Goal: Information Seeking & Learning: Learn about a topic

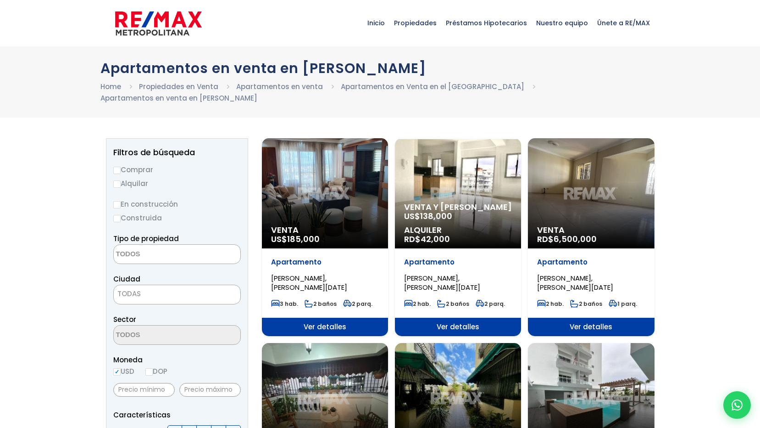
select select
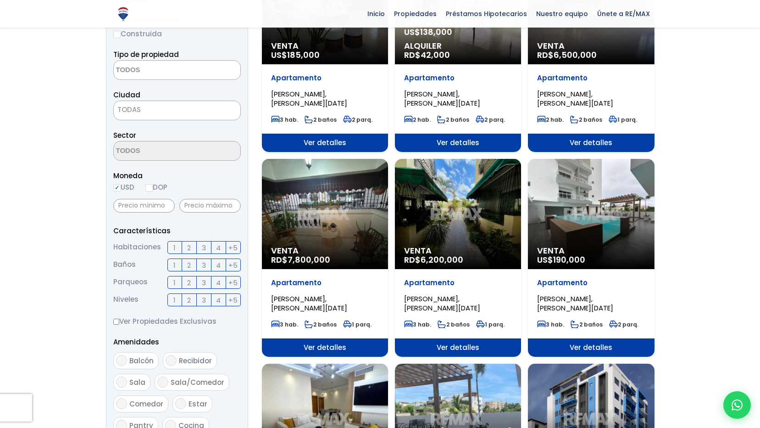
scroll to position [229, 0]
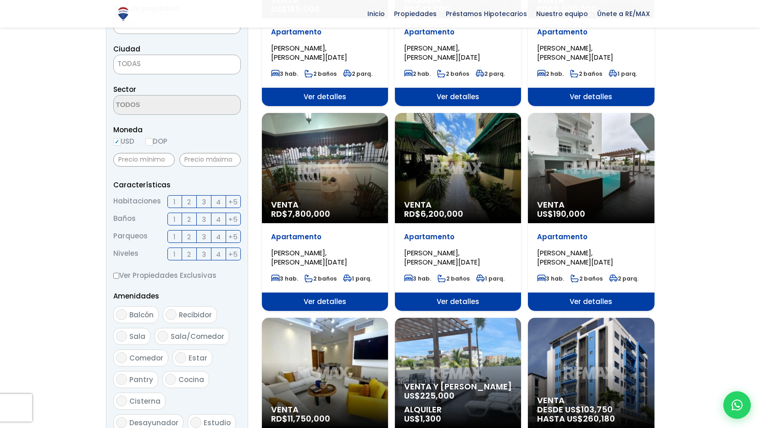
click at [341, 154] on div "Venta RD$ 7,800,000" at bounding box center [325, 168] width 126 height 110
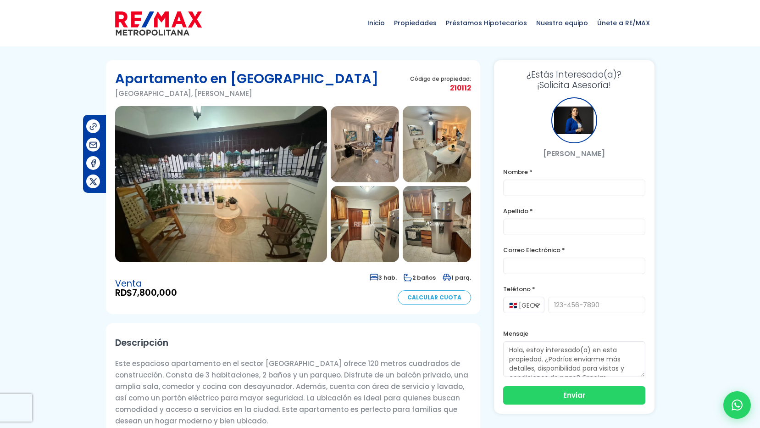
click at [366, 148] on img at bounding box center [365, 144] width 68 height 76
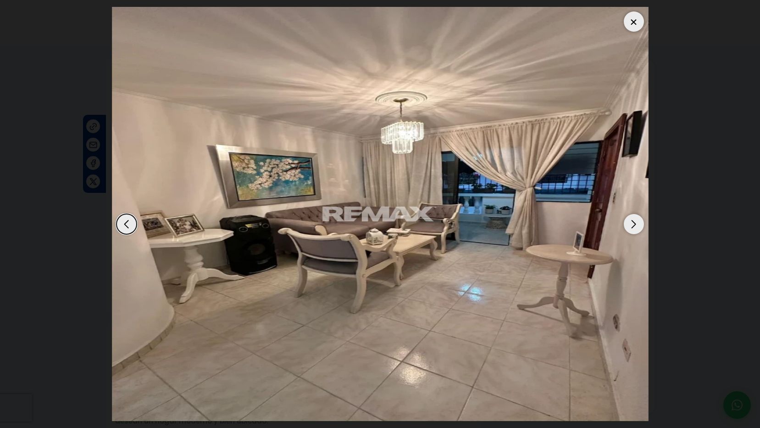
click at [635, 229] on div "Next slide" at bounding box center [634, 224] width 20 height 20
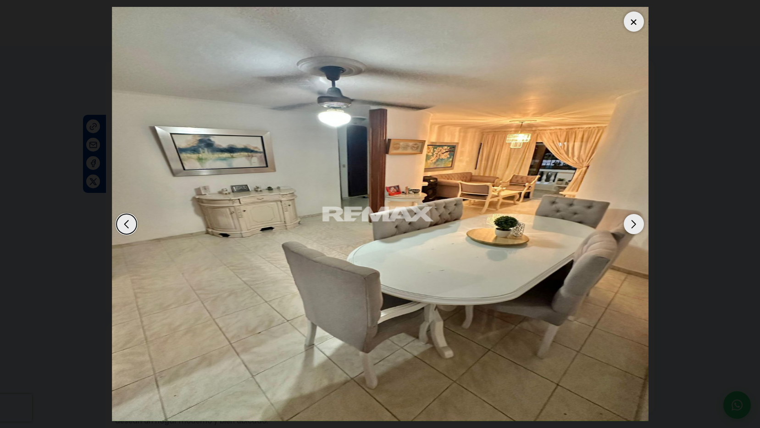
click at [635, 229] on div "Next slide" at bounding box center [634, 224] width 20 height 20
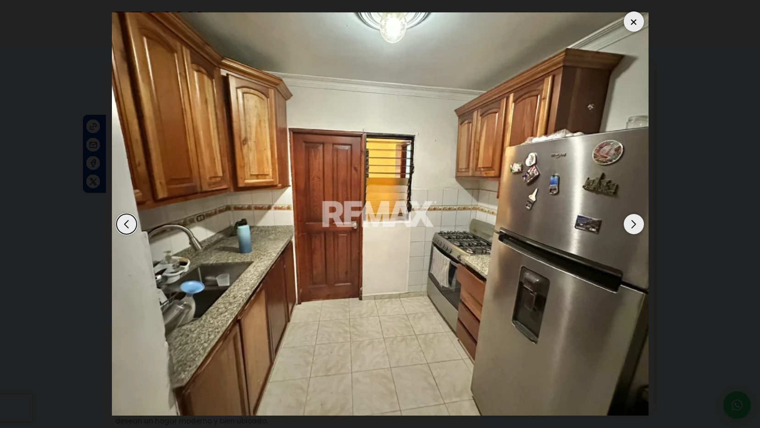
click at [635, 229] on div "Next slide" at bounding box center [634, 224] width 20 height 20
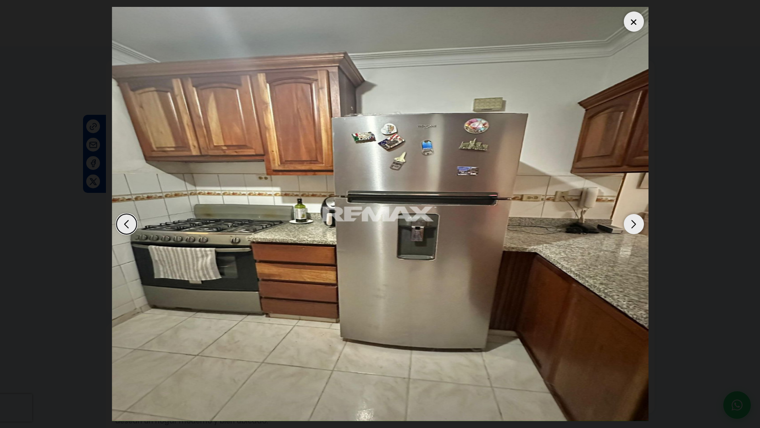
click at [634, 228] on div "Next slide" at bounding box center [634, 224] width 20 height 20
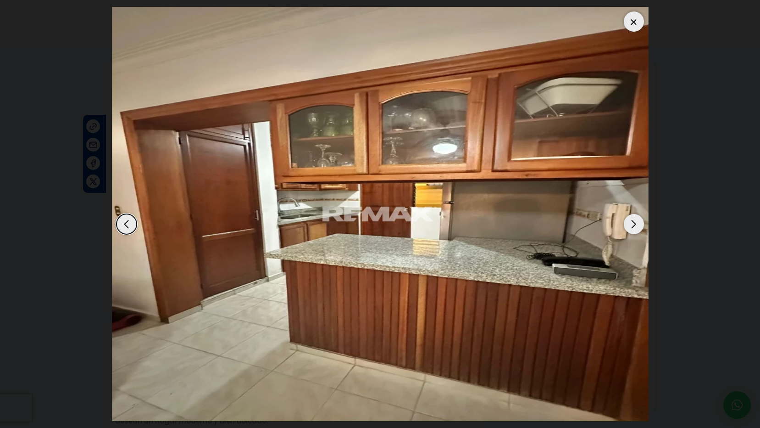
click at [627, 230] on div "Next slide" at bounding box center [634, 224] width 20 height 20
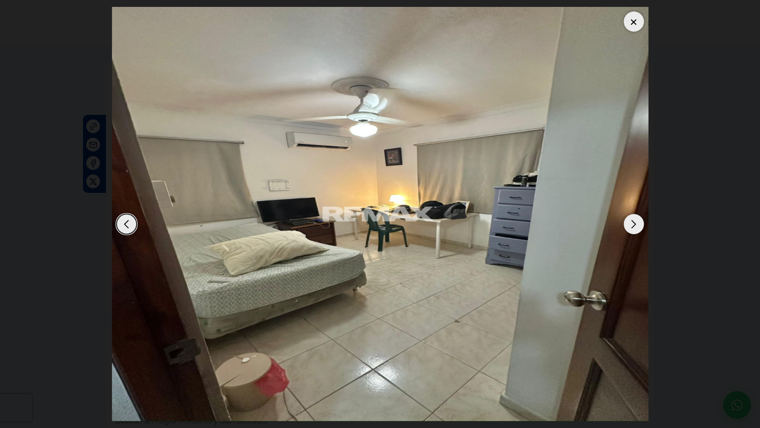
click at [627, 230] on div "Next slide" at bounding box center [634, 224] width 20 height 20
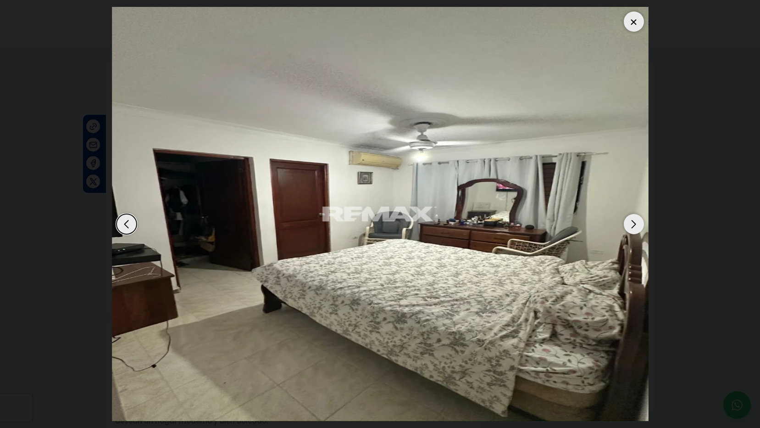
click at [627, 230] on div "Next slide" at bounding box center [634, 224] width 20 height 20
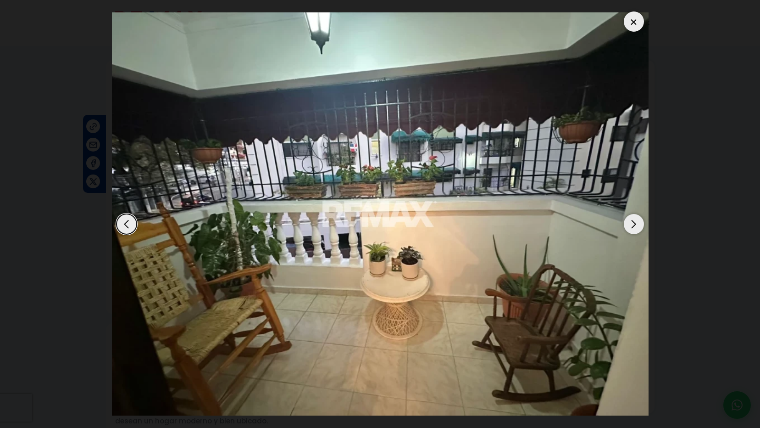
click at [627, 230] on div "Next slide" at bounding box center [634, 224] width 20 height 20
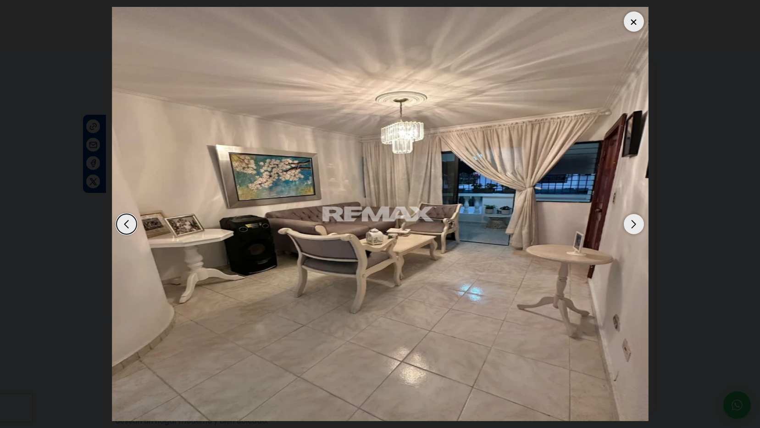
click at [638, 20] on div at bounding box center [634, 21] width 20 height 20
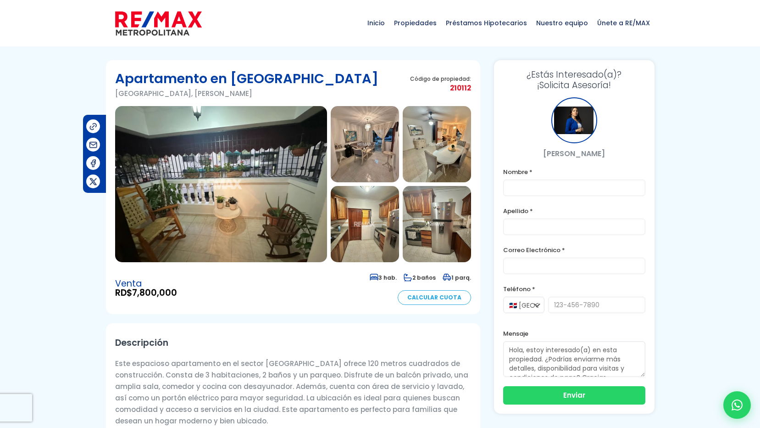
click at [223, 119] on img at bounding box center [221, 184] width 212 height 156
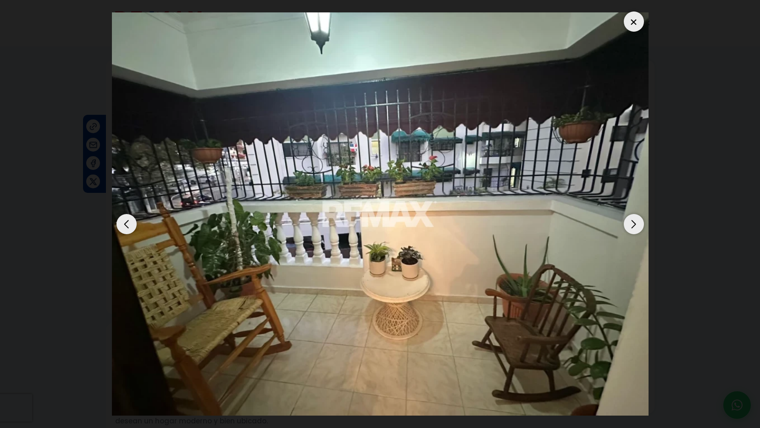
click at [655, 71] on dialog at bounding box center [380, 214] width 550 height 428
click at [635, 26] on div at bounding box center [634, 21] width 20 height 20
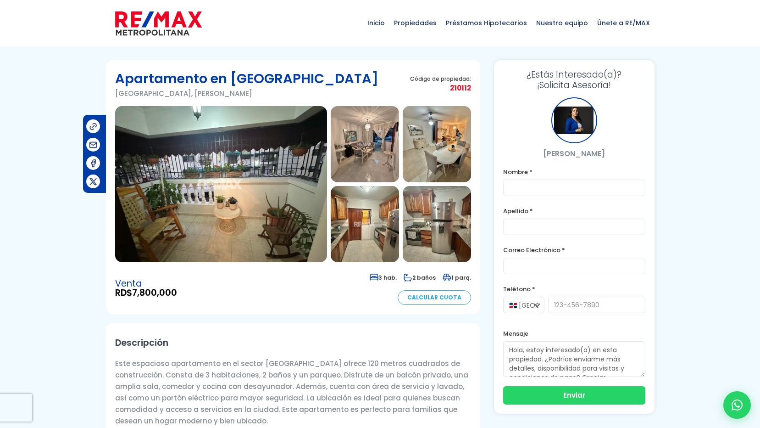
click at [193, 191] on img at bounding box center [221, 184] width 212 height 156
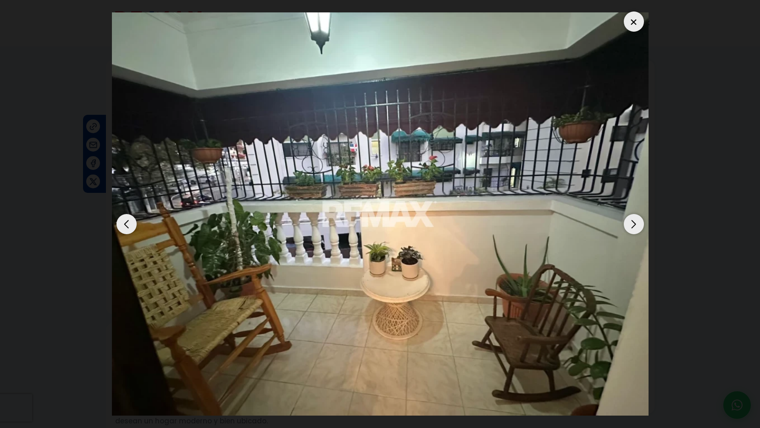
click at [631, 17] on div at bounding box center [634, 21] width 20 height 20
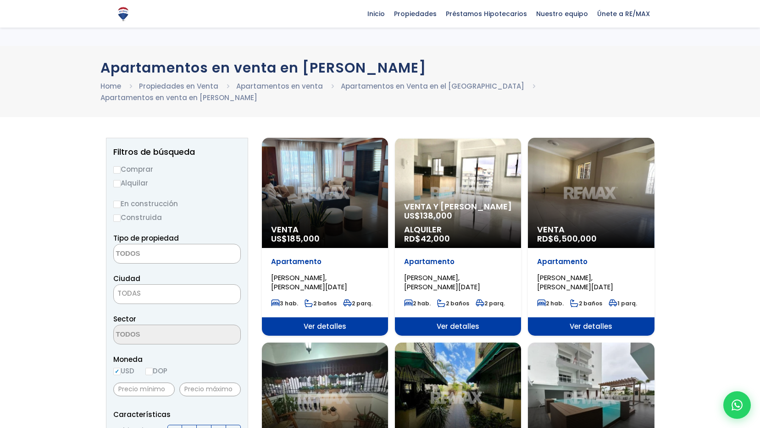
select select
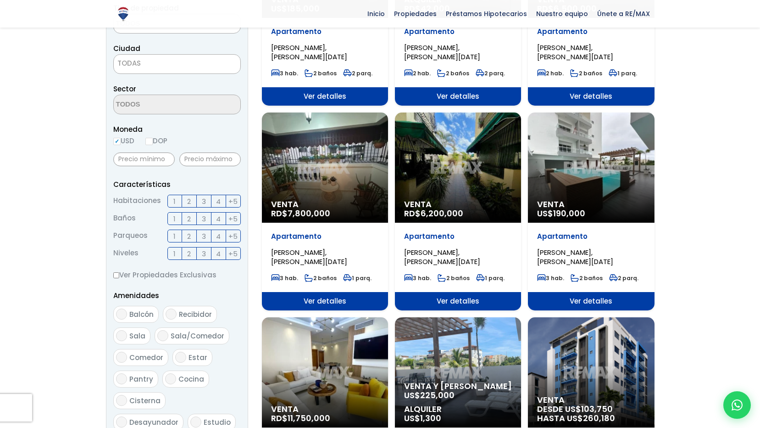
scroll to position [229, 0]
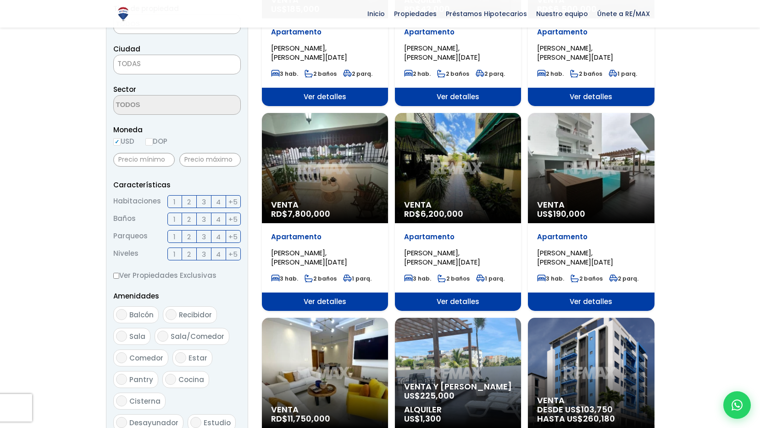
click at [484, 152] on div "Venta RD$ 6,200,000" at bounding box center [458, 168] width 126 height 110
click at [478, 167] on div "Venta RD$ 6,200,000" at bounding box center [458, 168] width 126 height 110
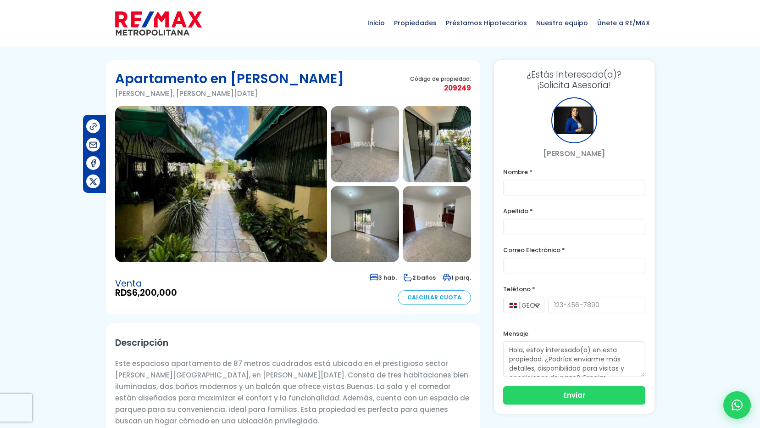
click at [283, 190] on img at bounding box center [221, 184] width 212 height 156
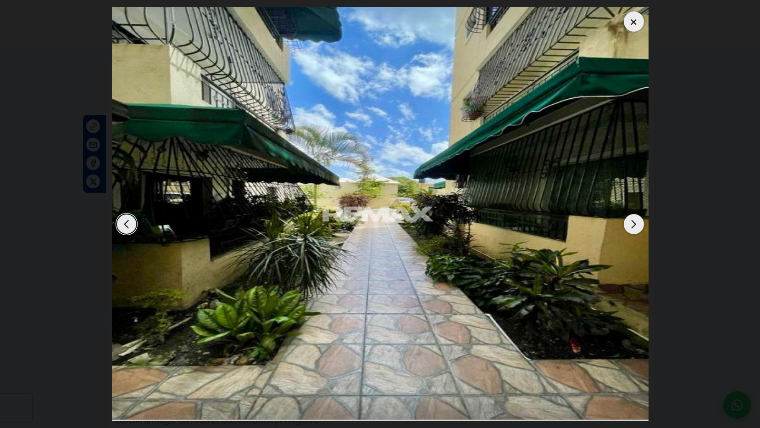
click at [631, 225] on div "Next slide" at bounding box center [634, 224] width 20 height 20
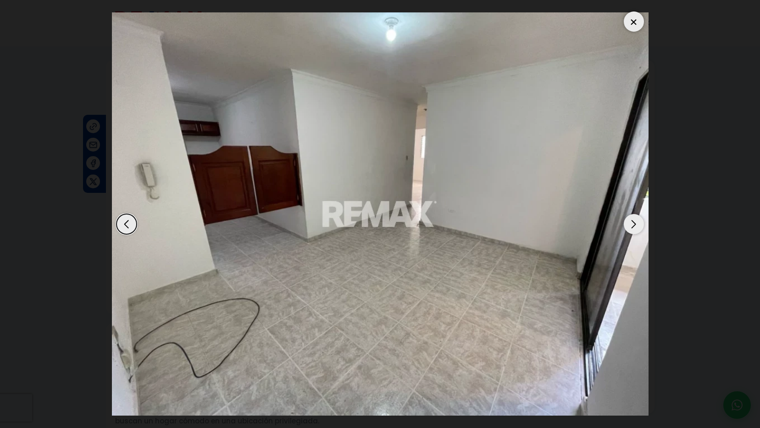
click at [631, 225] on div "Next slide" at bounding box center [634, 224] width 20 height 20
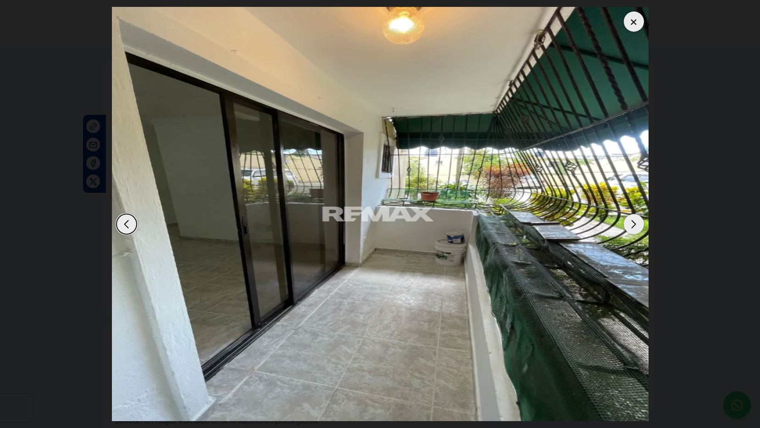
click at [631, 225] on div "Next slide" at bounding box center [634, 224] width 20 height 20
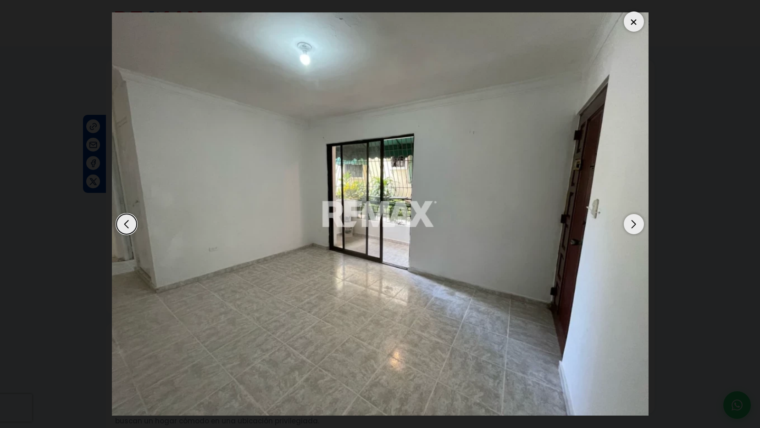
click at [631, 225] on div "Next slide" at bounding box center [634, 224] width 20 height 20
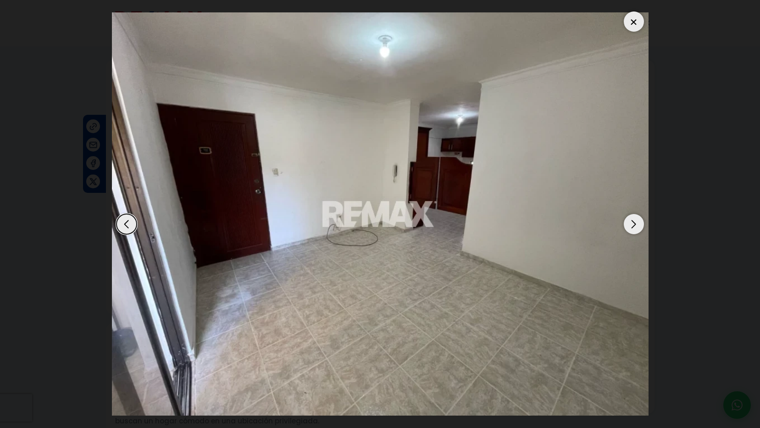
click at [631, 225] on div "Next slide" at bounding box center [634, 224] width 20 height 20
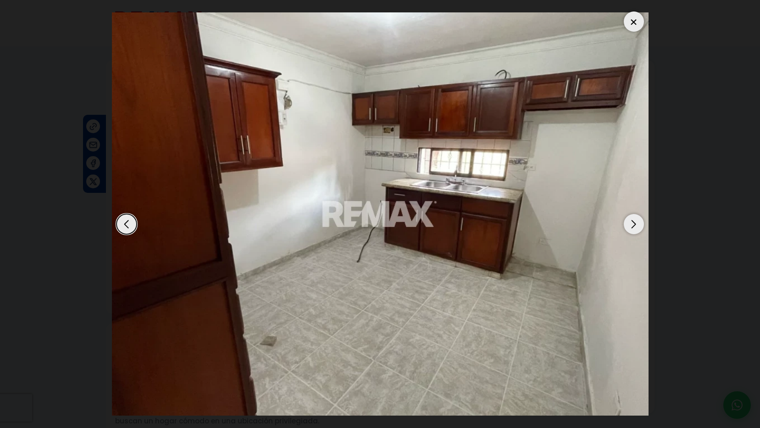
drag, startPoint x: 631, startPoint y: 225, endPoint x: 626, endPoint y: 222, distance: 6.0
click at [630, 224] on div "Next slide" at bounding box center [634, 224] width 20 height 20
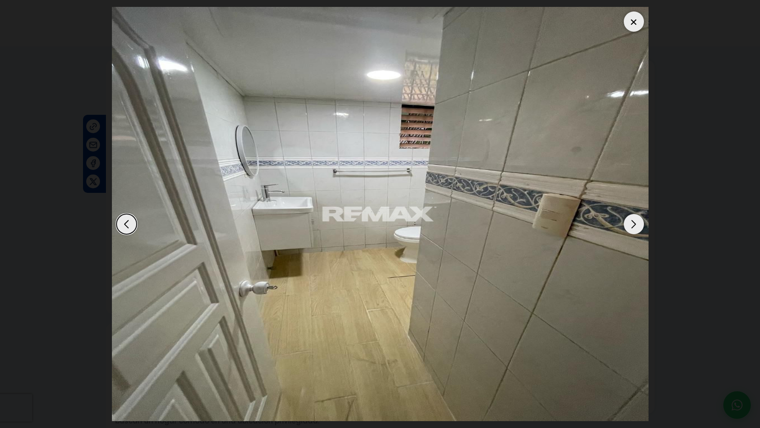
click at [633, 225] on div "Next slide" at bounding box center [634, 224] width 20 height 20
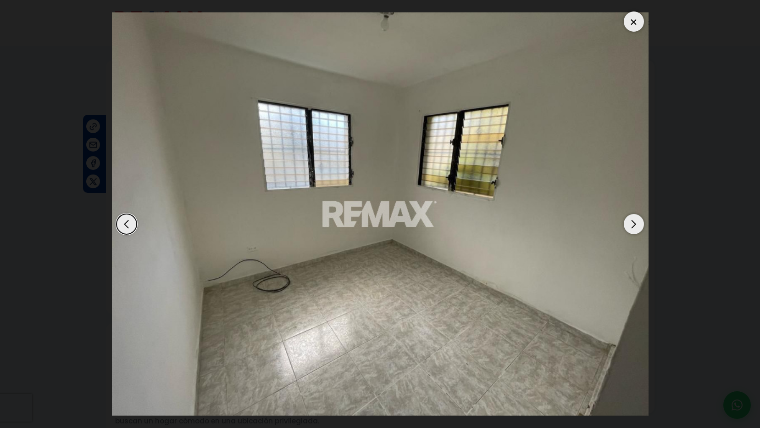
click at [633, 225] on div "Next slide" at bounding box center [634, 224] width 20 height 20
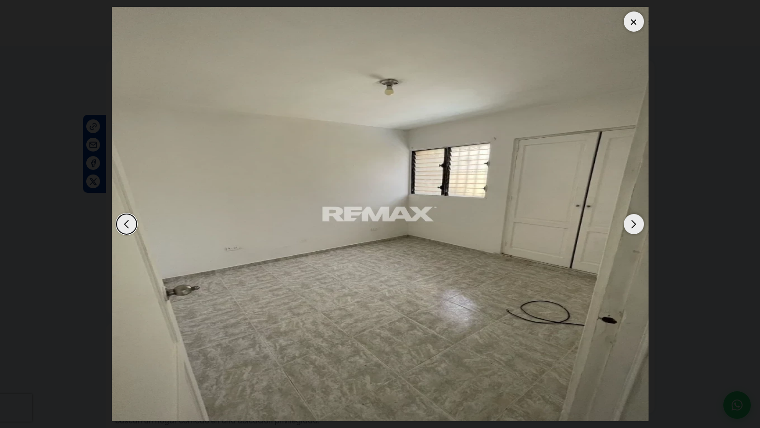
click at [633, 225] on div "Next slide" at bounding box center [634, 224] width 20 height 20
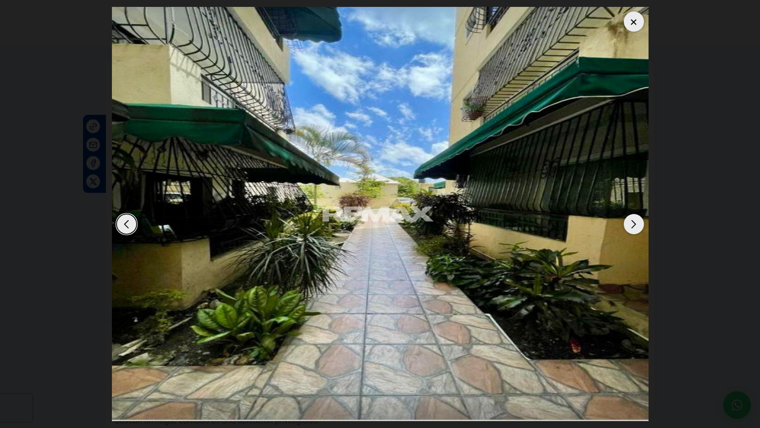
click at [628, 27] on div at bounding box center [634, 21] width 20 height 20
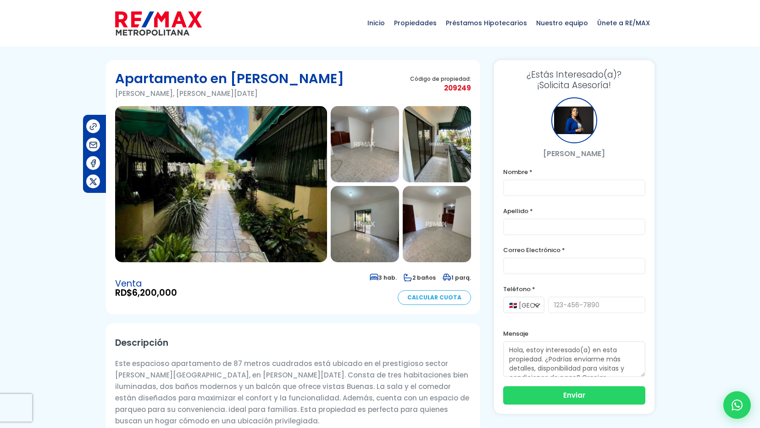
click at [464, 225] on img at bounding box center [437, 224] width 68 height 76
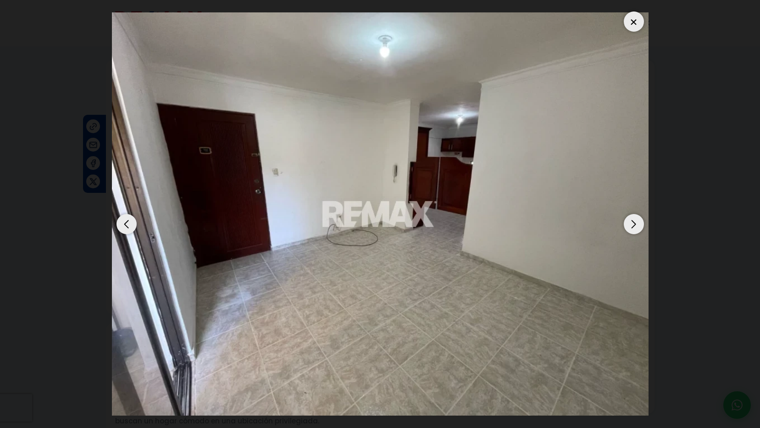
click at [629, 225] on div "Next slide" at bounding box center [634, 224] width 20 height 20
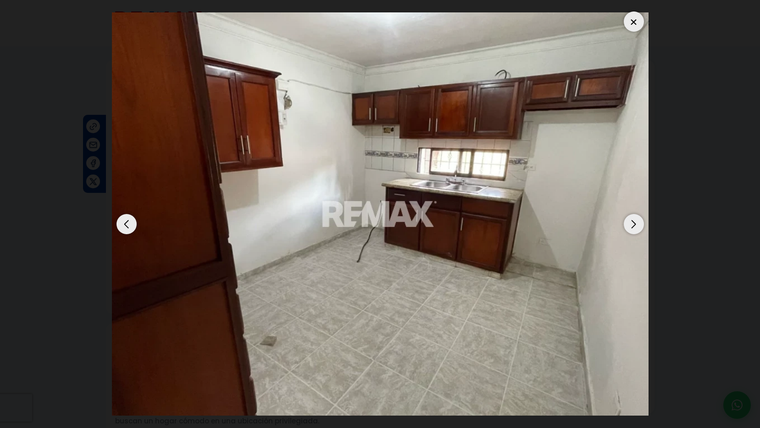
click at [629, 226] on div "Next slide" at bounding box center [634, 224] width 20 height 20
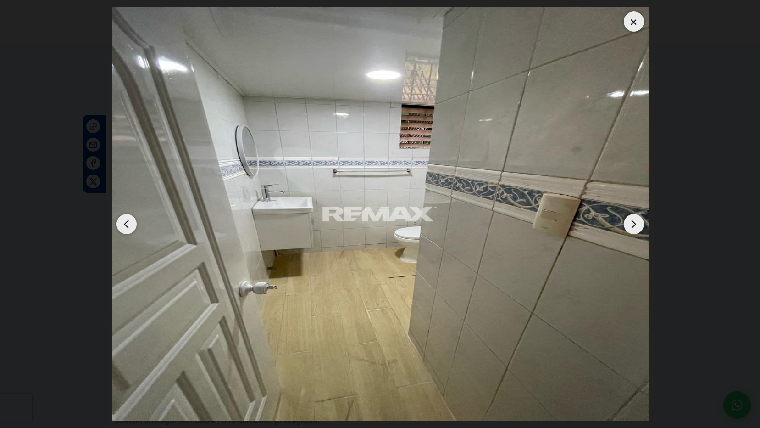
click at [629, 226] on div "Next slide" at bounding box center [634, 224] width 20 height 20
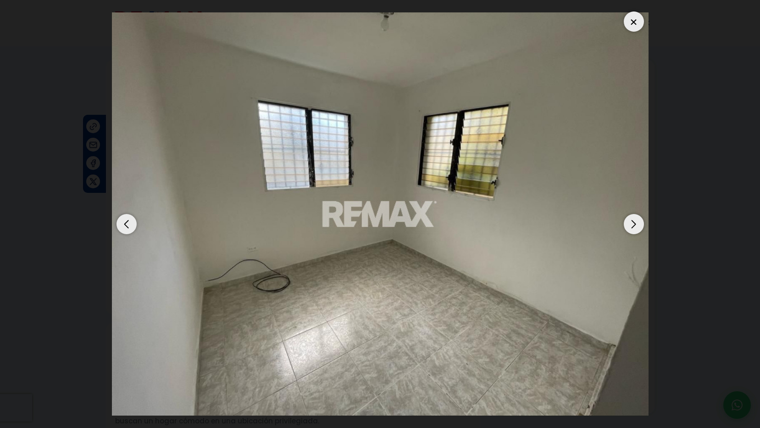
click at [629, 226] on div "Next slide" at bounding box center [634, 224] width 20 height 20
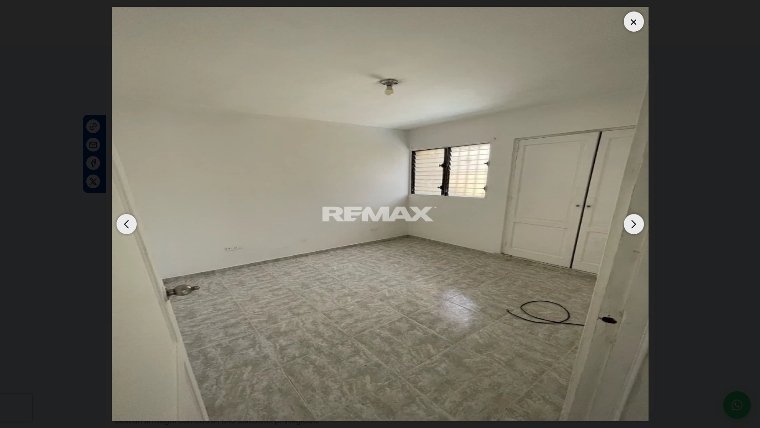
click at [629, 226] on div "Next slide" at bounding box center [634, 224] width 20 height 20
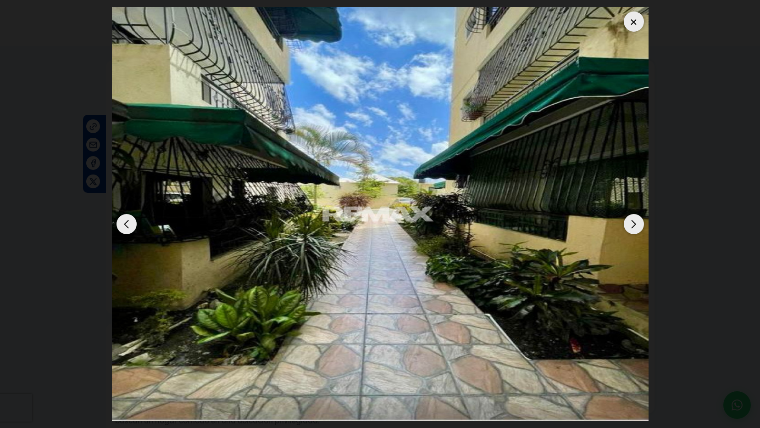
click at [632, 24] on div at bounding box center [634, 21] width 20 height 20
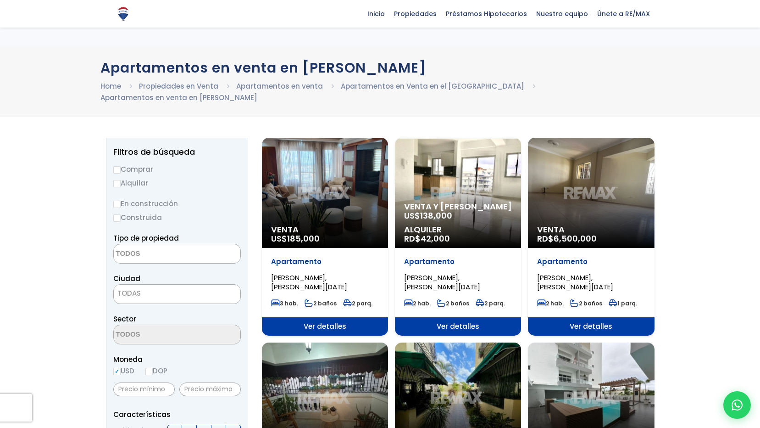
select select
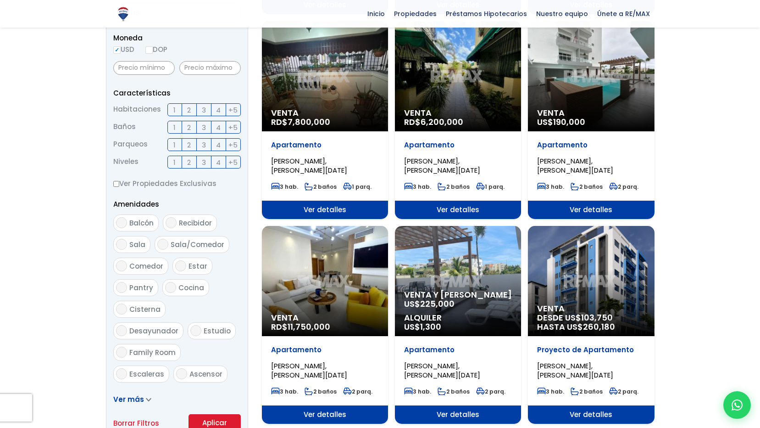
scroll to position [367, 0]
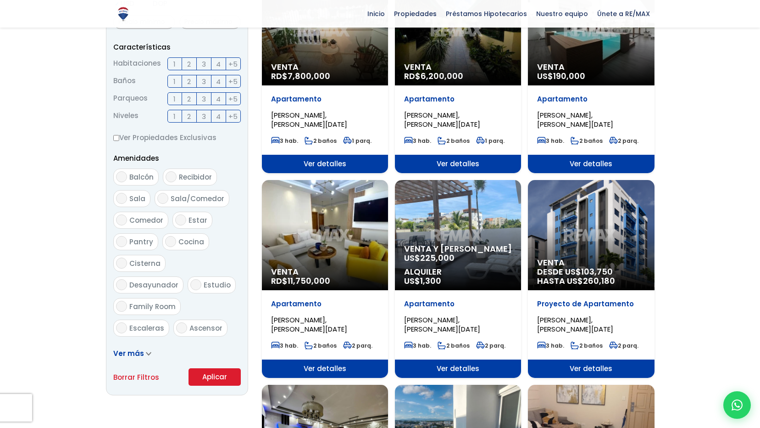
click at [603, 227] on div "Venta DESDE US$ 103,750 HASTA US$ 260,180" at bounding box center [591, 235] width 126 height 110
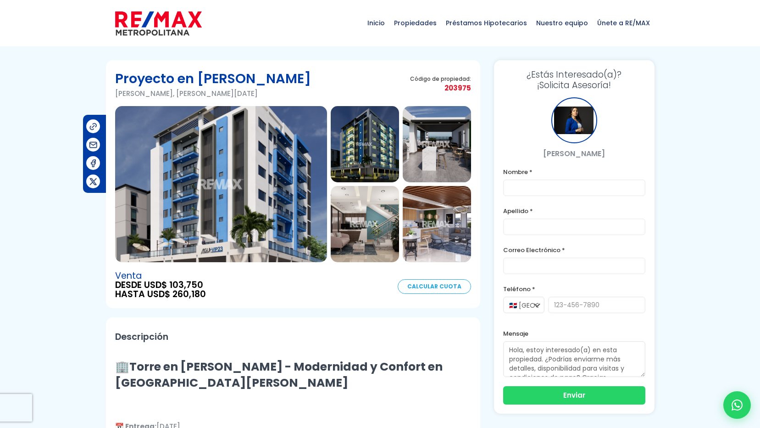
click at [208, 202] on img at bounding box center [221, 184] width 212 height 156
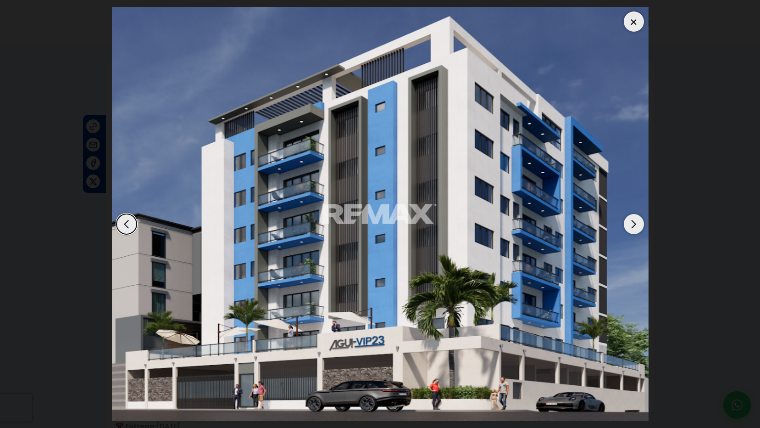
click at [626, 221] on div "Next slide" at bounding box center [634, 224] width 20 height 20
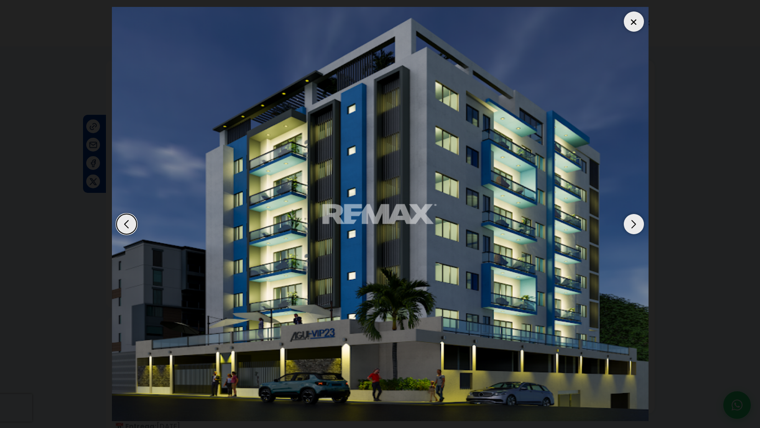
click at [633, 225] on div "Next slide" at bounding box center [634, 224] width 20 height 20
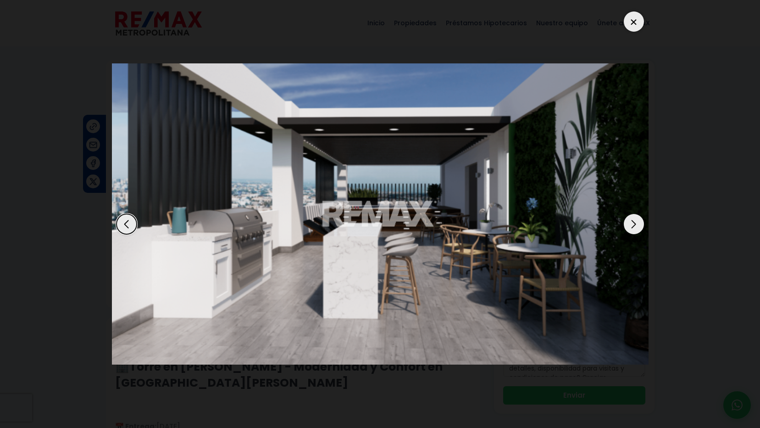
click at [633, 225] on div "Next slide" at bounding box center [634, 224] width 20 height 20
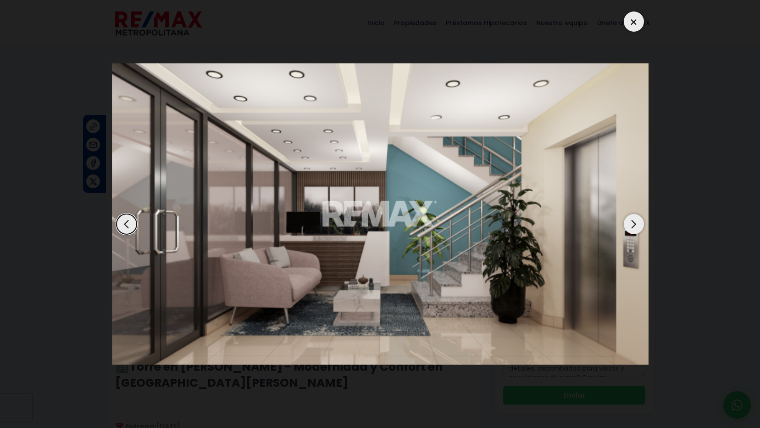
click at [633, 225] on div "Next slide" at bounding box center [634, 224] width 20 height 20
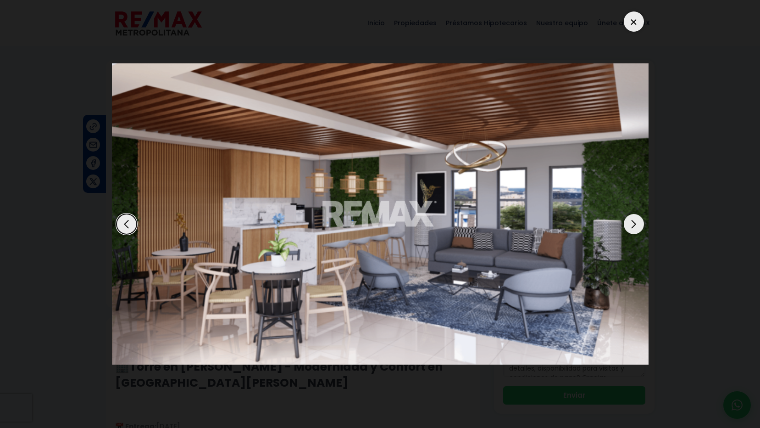
click at [633, 225] on div "Next slide" at bounding box center [634, 224] width 20 height 20
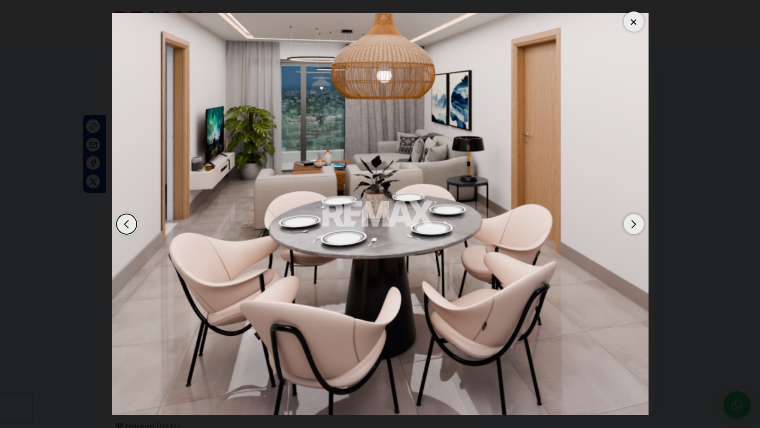
click at [633, 225] on div "Next slide" at bounding box center [634, 224] width 20 height 20
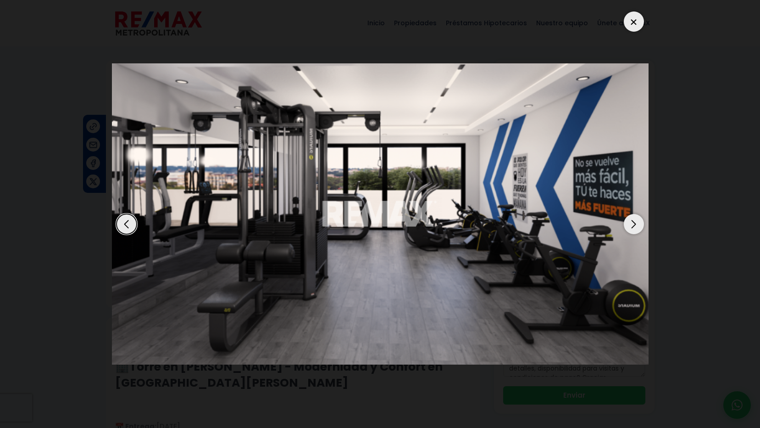
click at [633, 225] on div "Next slide" at bounding box center [634, 224] width 20 height 20
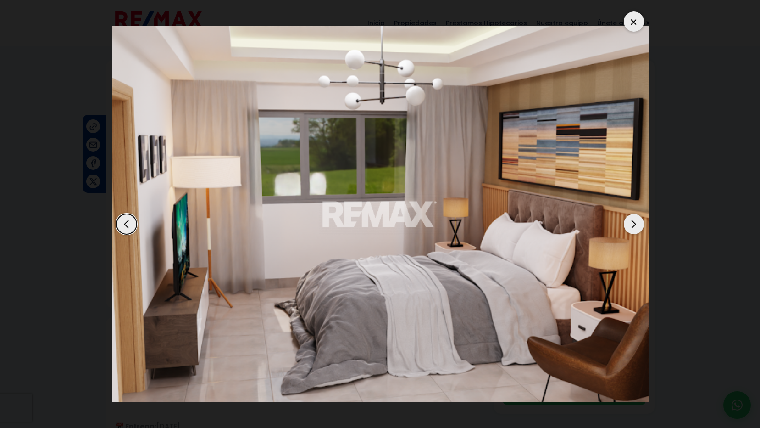
click at [633, 225] on div "Next slide" at bounding box center [634, 224] width 20 height 20
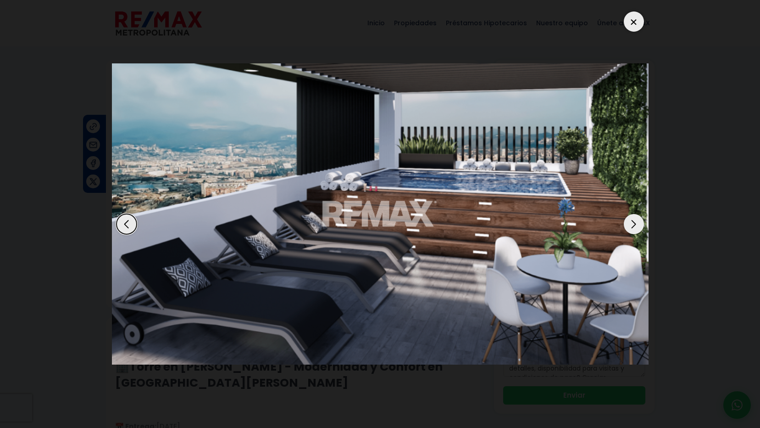
click at [633, 225] on div "Next slide" at bounding box center [634, 224] width 20 height 20
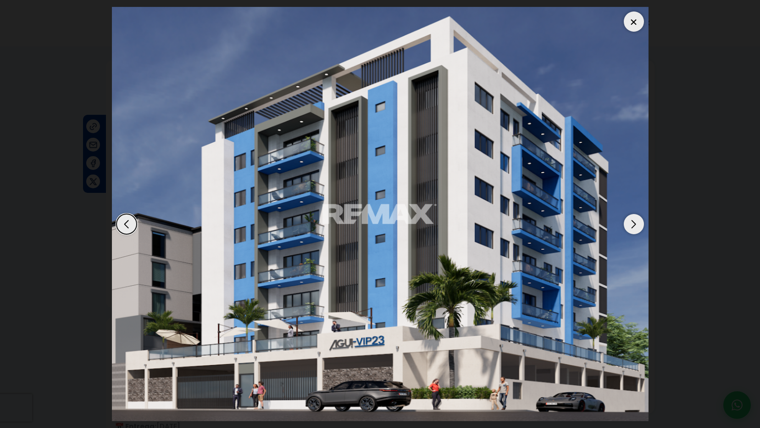
click at [639, 31] on img "1 / 9" at bounding box center [380, 214] width 537 height 414
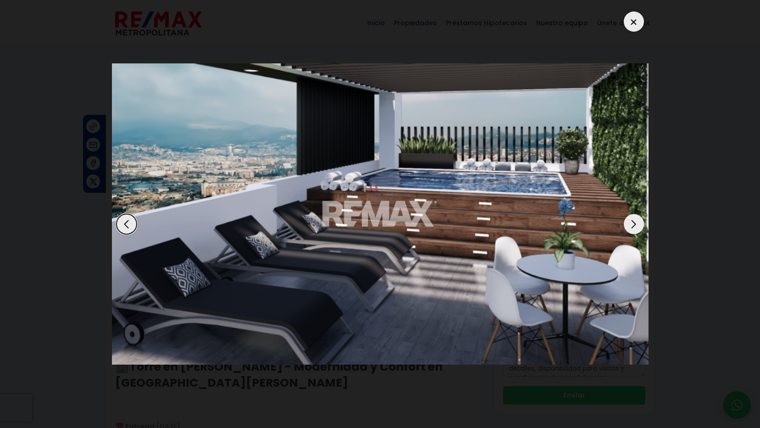
click at [636, 16] on div at bounding box center [634, 21] width 20 height 20
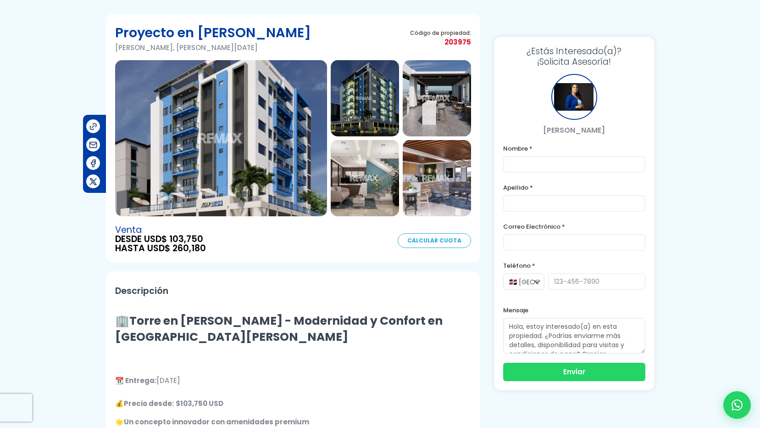
scroll to position [138, 0]
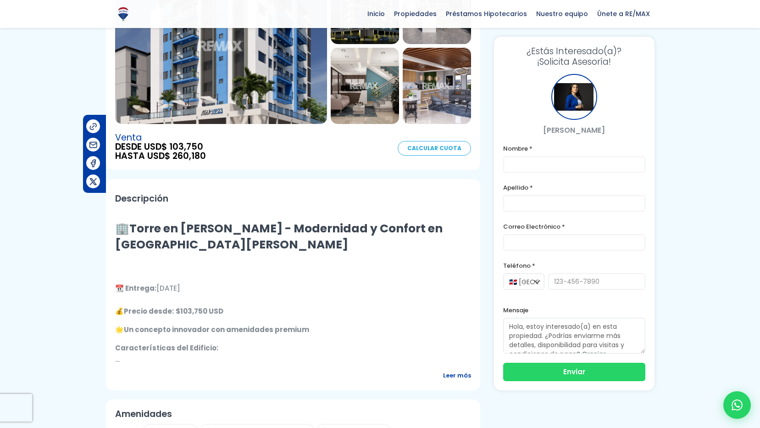
click at [516, 264] on label "Teléfono *" at bounding box center [574, 265] width 142 height 11
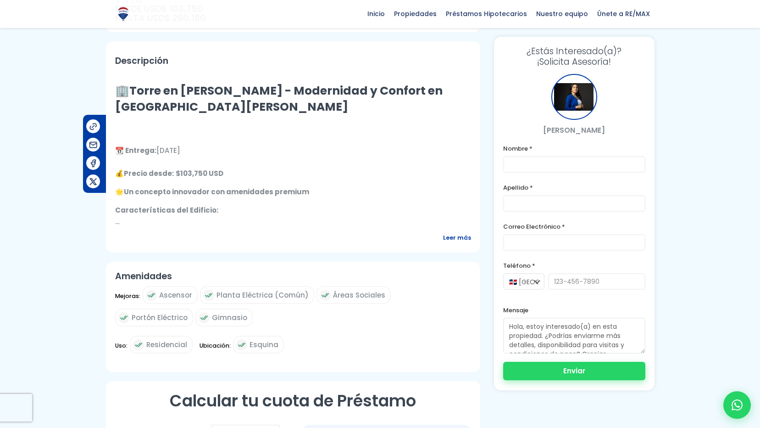
click at [574, 374] on button "Enviar" at bounding box center [574, 370] width 142 height 18
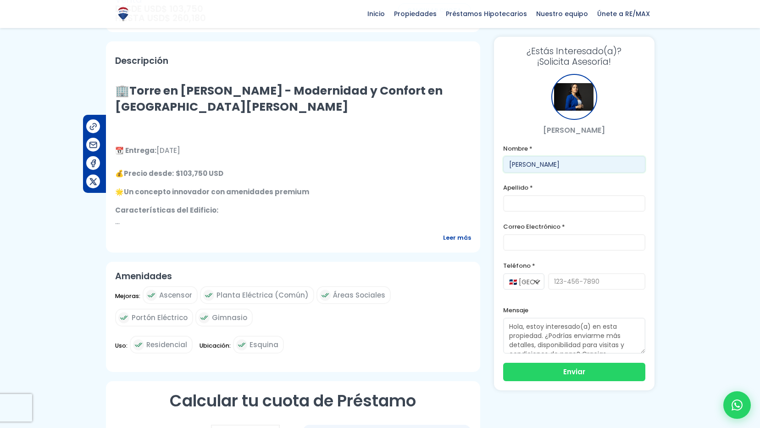
type input "[PERSON_NAME]"
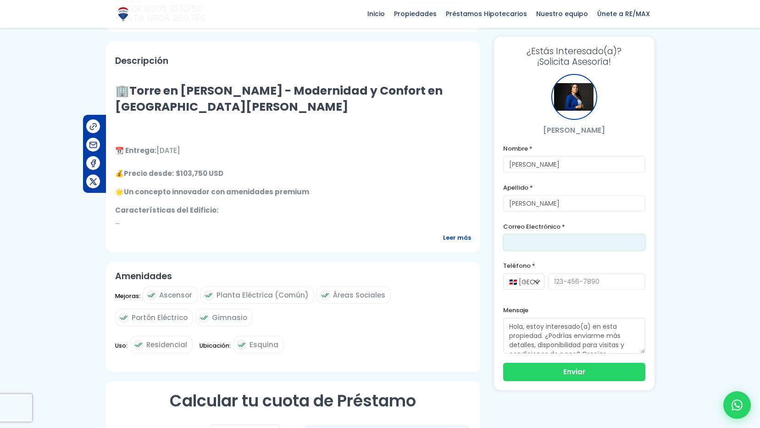
type input "[EMAIL_ADDRESS][DOMAIN_NAME]"
type input "8099060965"
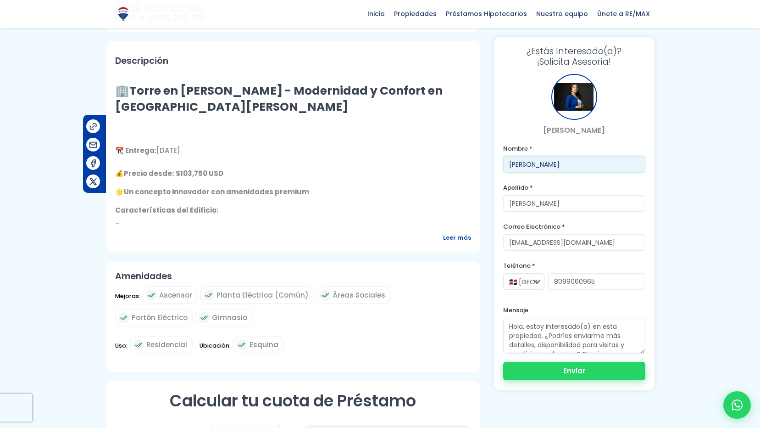
type input "[PERSON_NAME]"
click at [574, 371] on button "Enviar" at bounding box center [574, 370] width 142 height 18
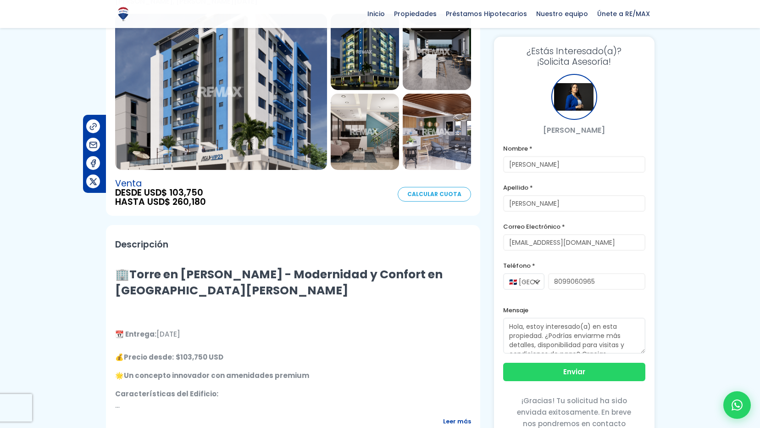
scroll to position [0, 0]
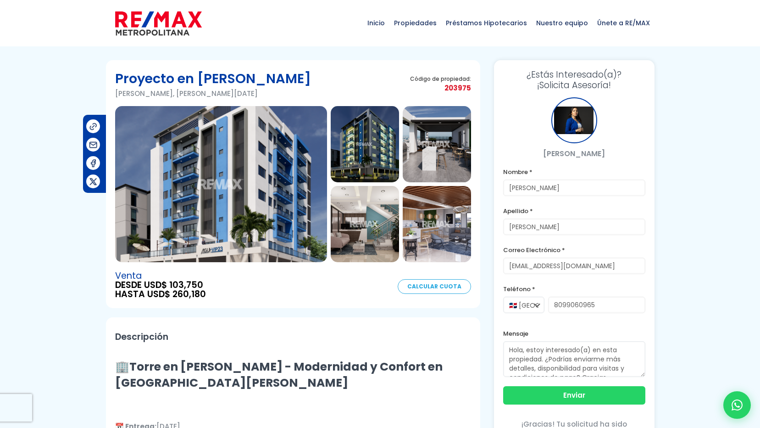
click at [271, 166] on img at bounding box center [221, 184] width 212 height 156
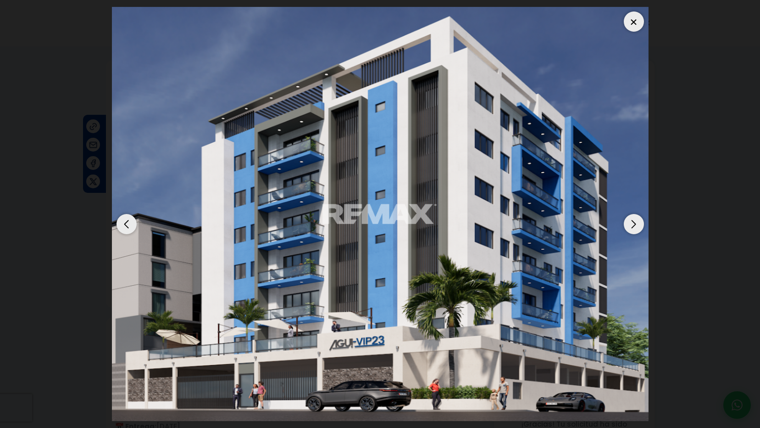
click at [631, 225] on div "Next slide" at bounding box center [634, 224] width 20 height 20
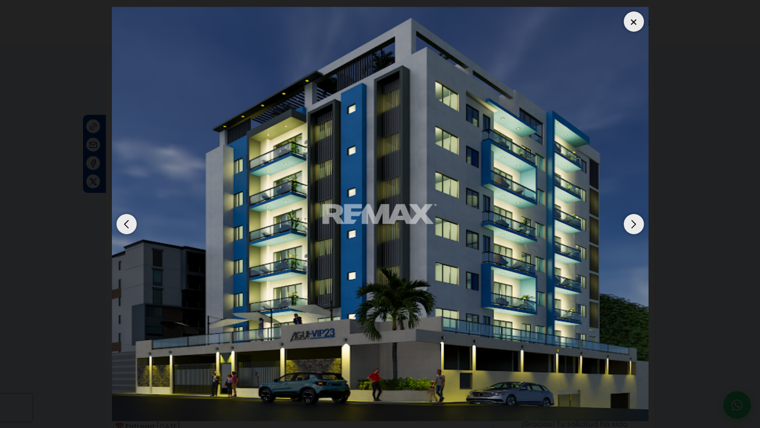
click at [631, 223] on div "Next slide" at bounding box center [634, 224] width 20 height 20
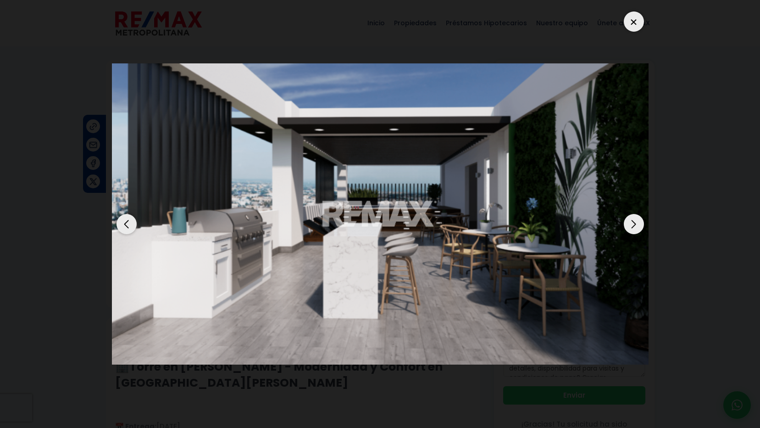
click at [631, 223] on div "Next slide" at bounding box center [634, 224] width 20 height 20
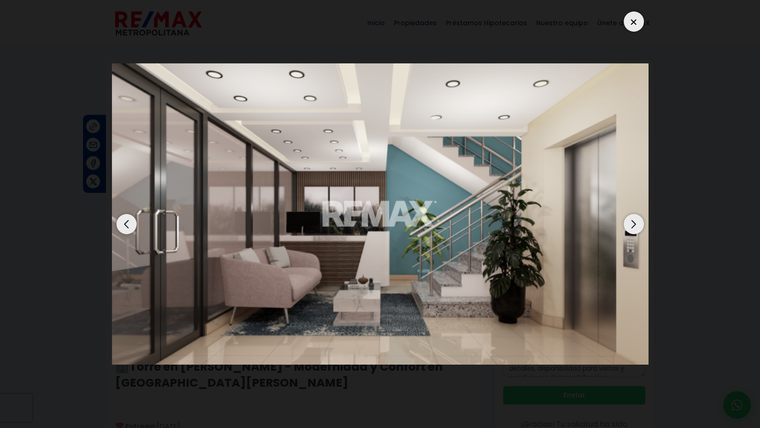
click at [636, 25] on div at bounding box center [634, 21] width 20 height 20
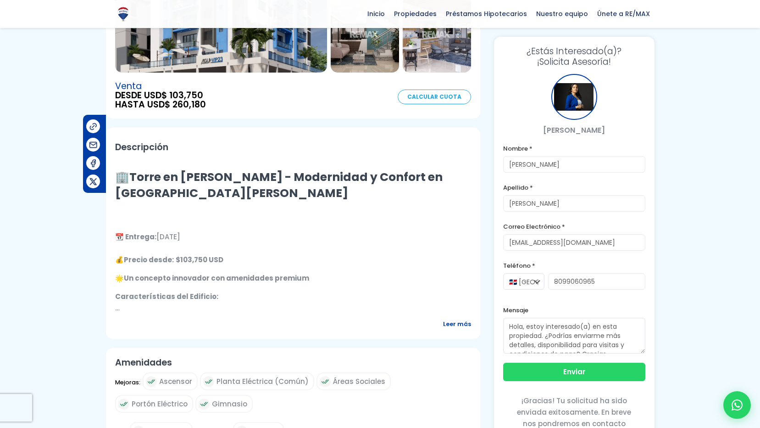
scroll to position [281, 0]
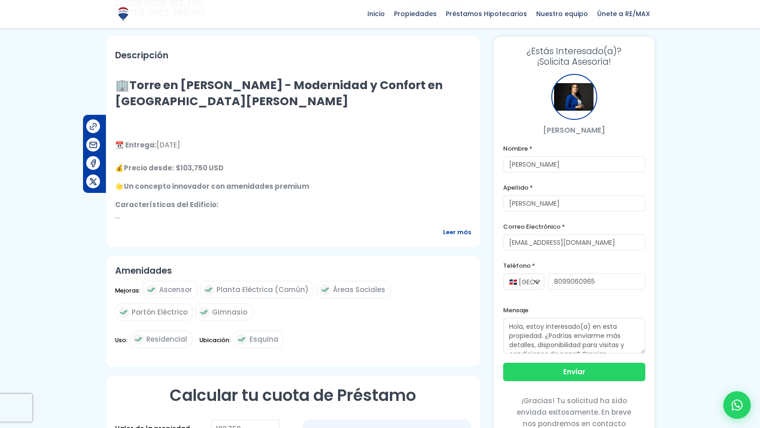
click at [460, 230] on span "Leer más" at bounding box center [457, 231] width 28 height 11
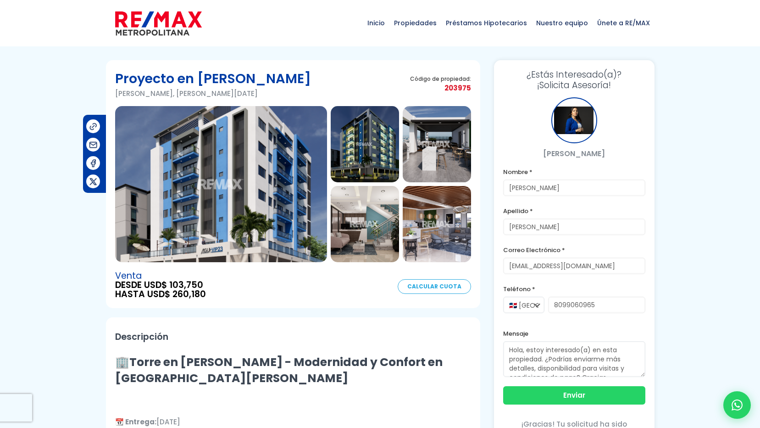
scroll to position [46, 0]
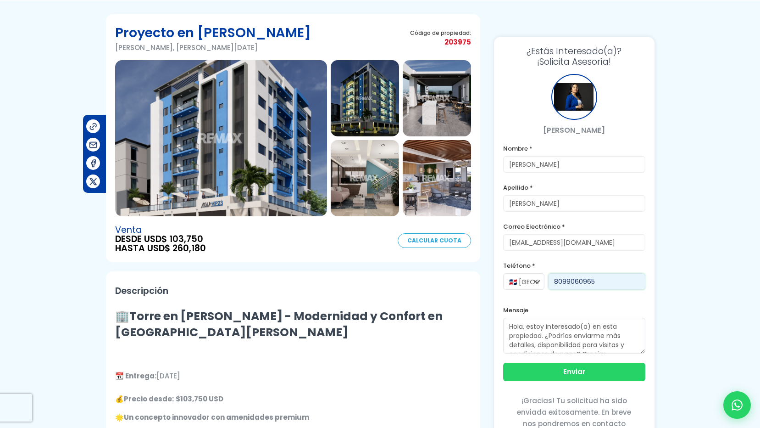
click at [599, 279] on input "8099060965" at bounding box center [596, 281] width 97 height 17
type input "8099060965"
type input "[PERSON_NAME]"
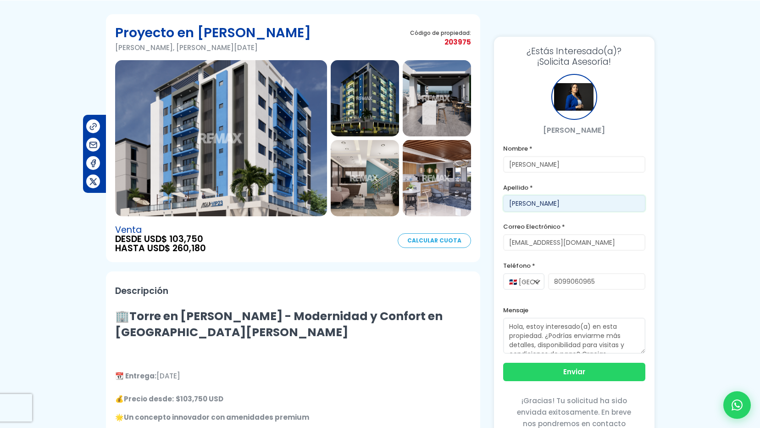
type input "[PERSON_NAME]"
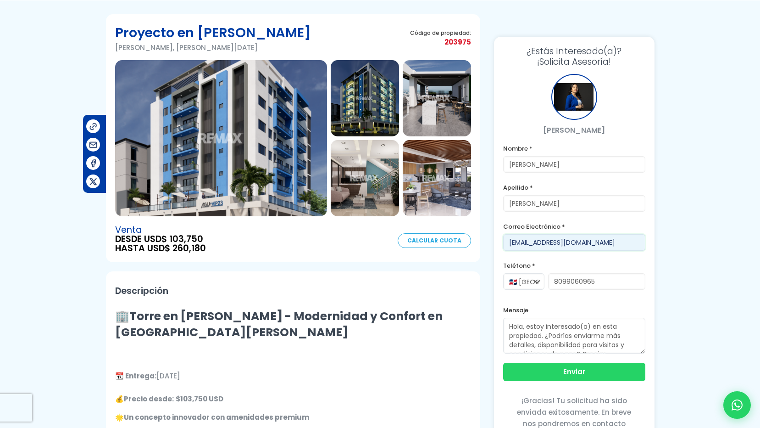
type input "[EMAIL_ADDRESS][DOMAIN_NAME]"
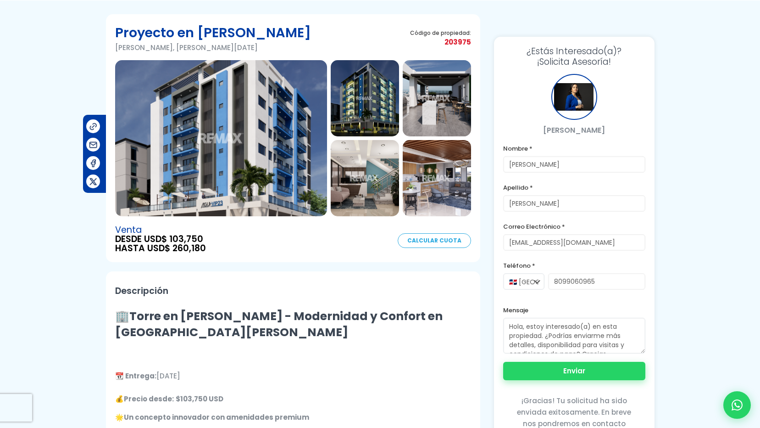
click at [562, 372] on button "Enviar" at bounding box center [574, 370] width 142 height 18
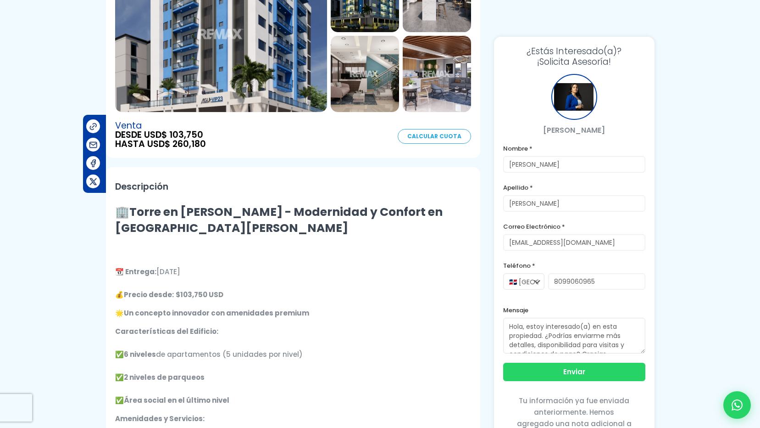
scroll to position [0, 0]
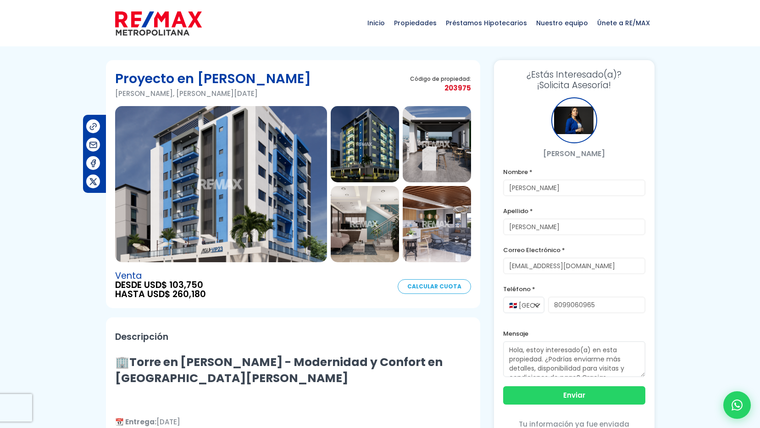
click at [259, 196] on img at bounding box center [221, 184] width 212 height 156
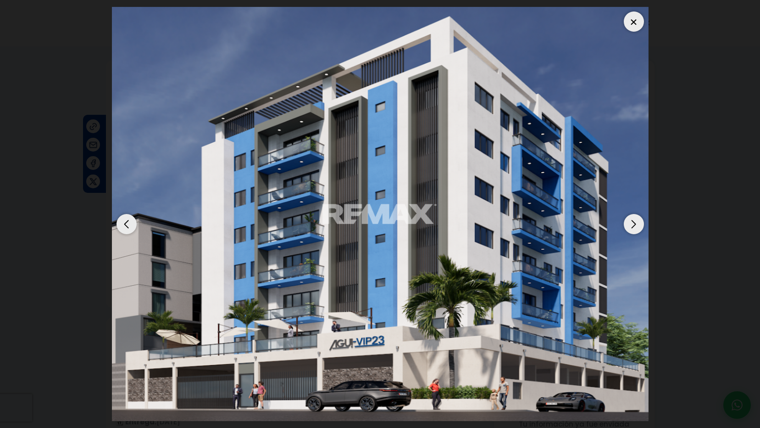
click at [633, 229] on div "Next slide" at bounding box center [634, 224] width 20 height 20
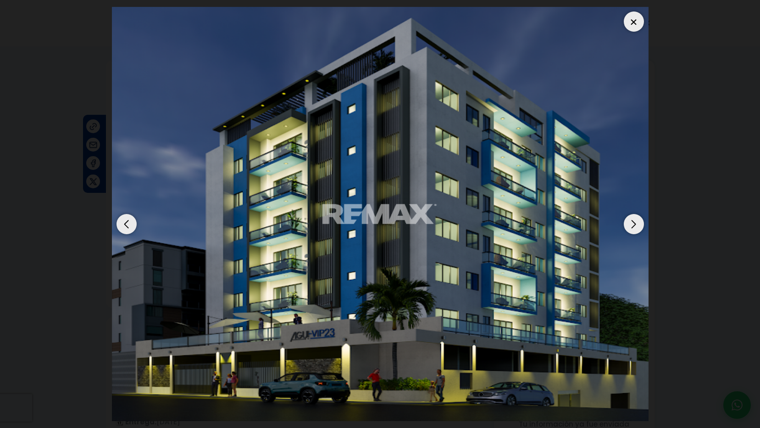
click at [633, 229] on div "Next slide" at bounding box center [634, 224] width 20 height 20
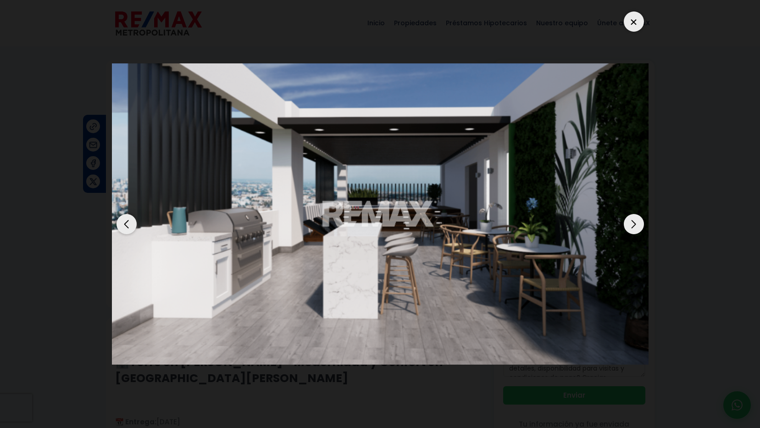
click at [633, 229] on div "Next slide" at bounding box center [634, 224] width 20 height 20
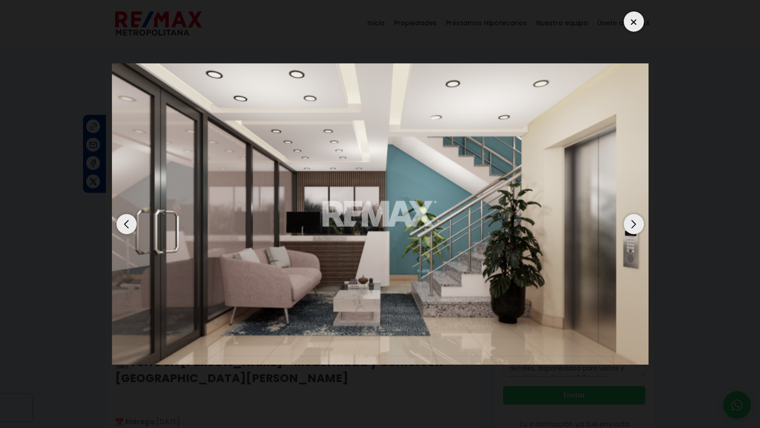
click at [636, 222] on div "Next slide" at bounding box center [634, 224] width 20 height 20
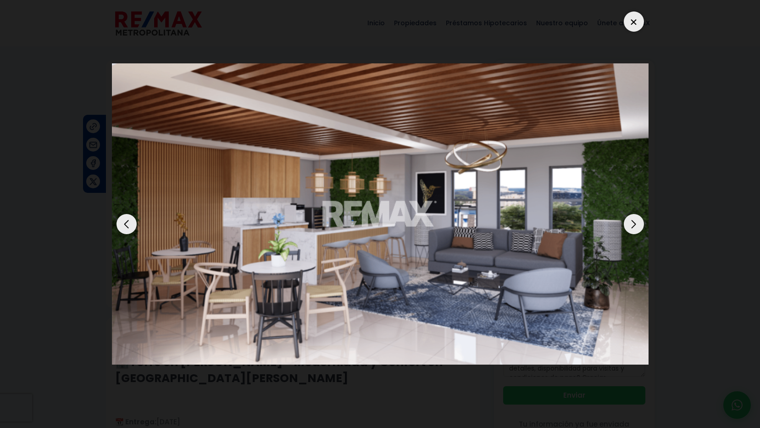
click at [632, 227] on div "Next slide" at bounding box center [634, 224] width 20 height 20
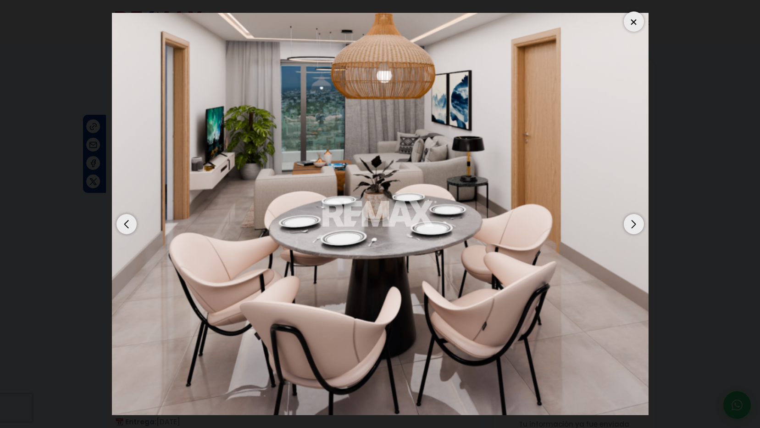
click at [632, 227] on div "Next slide" at bounding box center [634, 224] width 20 height 20
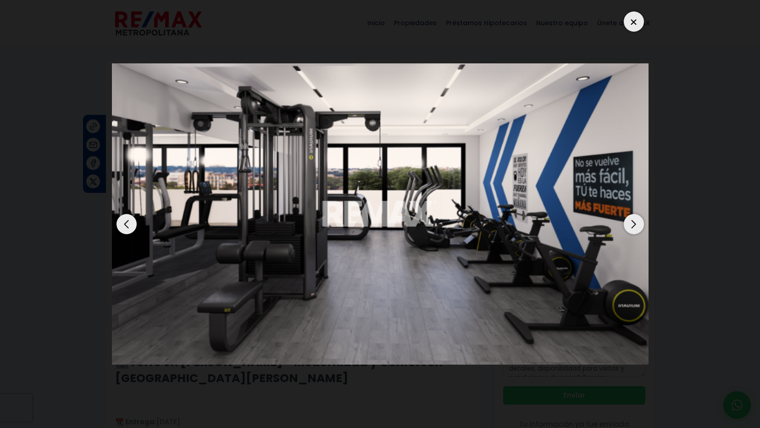
click at [632, 227] on div "Next slide" at bounding box center [634, 224] width 20 height 20
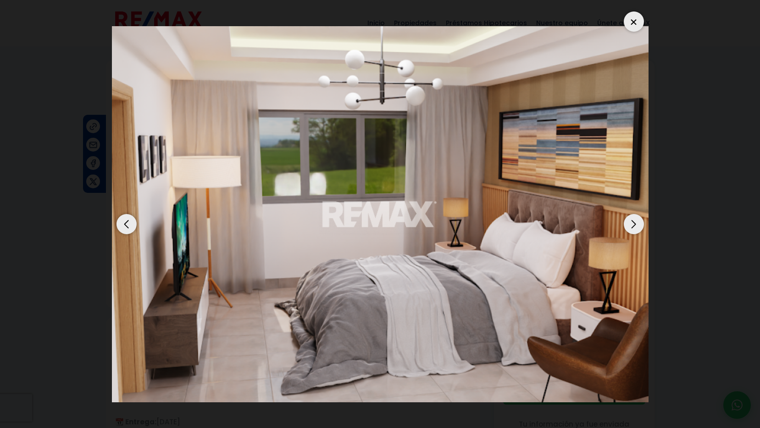
click at [632, 227] on div "Next slide" at bounding box center [634, 224] width 20 height 20
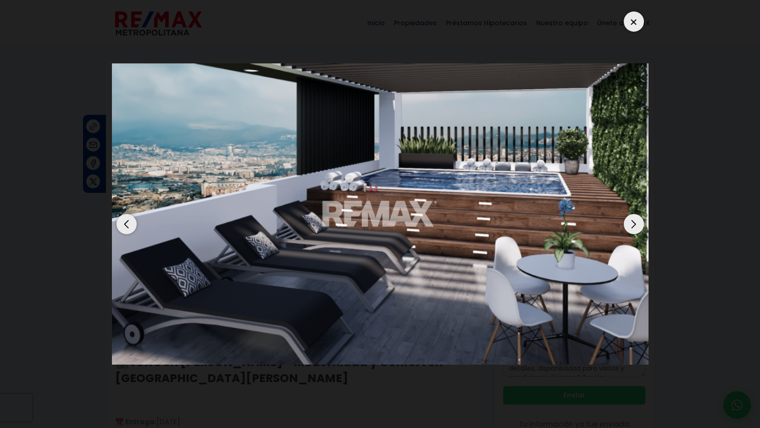
click at [632, 227] on div "Next slide" at bounding box center [634, 224] width 20 height 20
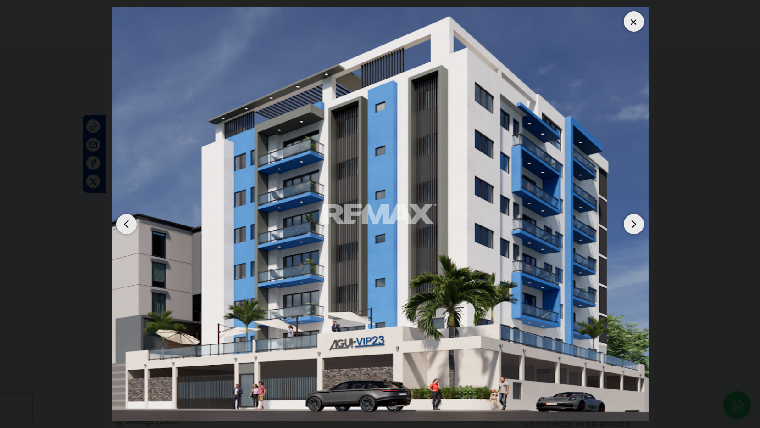
click at [632, 227] on div "Next slide" at bounding box center [634, 224] width 20 height 20
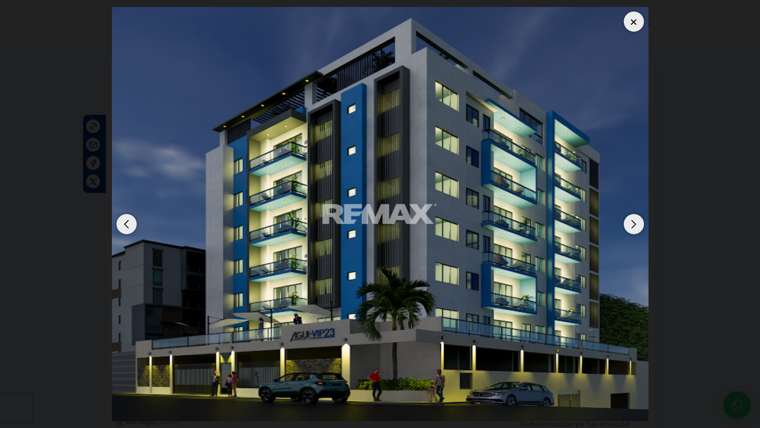
click at [632, 227] on div "Next slide" at bounding box center [634, 224] width 20 height 20
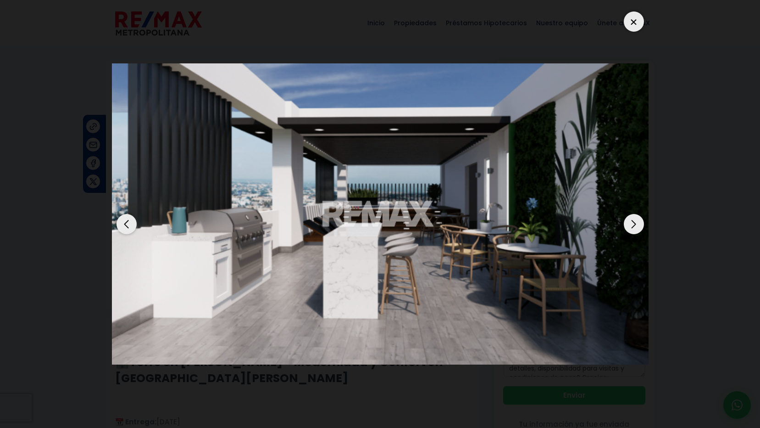
click at [632, 217] on div "Next slide" at bounding box center [634, 224] width 20 height 20
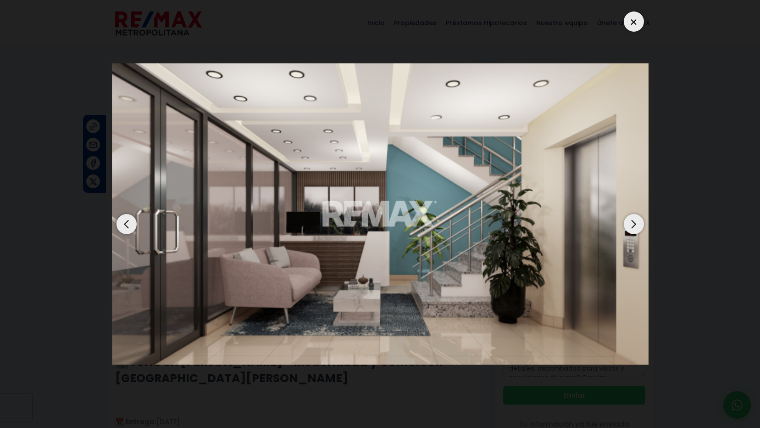
click at [636, 221] on div "Next slide" at bounding box center [634, 224] width 20 height 20
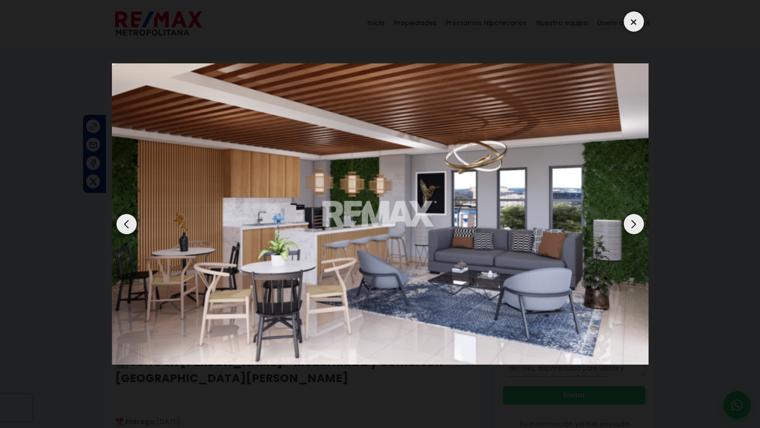
click at [632, 217] on div "Next slide" at bounding box center [634, 224] width 20 height 20
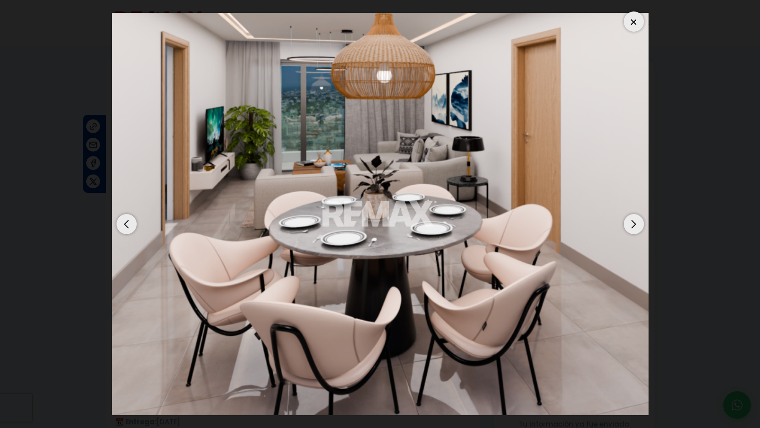
click at [631, 216] on div "Next slide" at bounding box center [634, 224] width 20 height 20
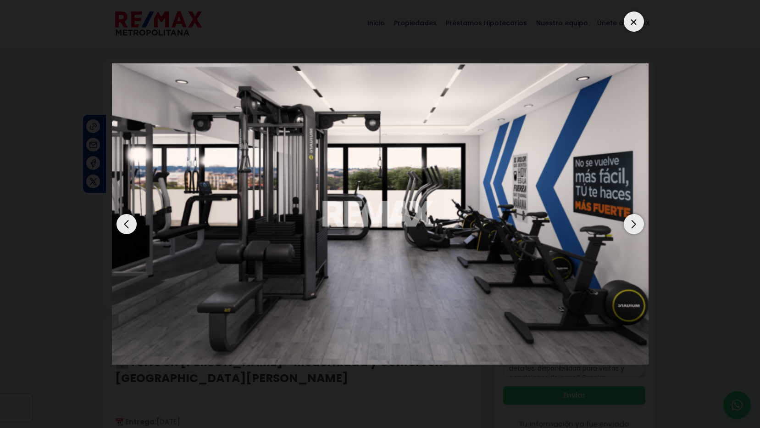
click at [630, 218] on div "Next slide" at bounding box center [634, 224] width 20 height 20
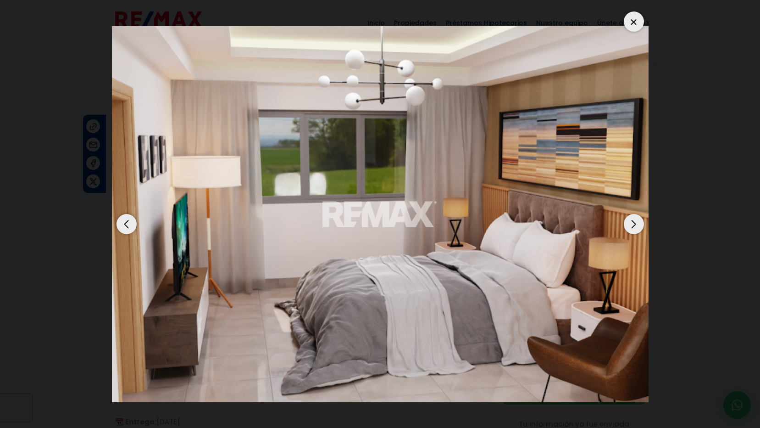
click at [630, 218] on div "Next slide" at bounding box center [634, 224] width 20 height 20
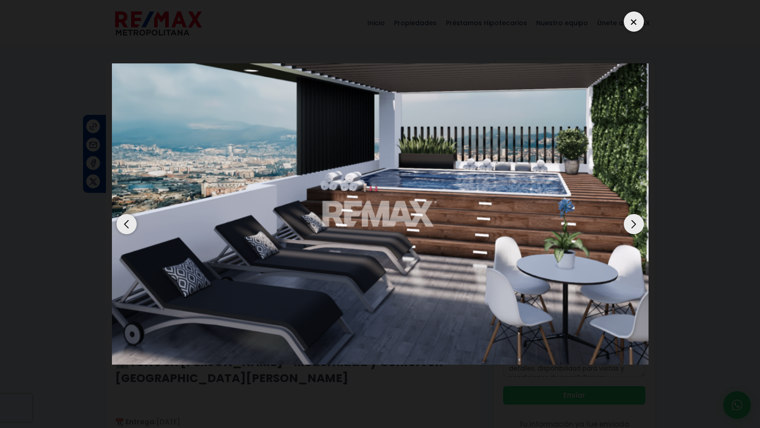
click at [630, 218] on div "Next slide" at bounding box center [634, 224] width 20 height 20
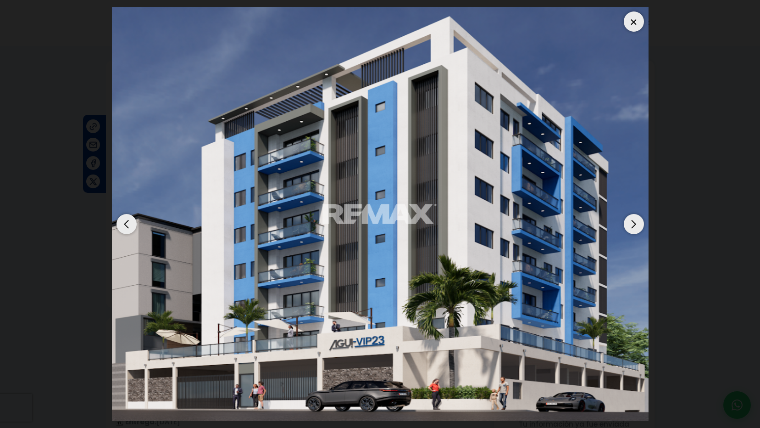
click at [630, 218] on div "Next slide" at bounding box center [634, 224] width 20 height 20
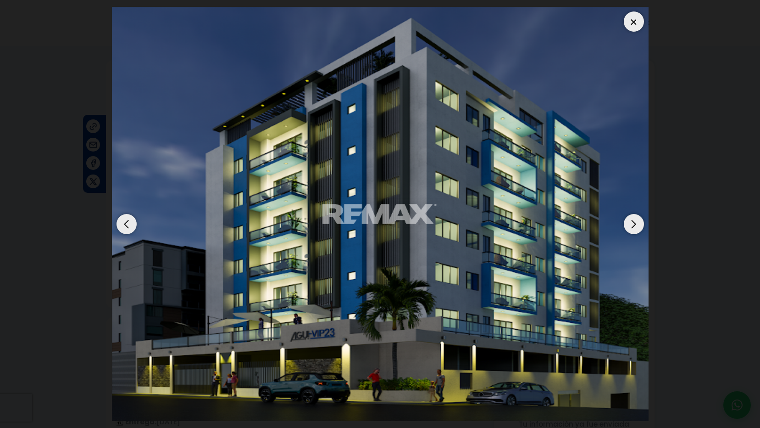
click at [636, 22] on div at bounding box center [634, 21] width 20 height 20
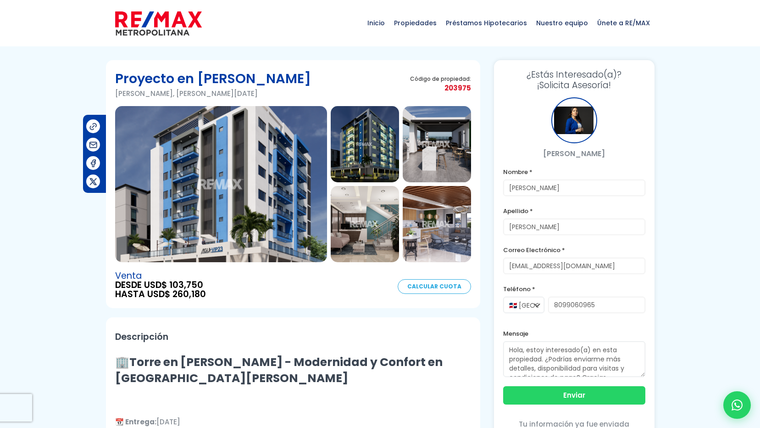
click at [421, 290] on link "Calcular Cuota" at bounding box center [434, 286] width 73 height 15
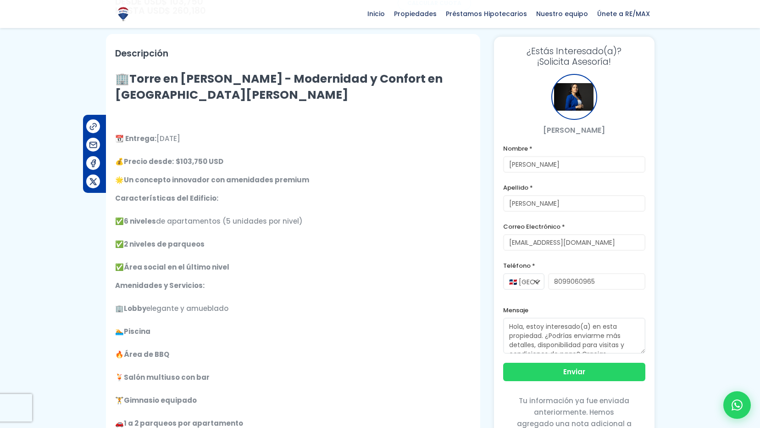
scroll to position [7, 0]
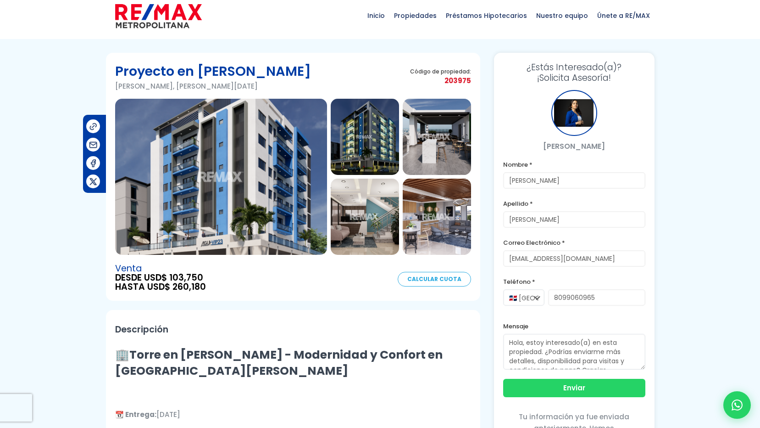
click at [192, 239] on img at bounding box center [221, 177] width 212 height 156
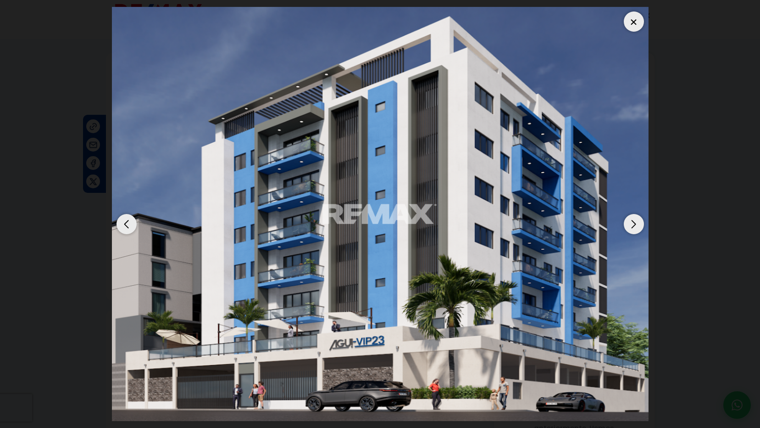
click at [635, 22] on div at bounding box center [634, 21] width 20 height 20
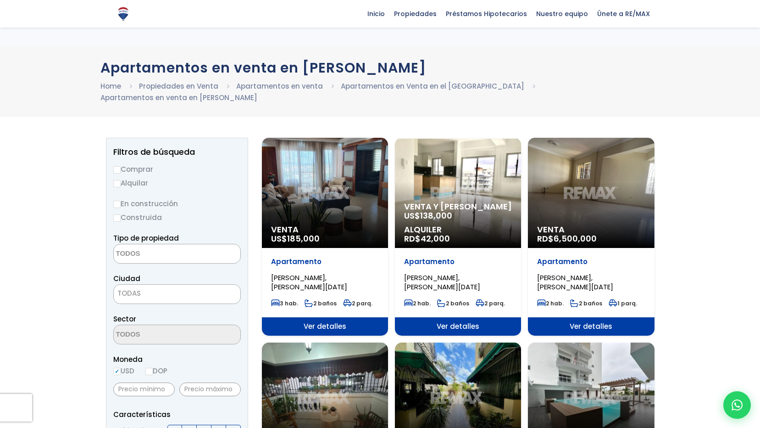
select select
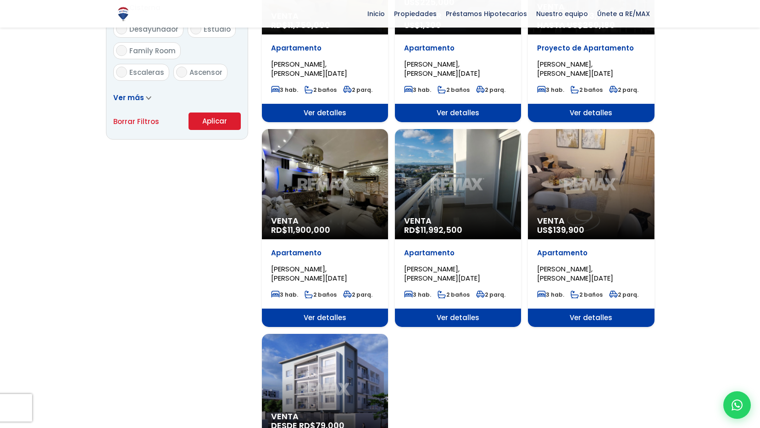
scroll to position [577, 0]
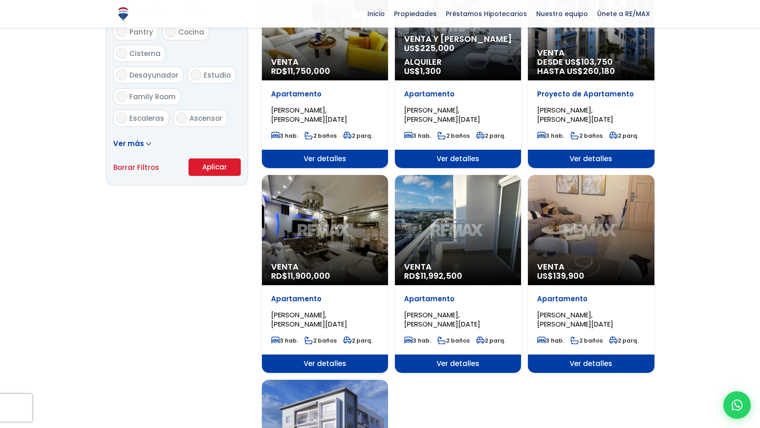
click at [580, 240] on div "Venta US$ 139,900" at bounding box center [591, 230] width 126 height 110
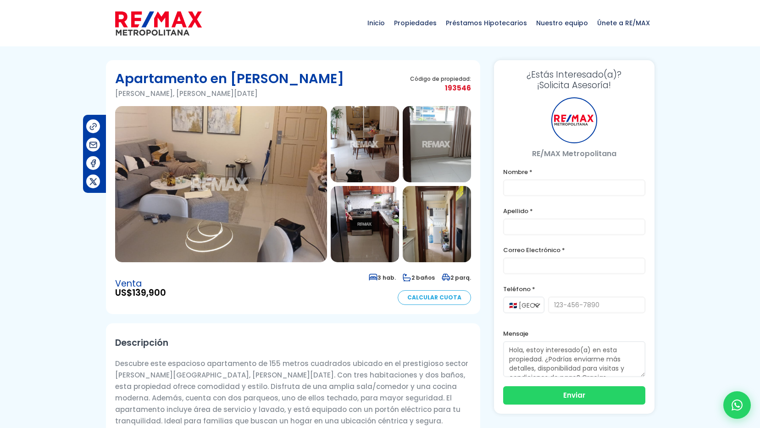
type input "[PERSON_NAME]"
type input "[EMAIL_ADDRESS][DOMAIN_NAME]"
type input "8099060965"
click at [298, 190] on img at bounding box center [221, 184] width 212 height 156
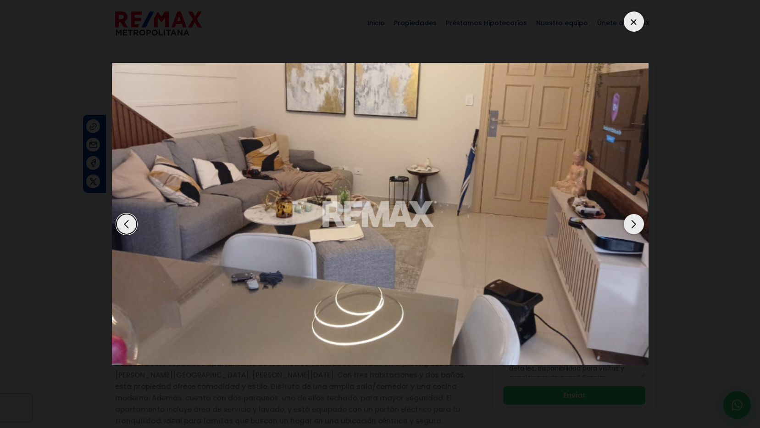
click at [633, 219] on div "Next slide" at bounding box center [634, 224] width 20 height 20
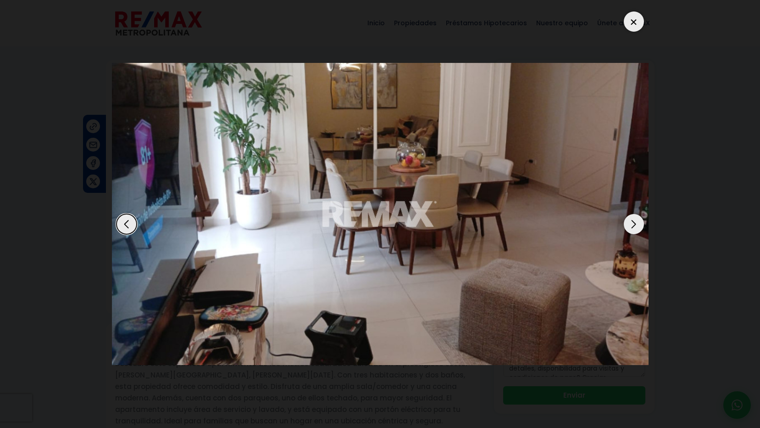
click at [631, 220] on div "Next slide" at bounding box center [634, 224] width 20 height 20
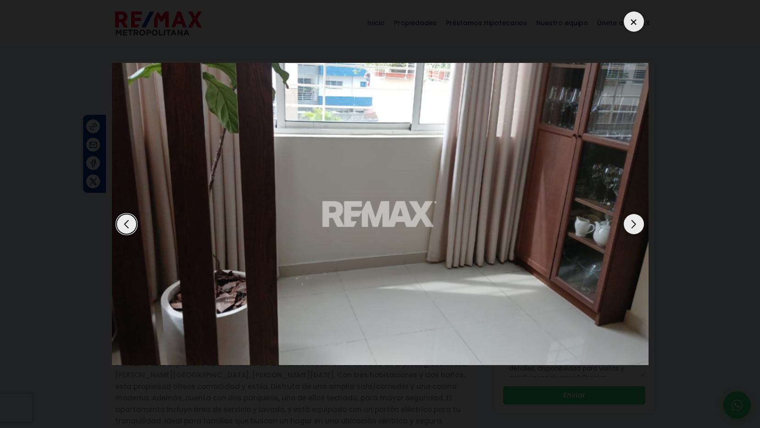
click at [630, 222] on div "Next slide" at bounding box center [634, 224] width 20 height 20
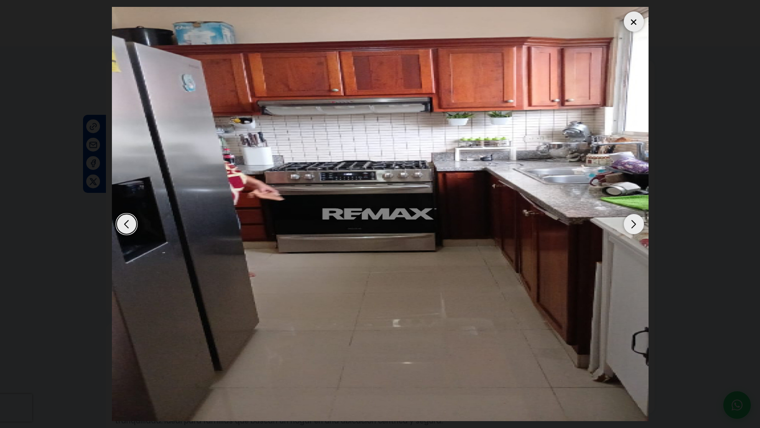
click at [634, 231] on div "Next slide" at bounding box center [634, 224] width 20 height 20
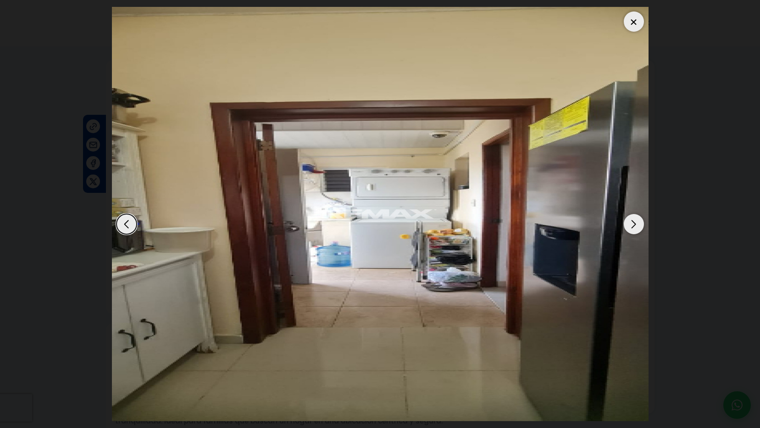
click at [129, 228] on div "Previous slide" at bounding box center [127, 224] width 20 height 20
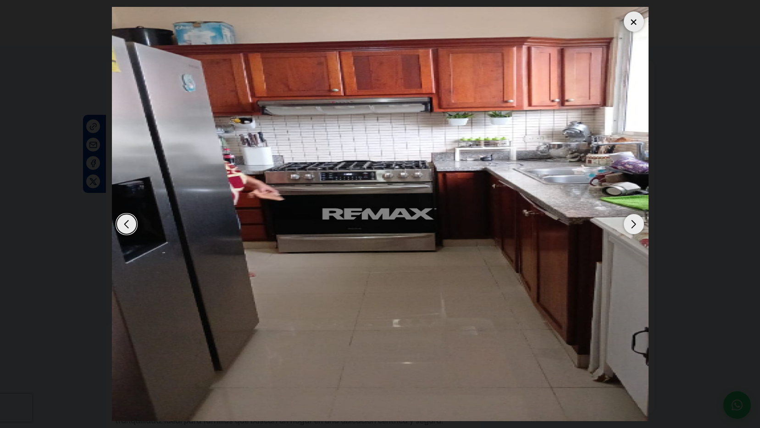
click at [633, 224] on div "Next slide" at bounding box center [634, 224] width 20 height 20
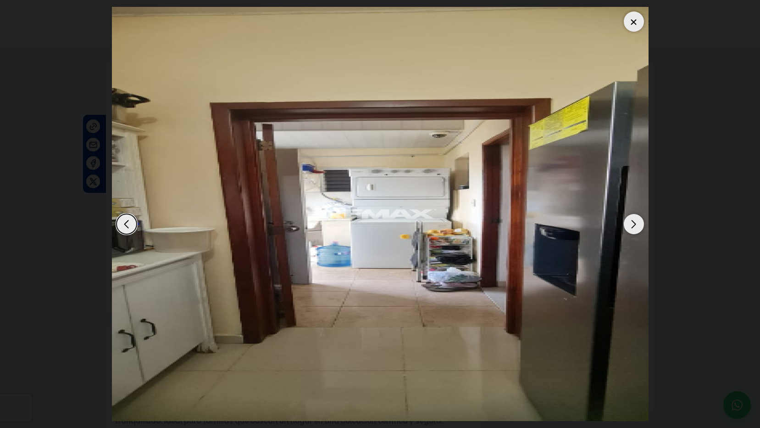
click at [633, 224] on div "Next slide" at bounding box center [634, 224] width 20 height 20
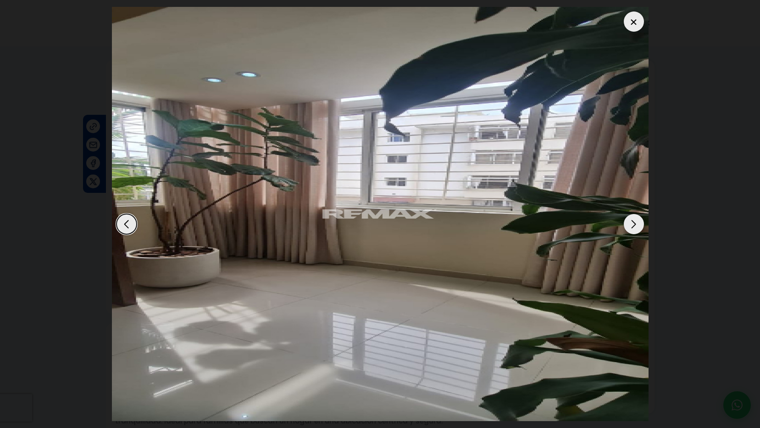
click at [633, 224] on div "Next slide" at bounding box center [634, 224] width 20 height 20
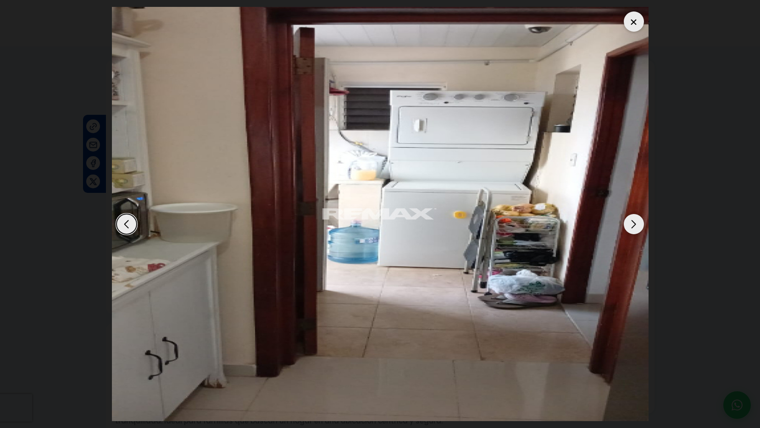
click at [633, 224] on div "Next slide" at bounding box center [634, 224] width 20 height 20
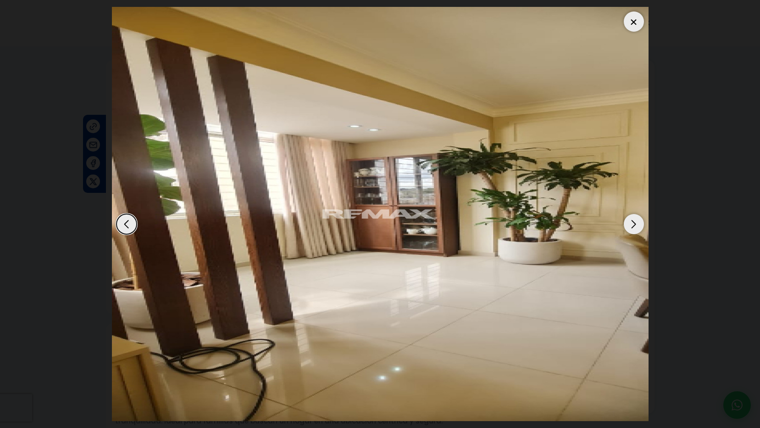
click at [633, 224] on div "Next slide" at bounding box center [634, 224] width 20 height 20
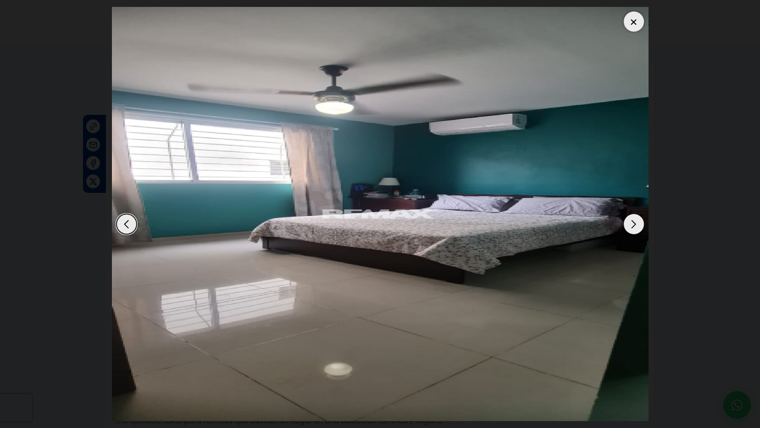
click at [633, 224] on div "Next slide" at bounding box center [634, 224] width 20 height 20
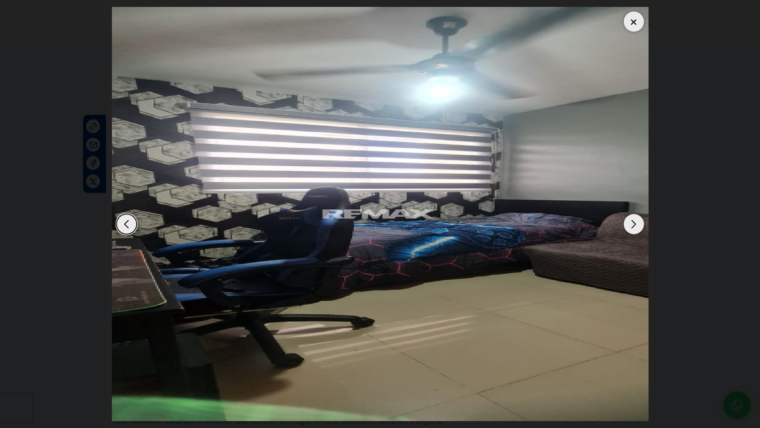
click at [633, 224] on div "Next slide" at bounding box center [634, 224] width 20 height 20
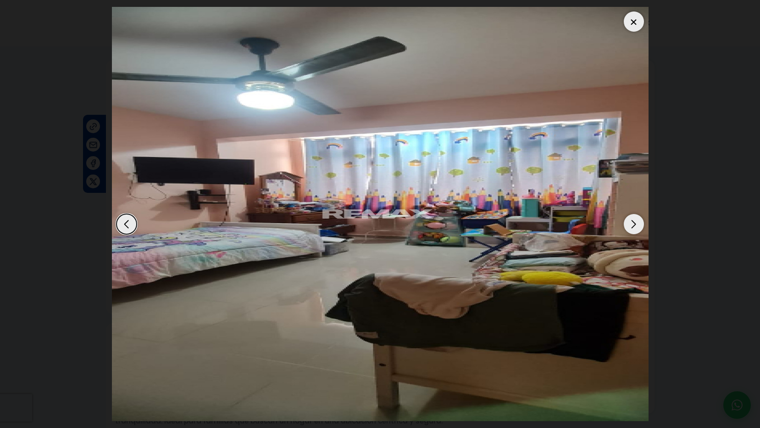
click at [633, 224] on div "Next slide" at bounding box center [634, 224] width 20 height 20
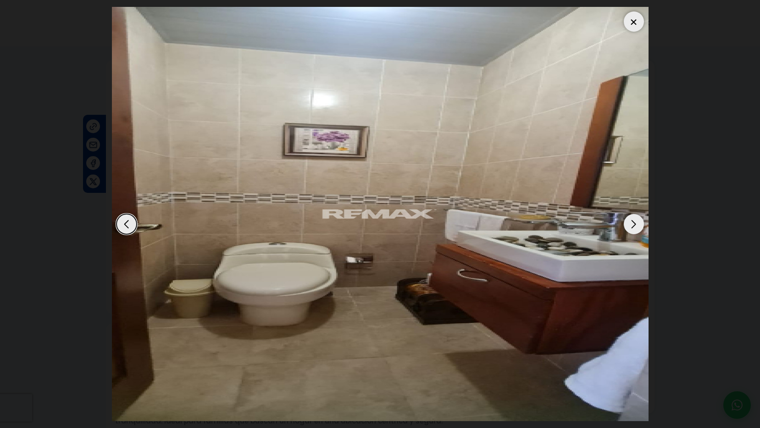
click at [632, 17] on div at bounding box center [634, 21] width 20 height 20
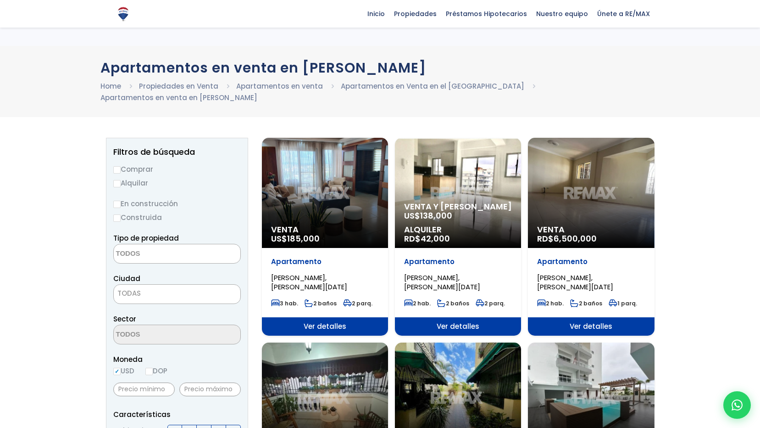
select select
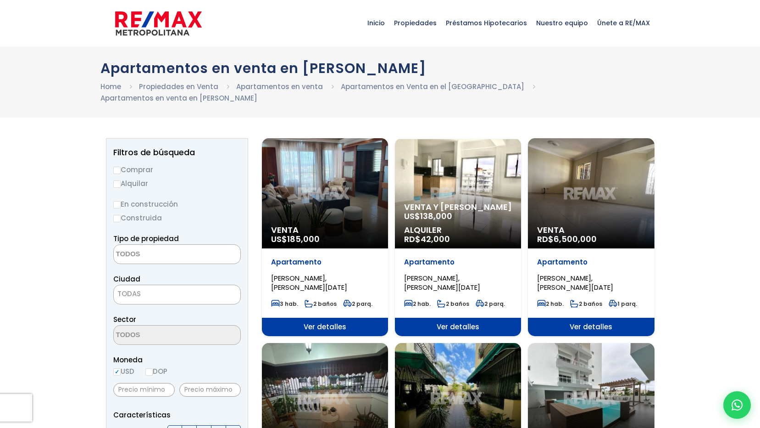
click at [598, 190] on div "Venta RD$ 6,500,000" at bounding box center [591, 193] width 126 height 110
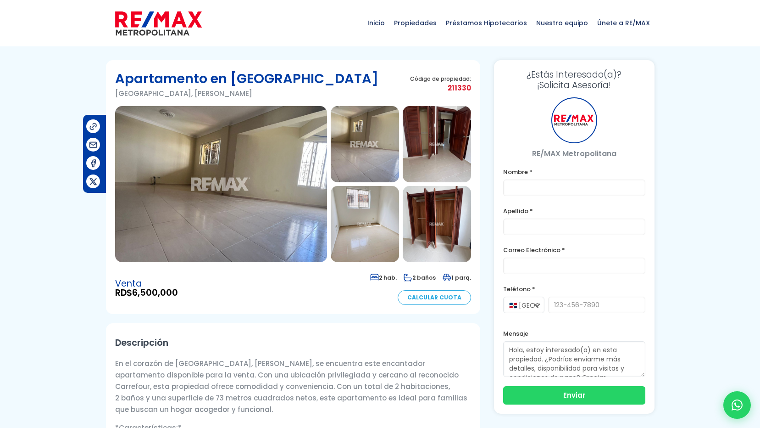
type input "[PERSON_NAME]"
type input "Aguero"
type input "[EMAIL_ADDRESS][DOMAIN_NAME]"
type input "8099060965"
click at [260, 215] on img at bounding box center [221, 184] width 212 height 156
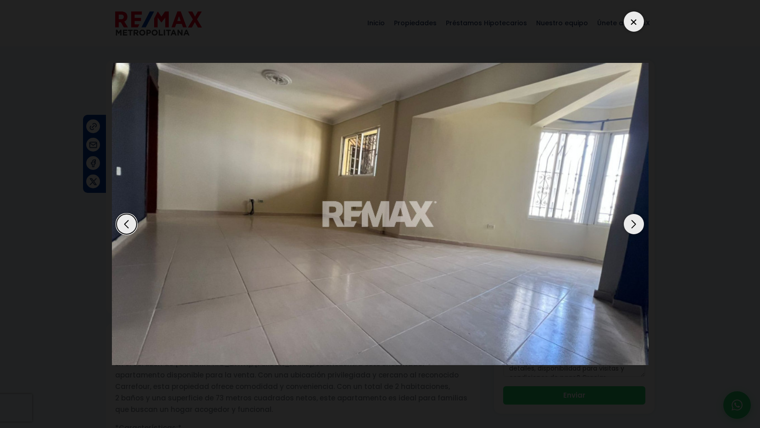
click at [638, 225] on div "Next slide" at bounding box center [634, 224] width 20 height 20
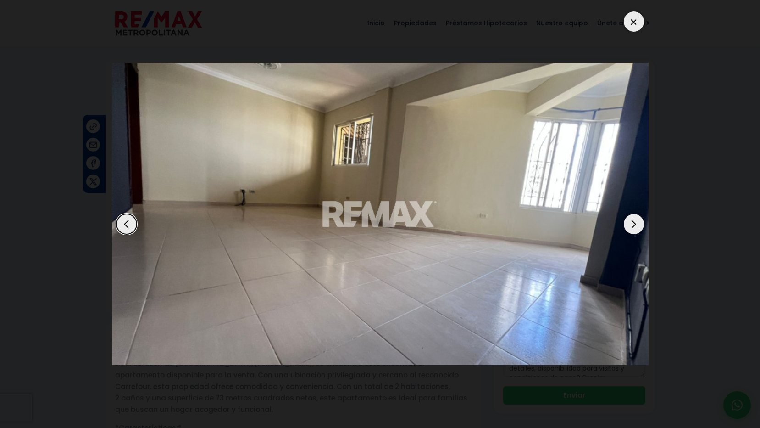
click at [630, 227] on div "Next slide" at bounding box center [634, 224] width 20 height 20
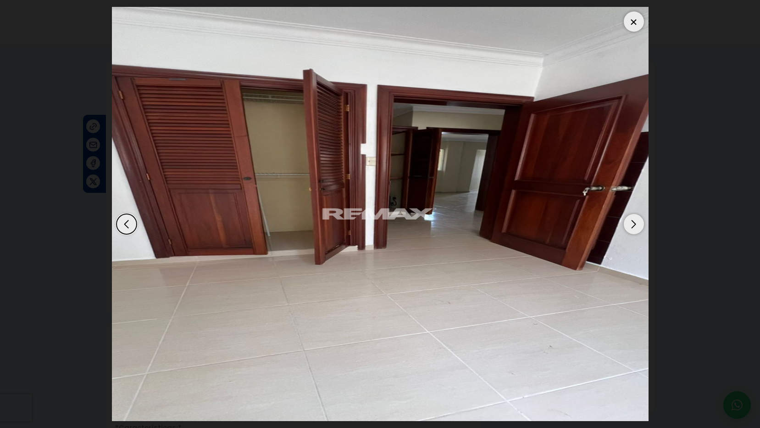
click at [629, 228] on div "Next slide" at bounding box center [634, 224] width 20 height 20
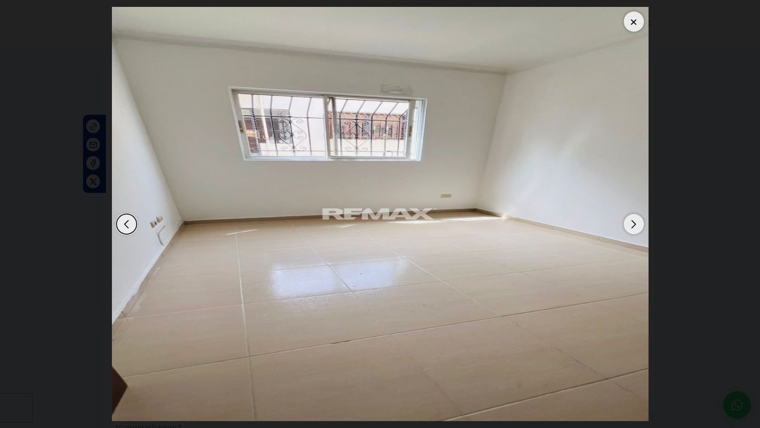
click at [629, 228] on div "Next slide" at bounding box center [634, 224] width 20 height 20
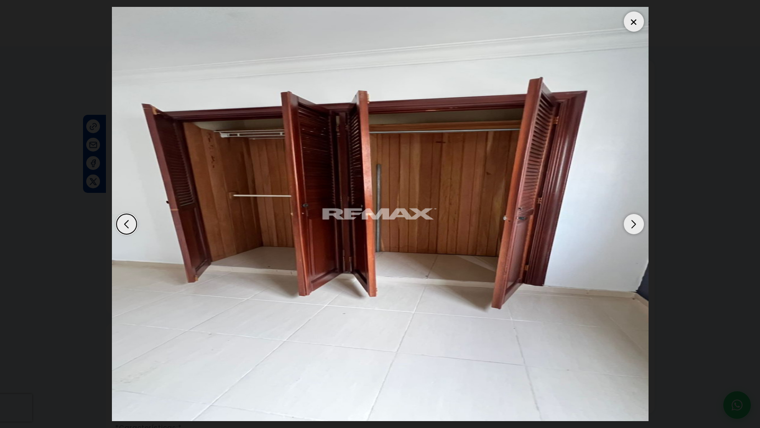
click at [629, 228] on div "Next slide" at bounding box center [634, 224] width 20 height 20
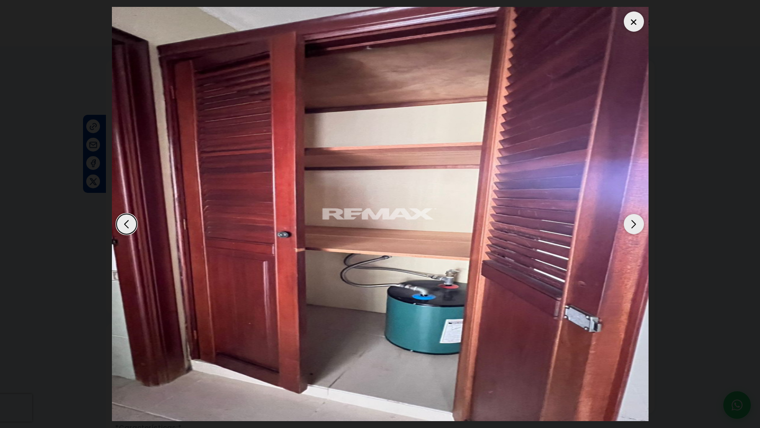
click at [629, 228] on div "Next slide" at bounding box center [634, 224] width 20 height 20
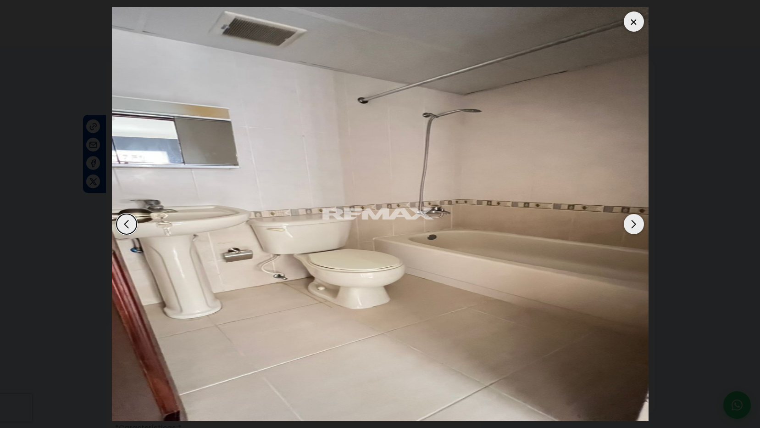
click at [629, 228] on div "Next slide" at bounding box center [634, 224] width 20 height 20
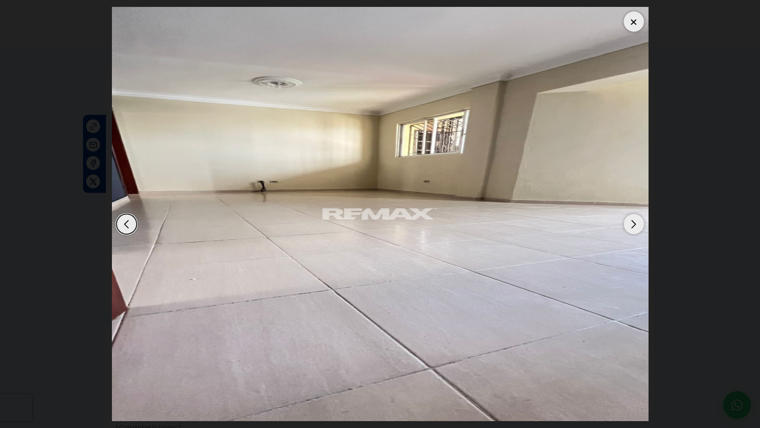
click at [632, 222] on div "Next slide" at bounding box center [634, 224] width 20 height 20
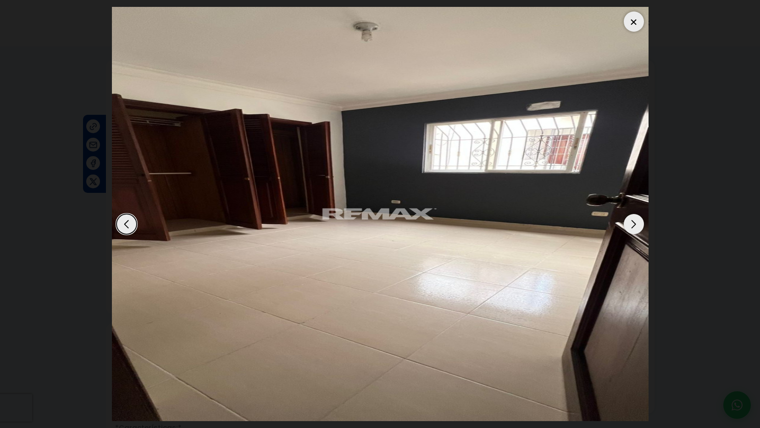
click at [632, 222] on div "Next slide" at bounding box center [634, 224] width 20 height 20
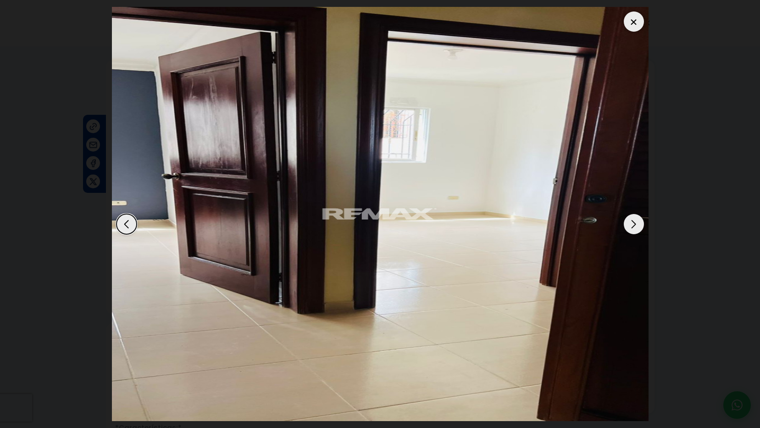
click at [635, 28] on div at bounding box center [634, 21] width 20 height 20
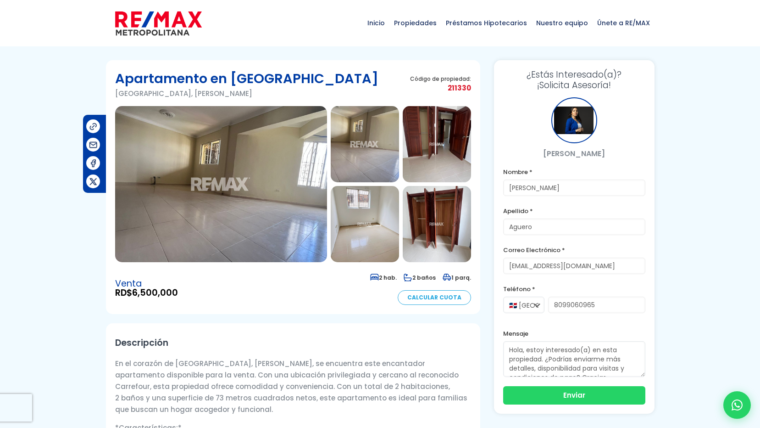
click at [375, 234] on img at bounding box center [365, 224] width 68 height 76
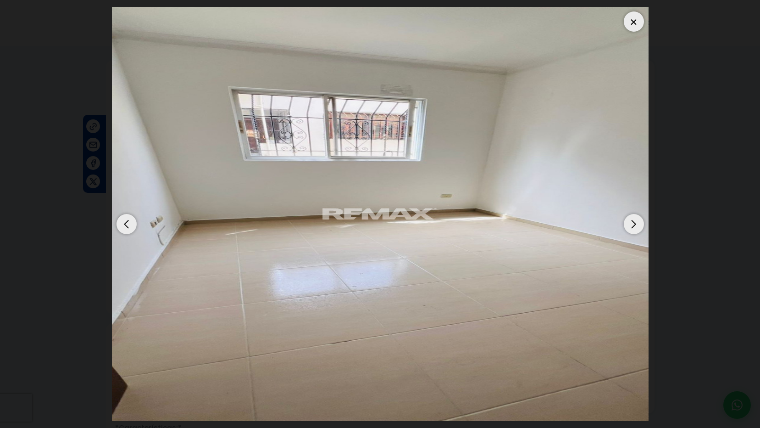
click at [636, 224] on div "Next slide" at bounding box center [634, 224] width 20 height 20
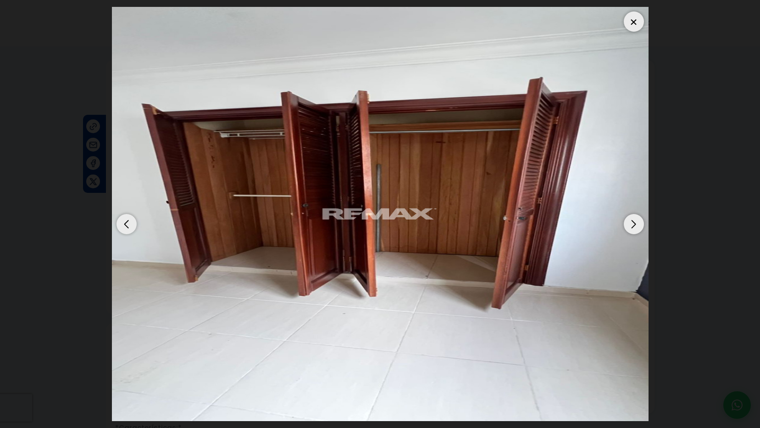
click at [628, 223] on div "Next slide" at bounding box center [634, 224] width 20 height 20
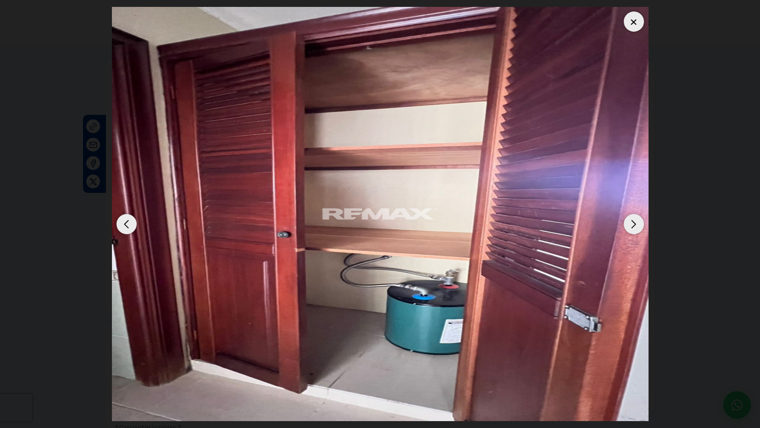
click at [624, 222] on div "Next slide" at bounding box center [634, 224] width 20 height 20
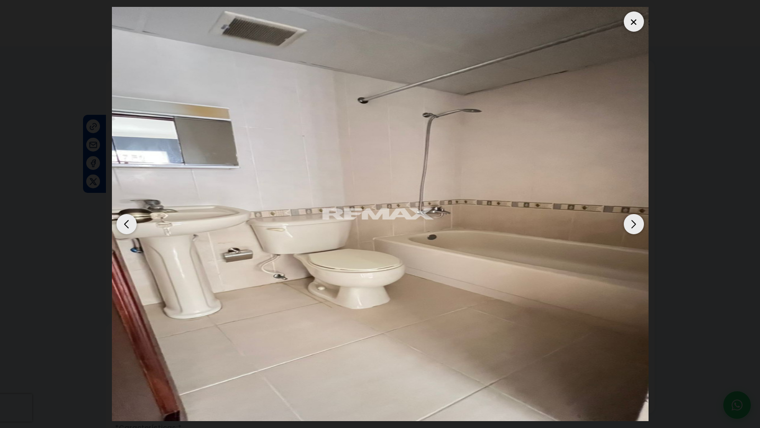
click at [624, 222] on div "Next slide" at bounding box center [634, 224] width 20 height 20
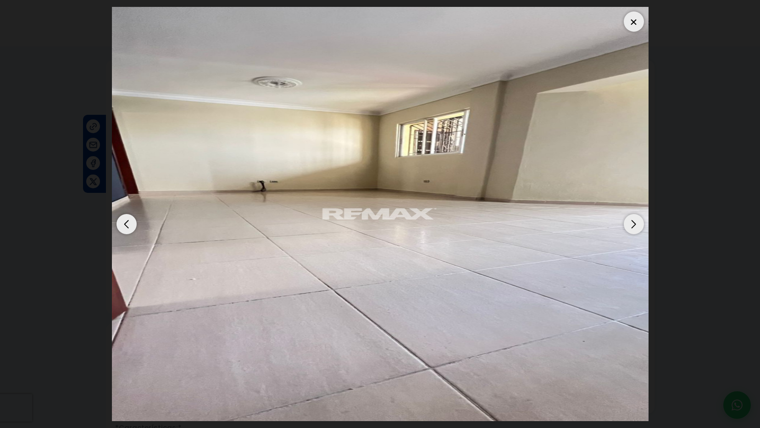
click at [633, 18] on div at bounding box center [634, 21] width 20 height 20
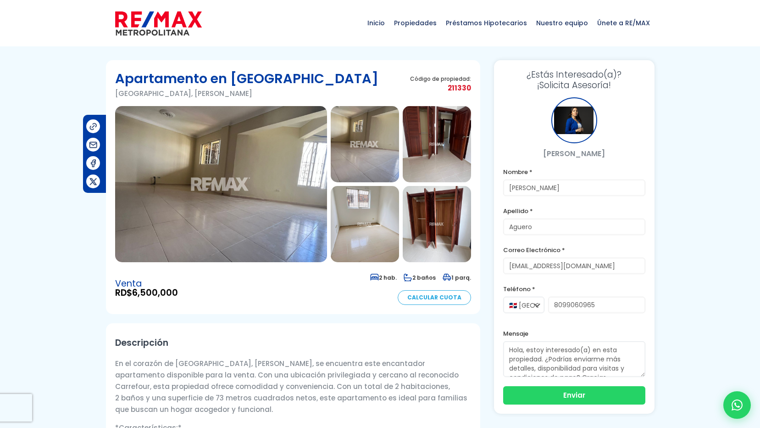
click at [266, 165] on img at bounding box center [221, 184] width 212 height 156
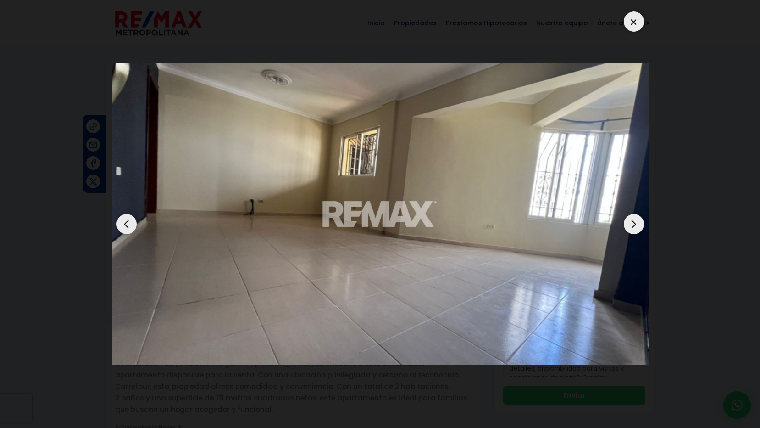
click at [635, 218] on div "Next slide" at bounding box center [634, 224] width 20 height 20
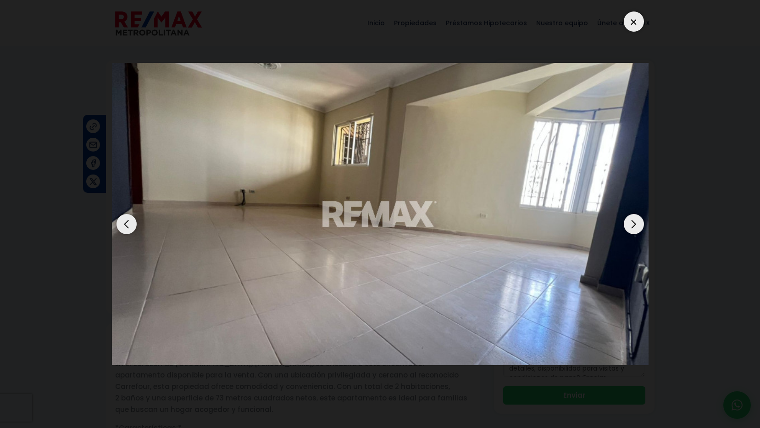
click at [635, 218] on div "Next slide" at bounding box center [634, 224] width 20 height 20
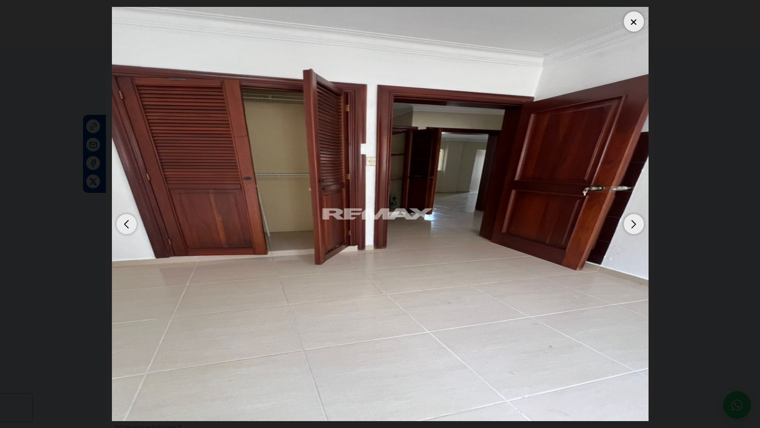
click at [637, 227] on div "Next slide" at bounding box center [634, 224] width 20 height 20
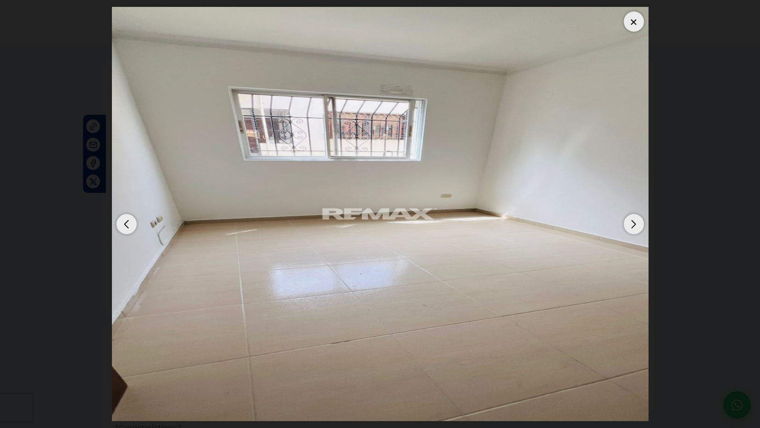
click at [637, 227] on div "Next slide" at bounding box center [634, 224] width 20 height 20
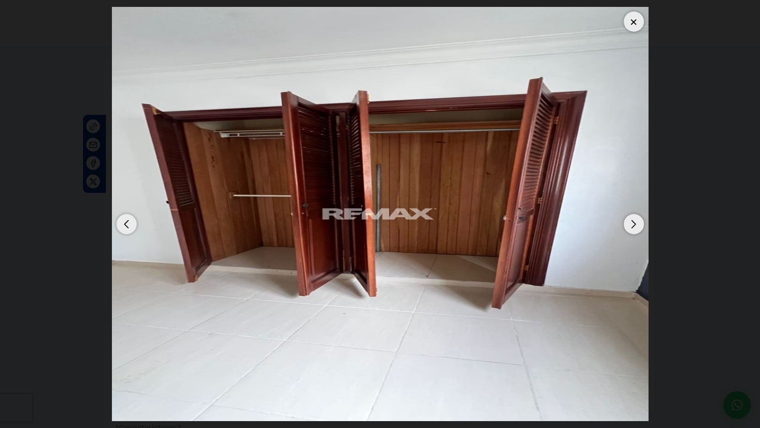
click at [637, 227] on div "Next slide" at bounding box center [634, 224] width 20 height 20
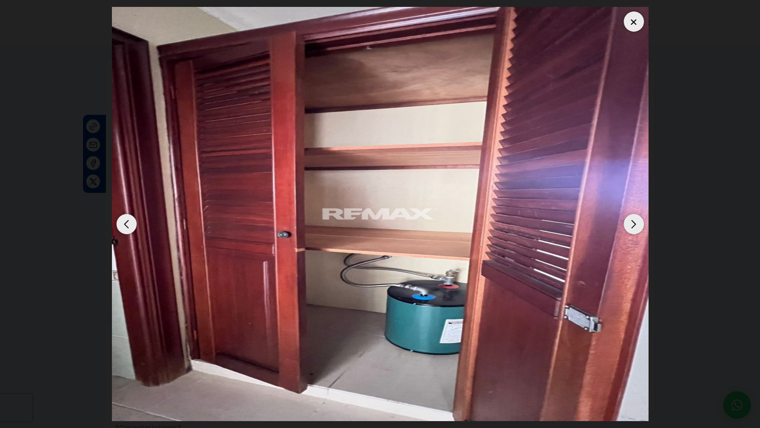
click at [637, 227] on div "Next slide" at bounding box center [634, 224] width 20 height 20
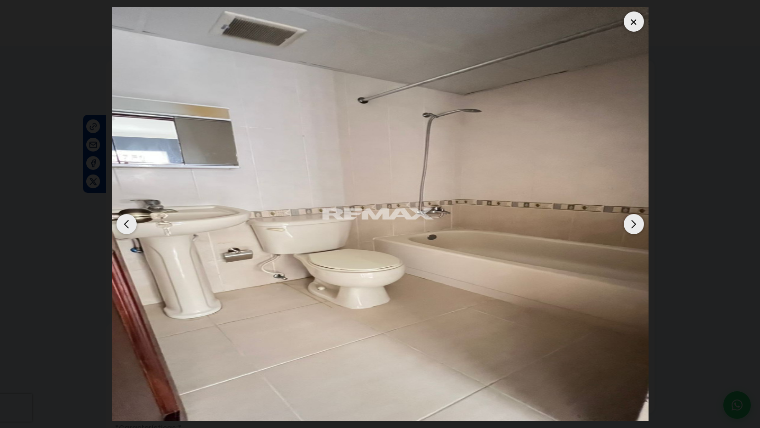
click at [628, 226] on div "Next slide" at bounding box center [634, 224] width 20 height 20
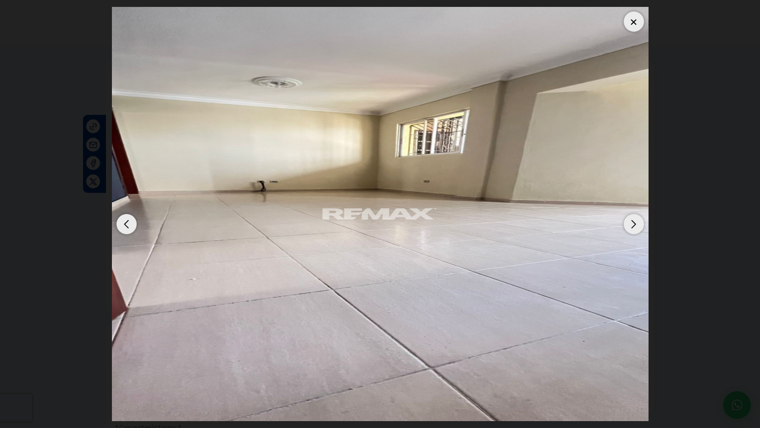
click at [628, 226] on div "Next slide" at bounding box center [634, 224] width 20 height 20
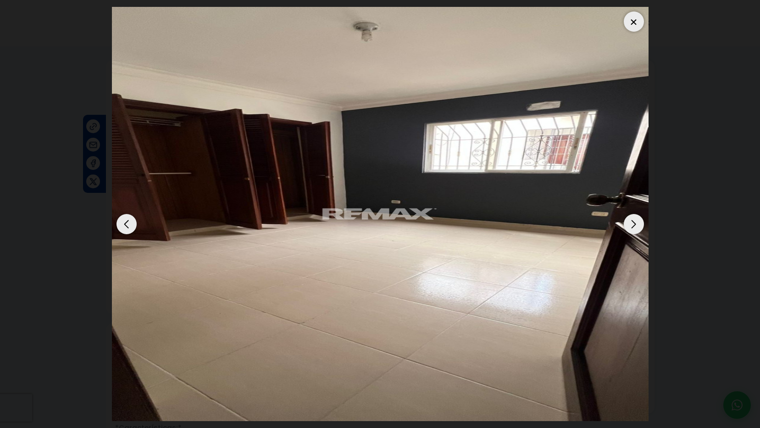
click at [628, 226] on div "Next slide" at bounding box center [634, 224] width 20 height 20
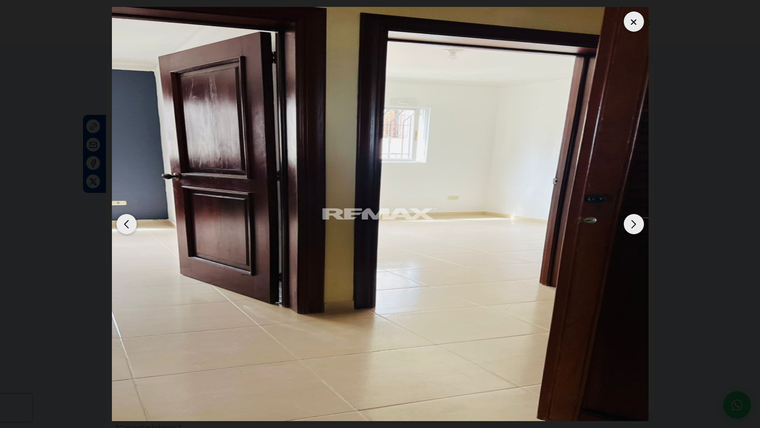
click at [628, 226] on div "Next slide" at bounding box center [634, 224] width 20 height 20
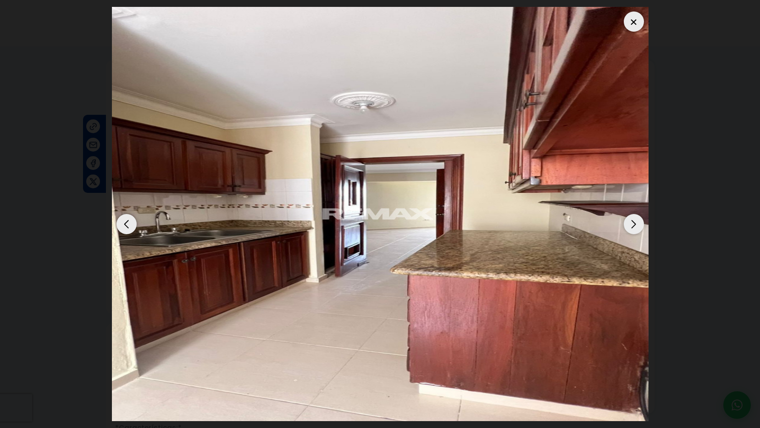
click at [628, 226] on div "Next slide" at bounding box center [634, 224] width 20 height 20
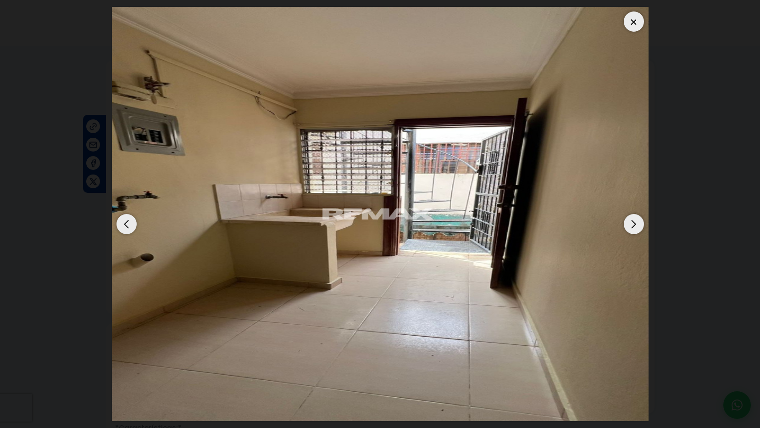
click at [628, 226] on div "Next slide" at bounding box center [634, 224] width 20 height 20
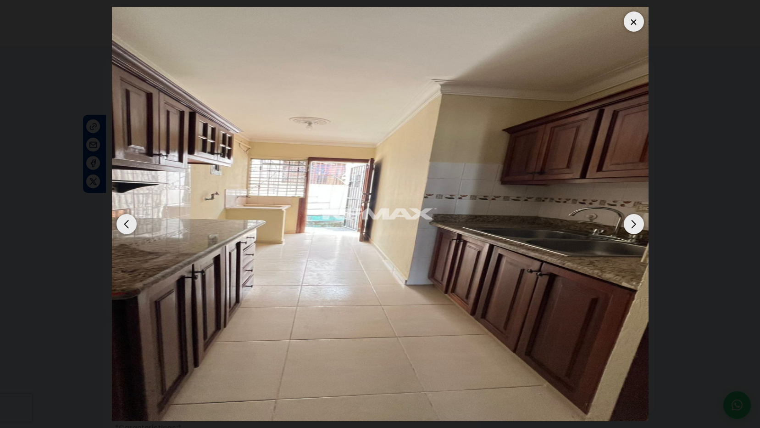
click at [631, 227] on div "Next slide" at bounding box center [634, 224] width 20 height 20
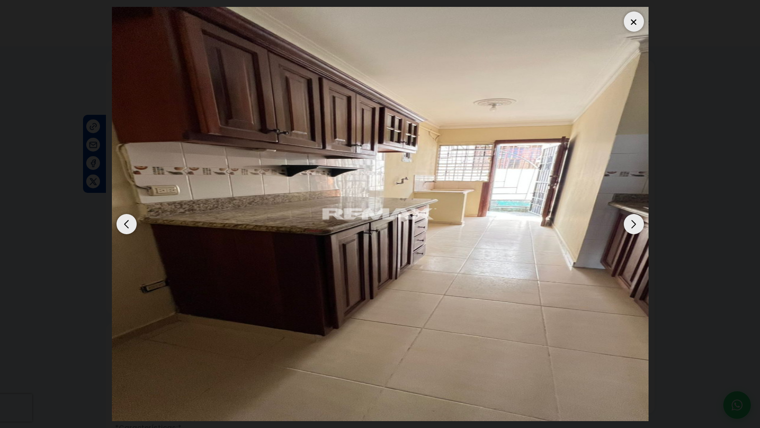
click at [630, 228] on div "Next slide" at bounding box center [634, 224] width 20 height 20
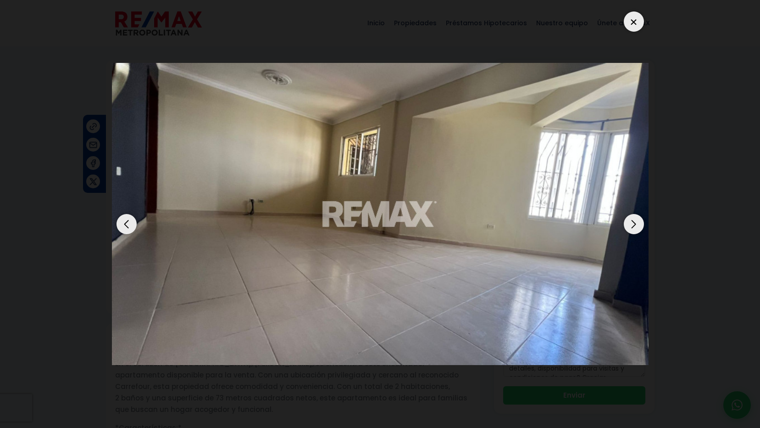
click at [627, 224] on div "Next slide" at bounding box center [634, 224] width 20 height 20
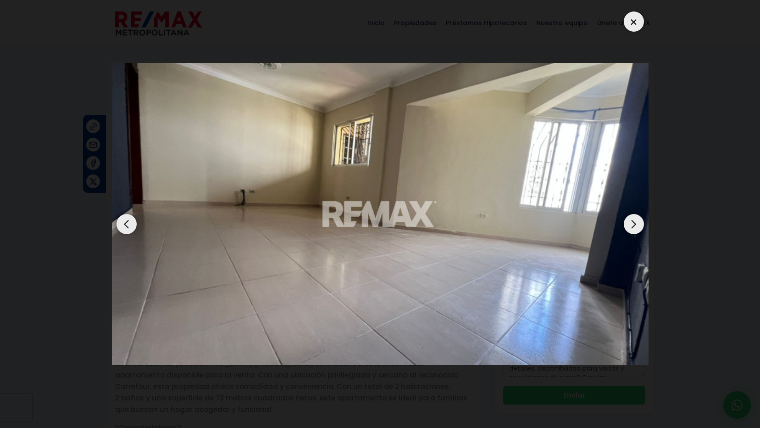
click at [630, 224] on div "Next slide" at bounding box center [634, 224] width 20 height 20
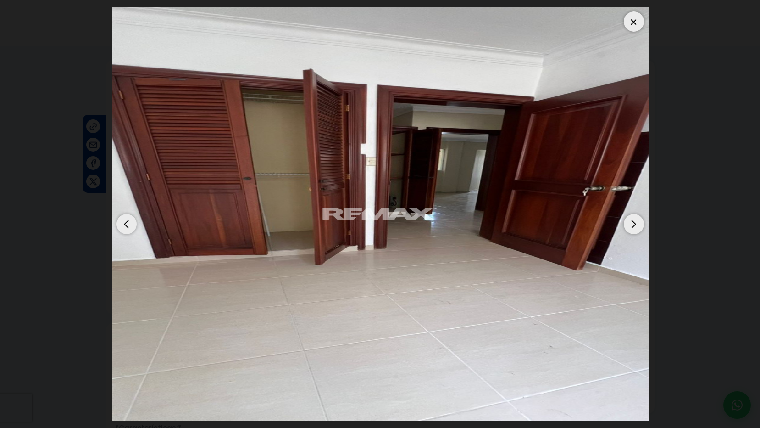
click at [630, 224] on div "Next slide" at bounding box center [634, 224] width 20 height 20
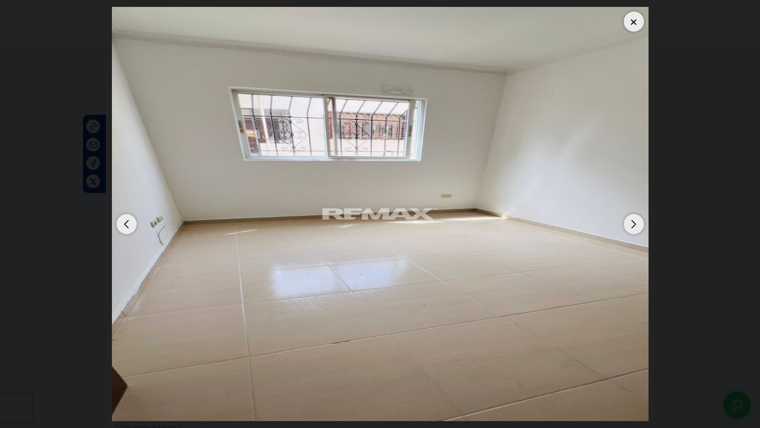
click at [627, 224] on div "Next slide" at bounding box center [634, 224] width 20 height 20
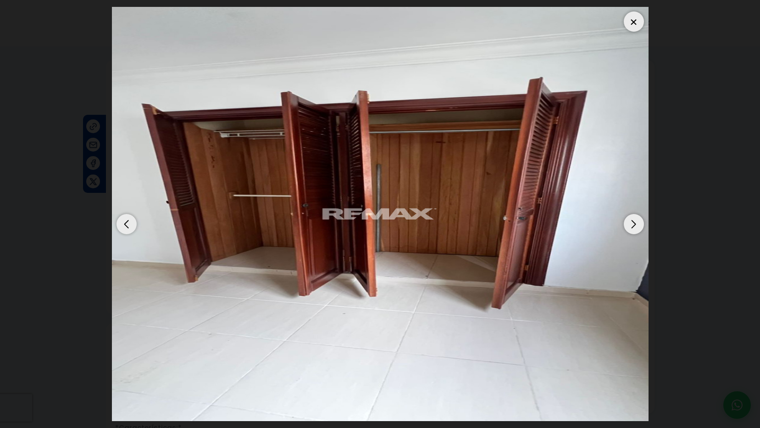
click at [623, 225] on div at bounding box center [380, 214] width 537 height 414
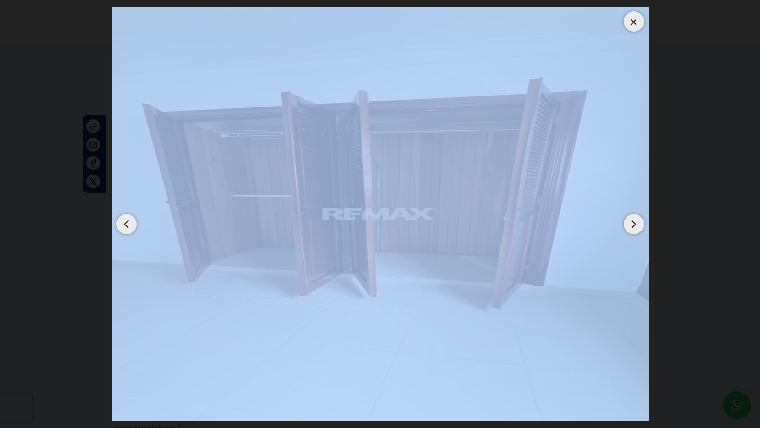
click at [627, 226] on div "Next slide" at bounding box center [634, 224] width 20 height 20
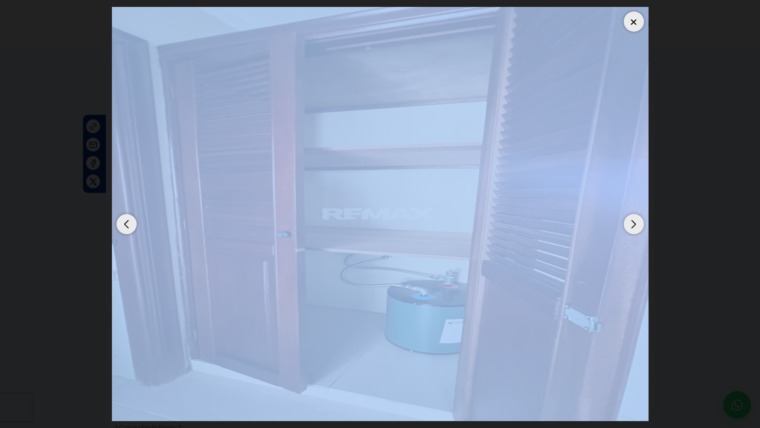
click at [582, 240] on img "6 / 14" at bounding box center [380, 214] width 537 height 414
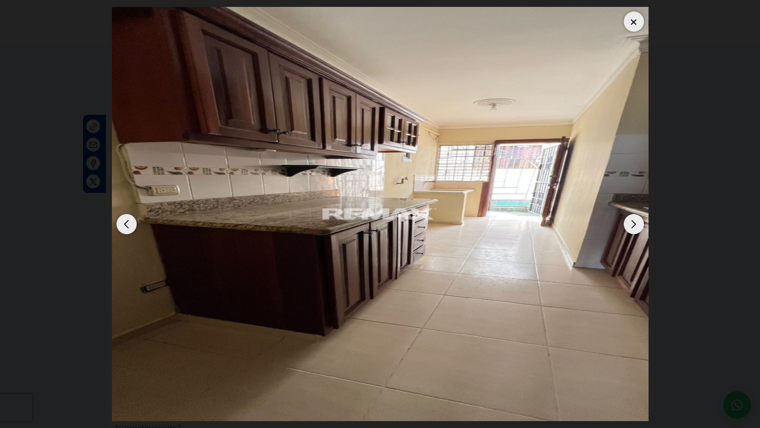
click at [631, 225] on div "Next slide" at bounding box center [634, 224] width 20 height 20
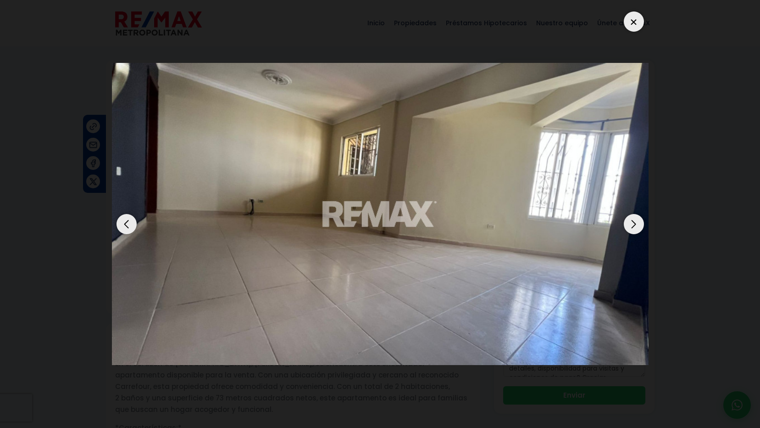
click at [631, 224] on div "Next slide" at bounding box center [634, 224] width 20 height 20
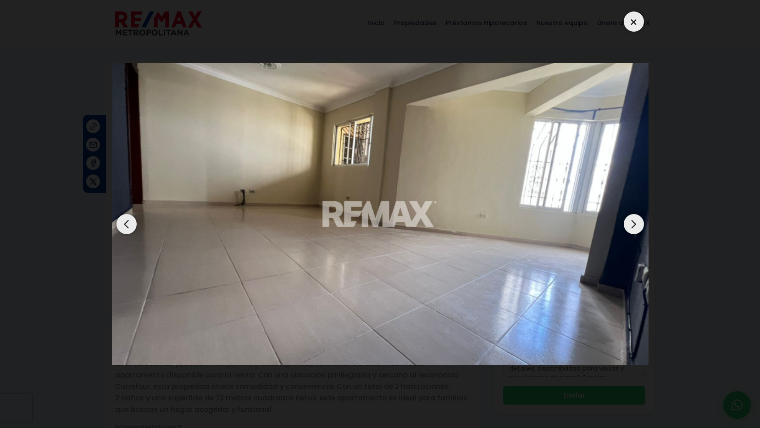
click at [641, 22] on div at bounding box center [634, 21] width 20 height 20
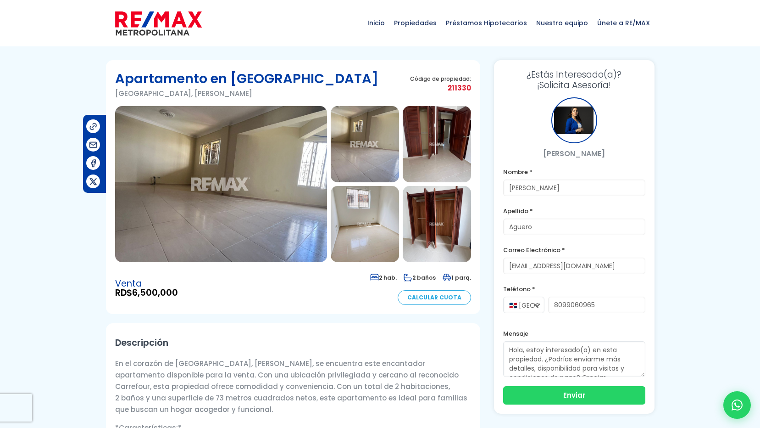
drag, startPoint x: 583, startPoint y: 394, endPoint x: 538, endPoint y: 382, distance: 46.4
click at [582, 393] on button "Enviar" at bounding box center [574, 395] width 142 height 18
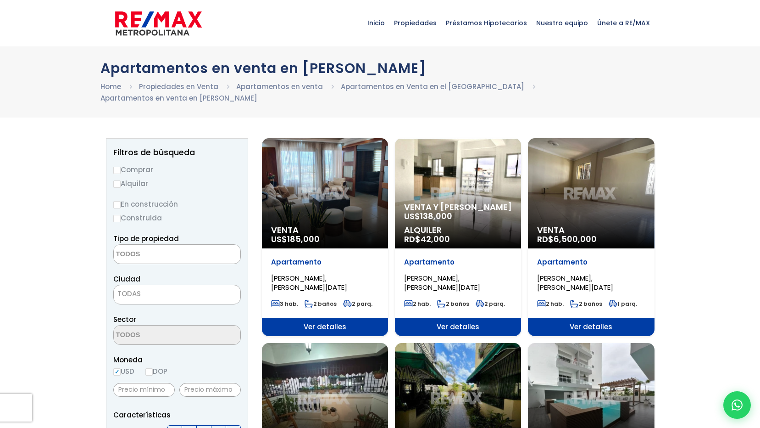
select select
click at [439, 175] on div "Venta y Alquiler US$ 138,000 Alquiler RD$ 42,000" at bounding box center [458, 193] width 126 height 110
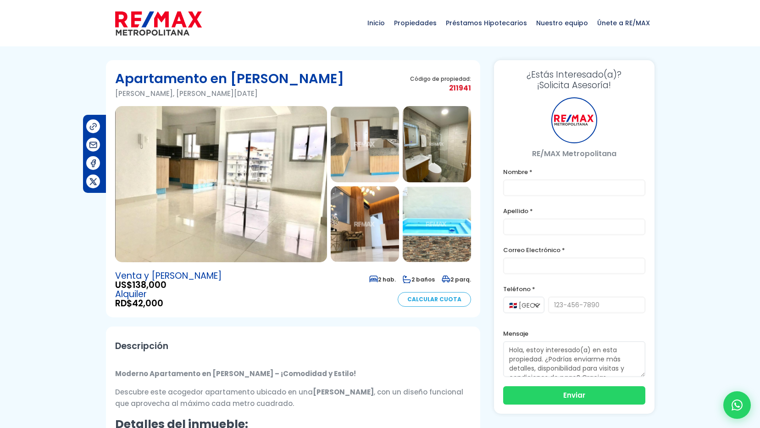
type input "[PERSON_NAME]"
type input "Aguero"
type input "[EMAIL_ADDRESS][DOMAIN_NAME]"
type input "8099060965"
click at [294, 213] on img at bounding box center [221, 184] width 212 height 156
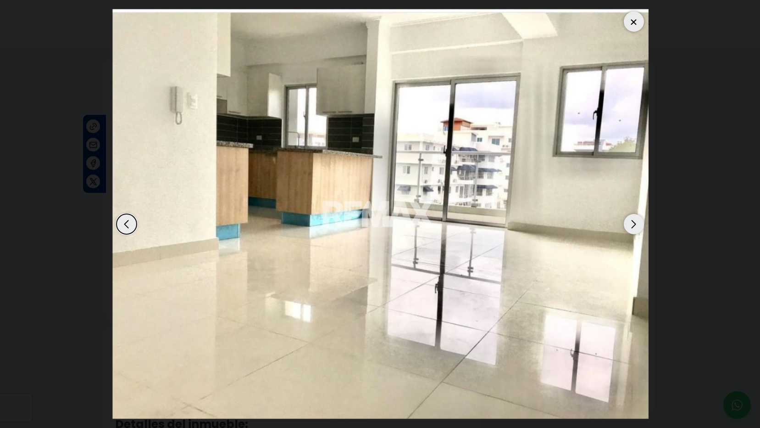
click at [634, 223] on div "Next slide" at bounding box center [634, 224] width 20 height 20
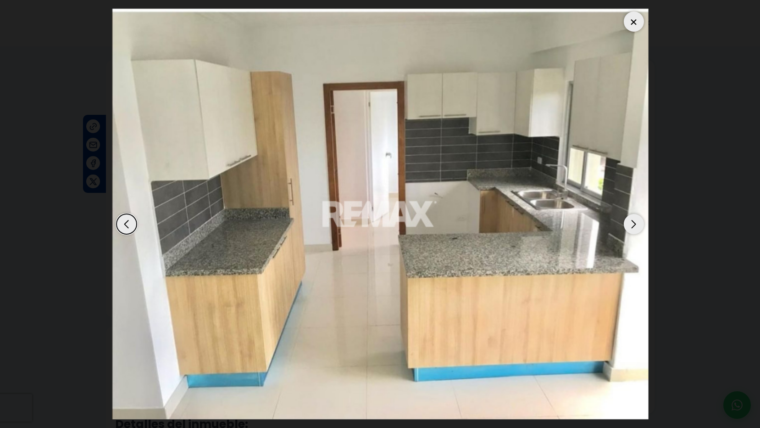
click at [634, 223] on div "Next slide" at bounding box center [634, 224] width 20 height 20
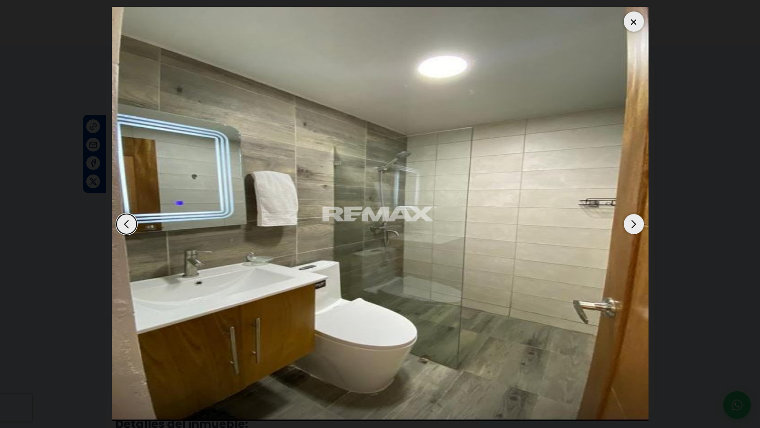
click at [634, 223] on div "Next slide" at bounding box center [634, 224] width 20 height 20
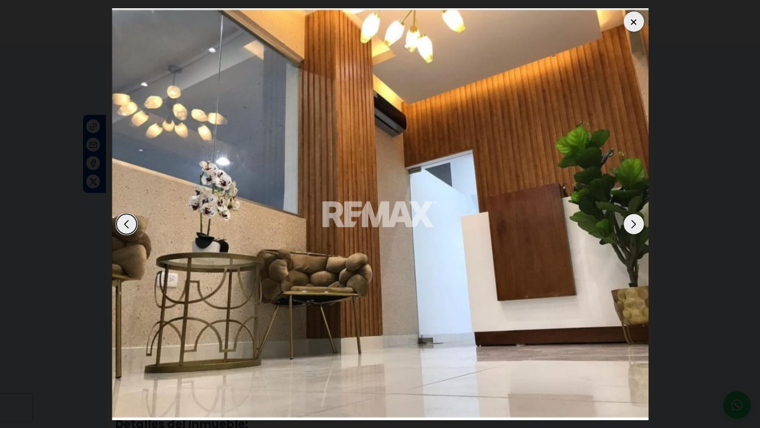
click at [634, 223] on div "Next slide" at bounding box center [634, 224] width 20 height 20
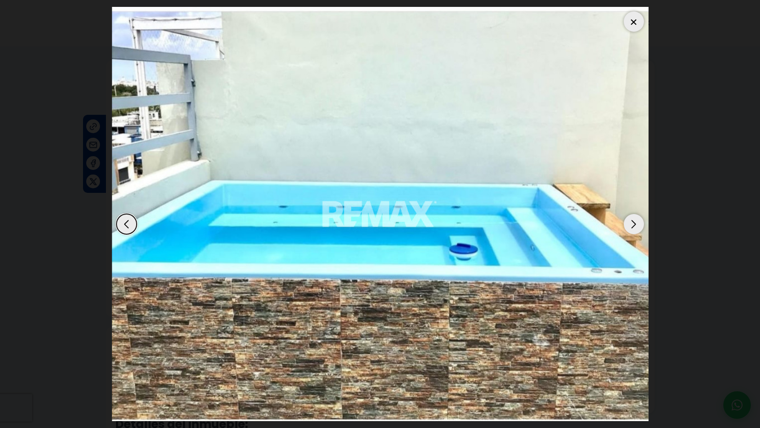
click at [634, 223] on div "Next slide" at bounding box center [634, 224] width 20 height 20
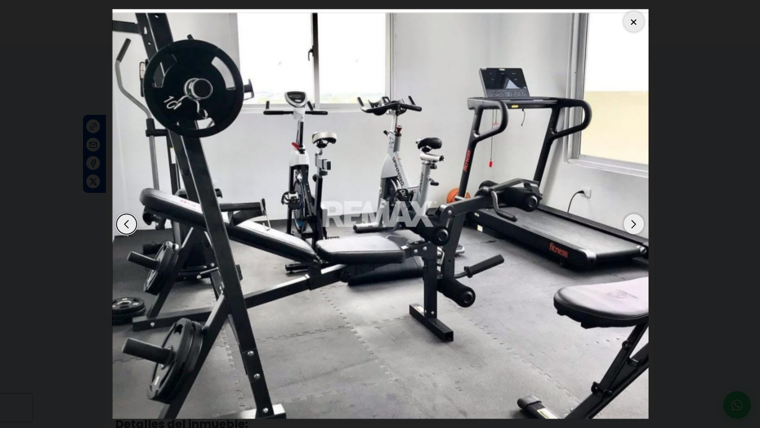
click at [634, 223] on div "Next slide" at bounding box center [634, 224] width 20 height 20
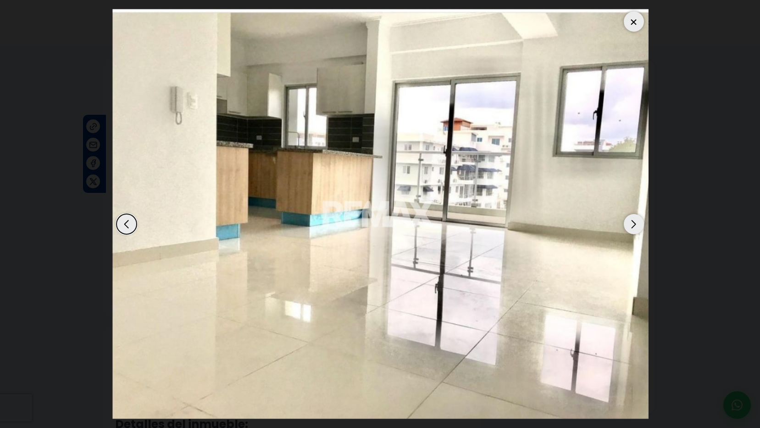
click at [634, 223] on div "Next slide" at bounding box center [634, 224] width 20 height 20
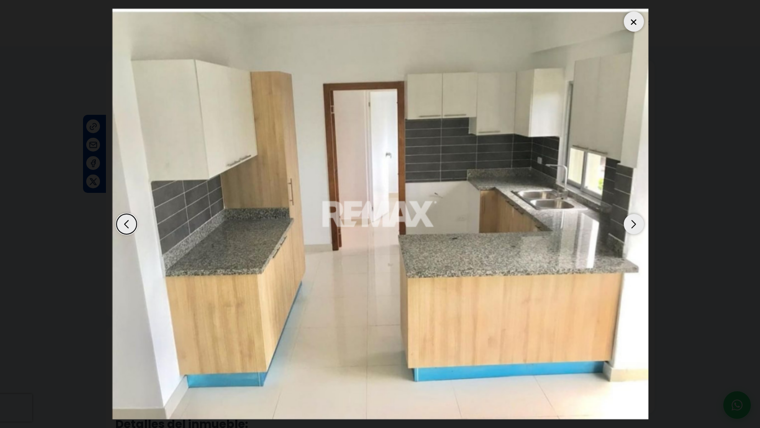
click at [633, 225] on div "Next slide" at bounding box center [634, 224] width 20 height 20
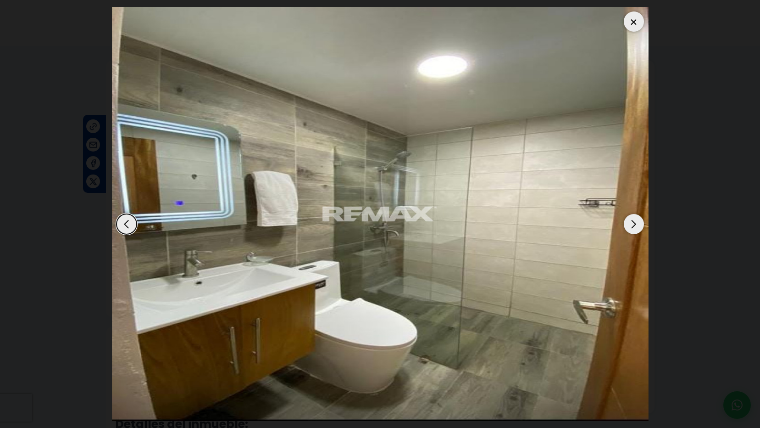
click at [636, 23] on div at bounding box center [634, 21] width 20 height 20
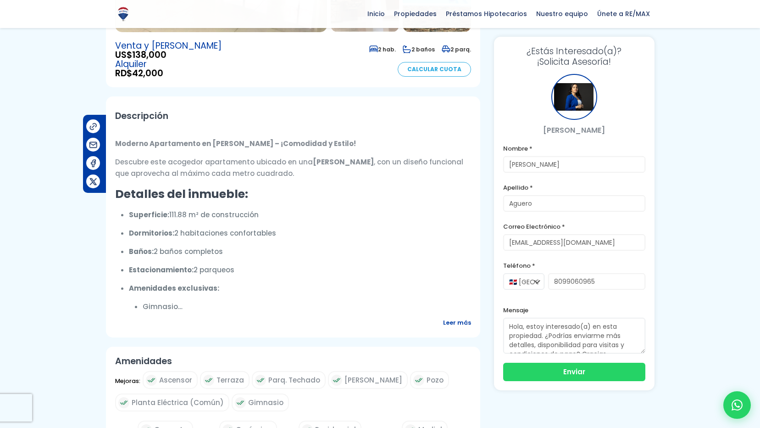
scroll to position [275, 0]
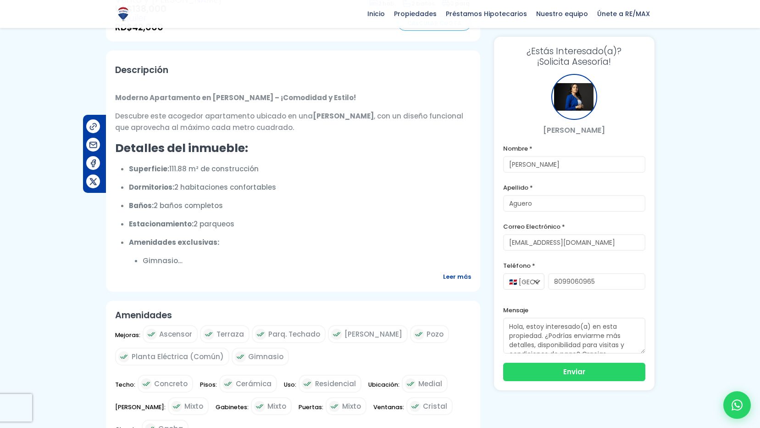
click at [454, 280] on span "Leer más" at bounding box center [457, 276] width 28 height 11
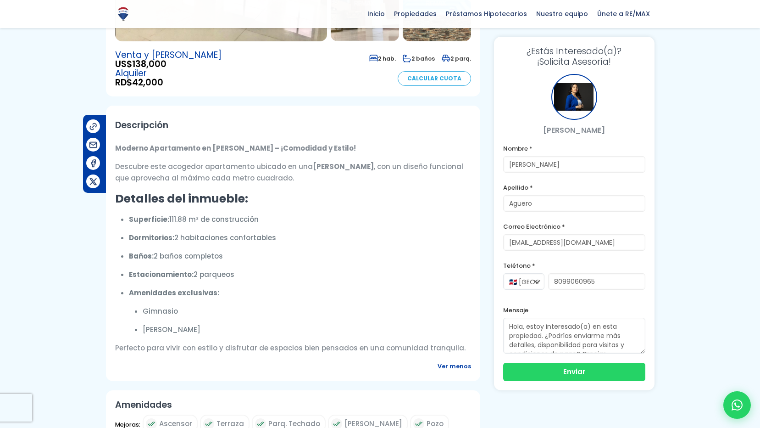
scroll to position [37, 0]
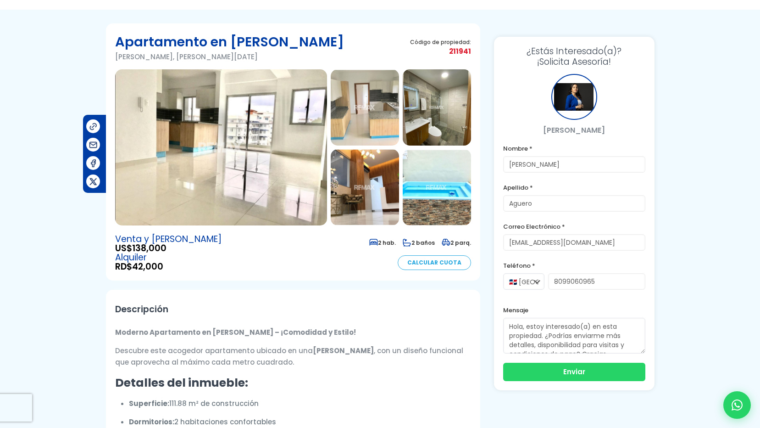
click at [281, 183] on img at bounding box center [221, 147] width 212 height 156
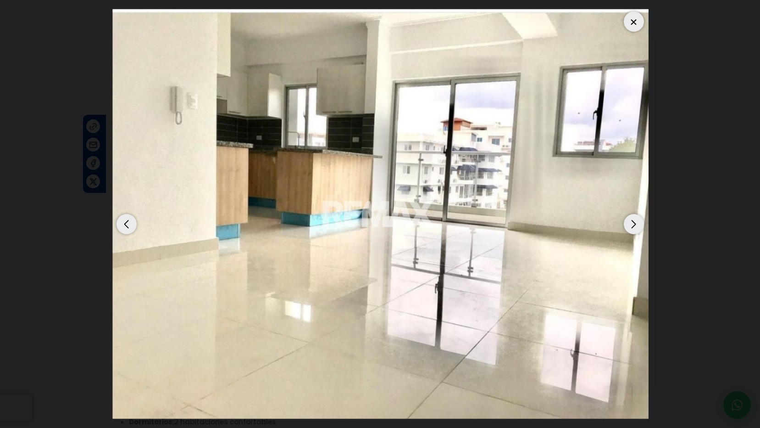
click at [632, 227] on div "Next slide" at bounding box center [634, 224] width 20 height 20
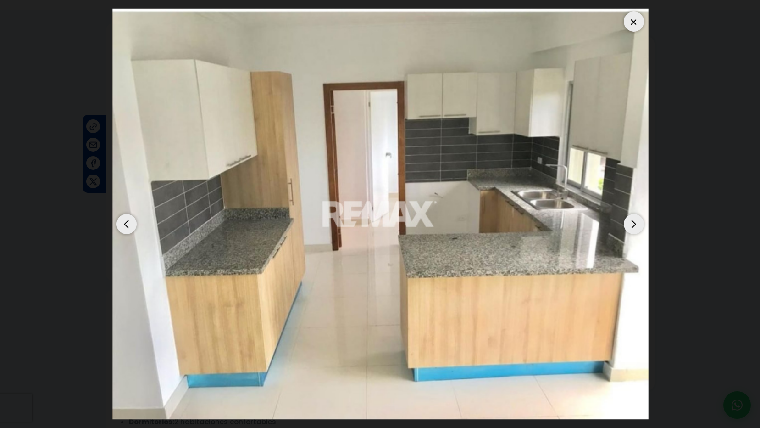
click at [632, 227] on div "Next slide" at bounding box center [634, 224] width 20 height 20
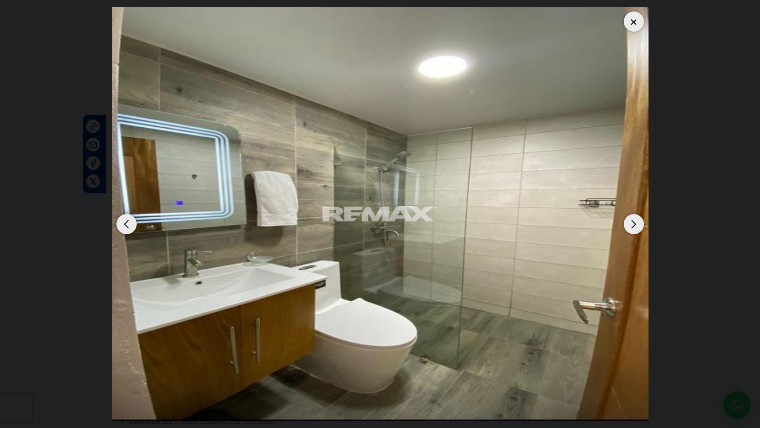
click at [632, 227] on div "Next slide" at bounding box center [634, 224] width 20 height 20
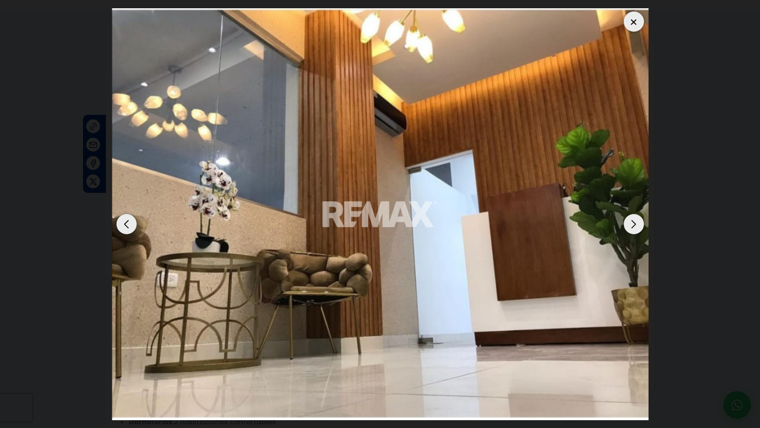
click at [632, 227] on div "Next slide" at bounding box center [634, 224] width 20 height 20
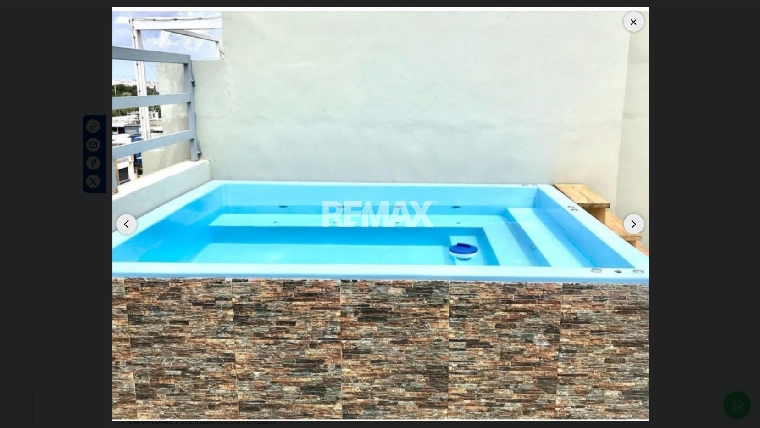
click at [632, 227] on div "Next slide" at bounding box center [634, 224] width 20 height 20
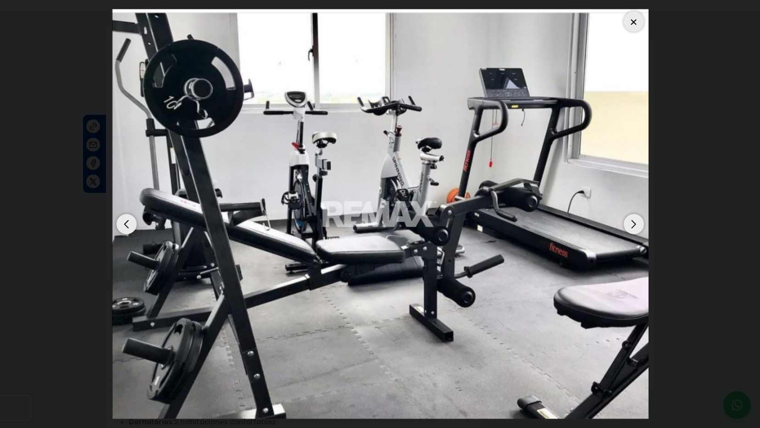
click at [632, 227] on div "Next slide" at bounding box center [634, 224] width 20 height 20
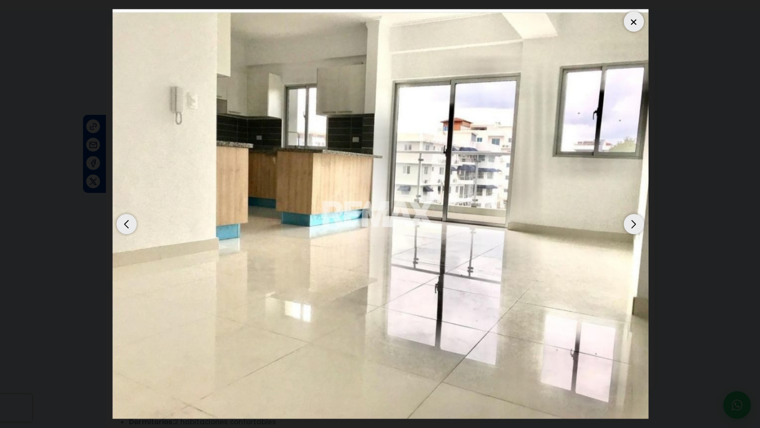
click at [638, 222] on div "Next slide" at bounding box center [634, 224] width 20 height 20
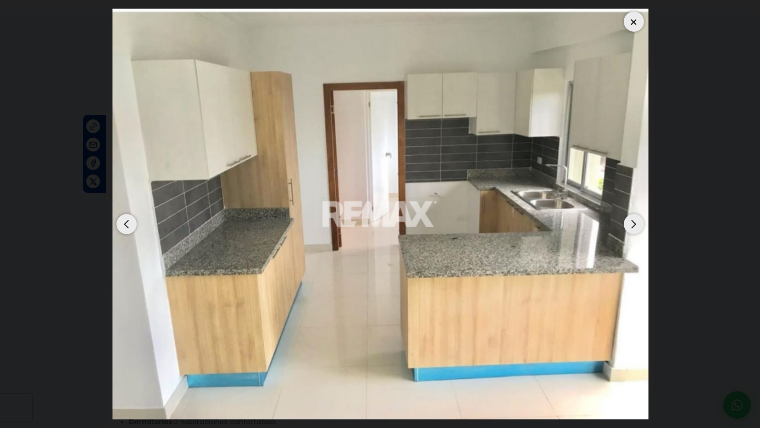
click at [638, 222] on div "Next slide" at bounding box center [634, 224] width 20 height 20
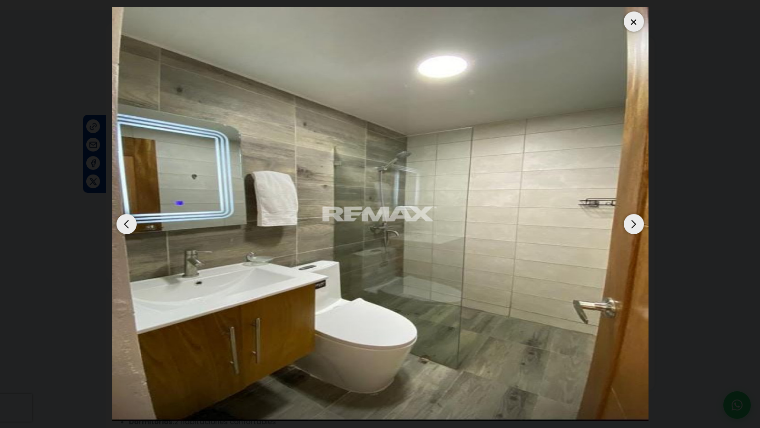
click at [638, 222] on div "Next slide" at bounding box center [634, 224] width 20 height 20
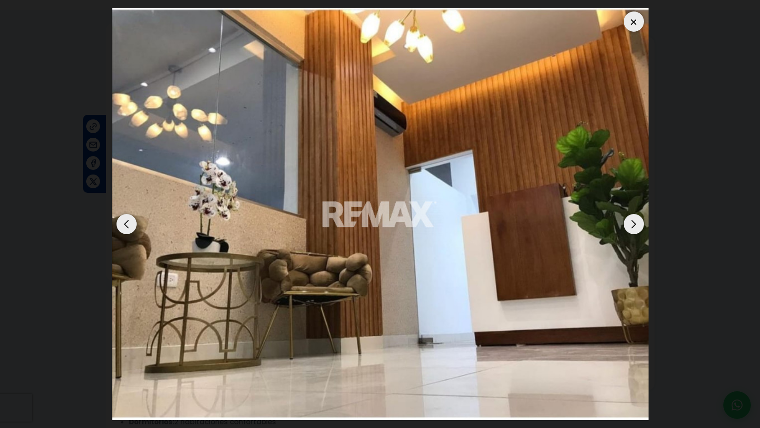
click at [638, 222] on div "Next slide" at bounding box center [634, 224] width 20 height 20
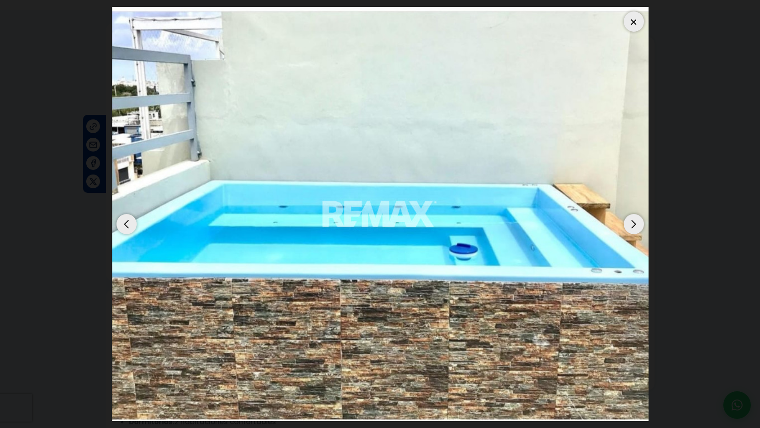
click at [638, 222] on div "Next slide" at bounding box center [634, 224] width 20 height 20
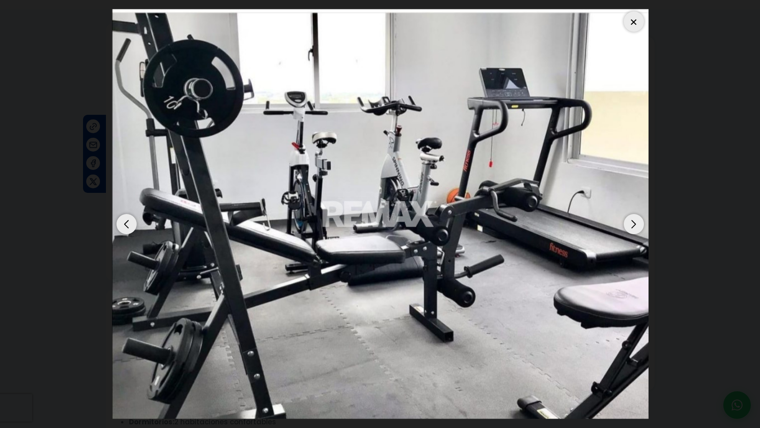
click at [638, 222] on div "Next slide" at bounding box center [634, 224] width 20 height 20
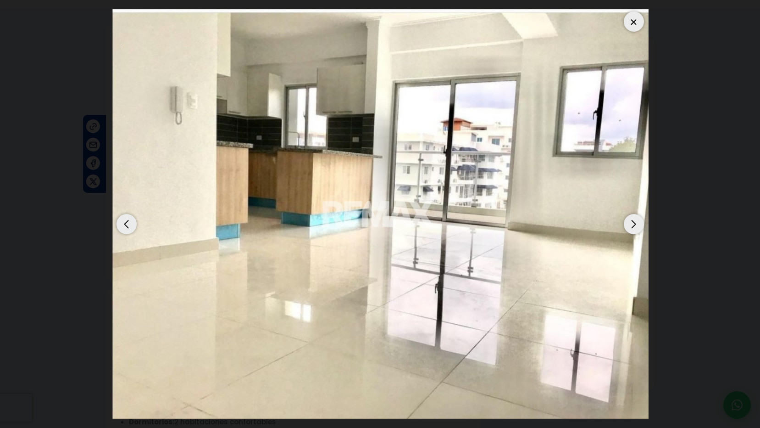
click at [638, 222] on div "Next slide" at bounding box center [634, 224] width 20 height 20
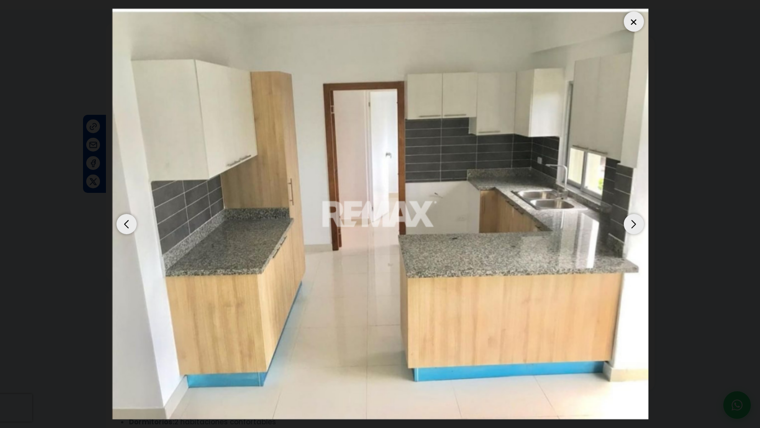
click at [633, 24] on div at bounding box center [634, 21] width 20 height 20
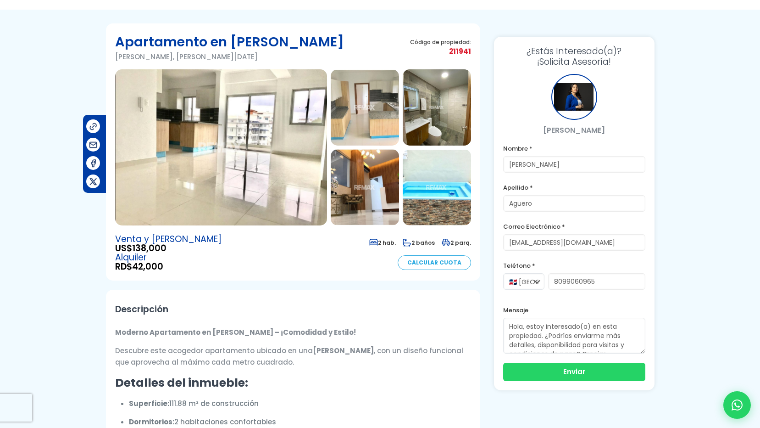
click at [299, 141] on img at bounding box center [221, 147] width 212 height 156
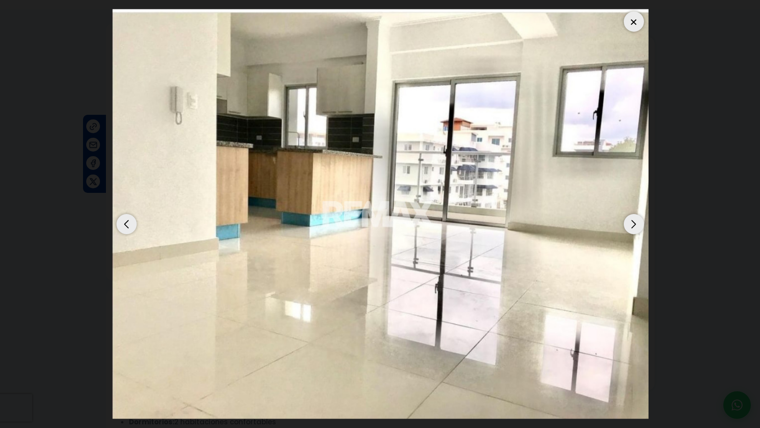
click at [632, 225] on div "Next slide" at bounding box center [634, 224] width 20 height 20
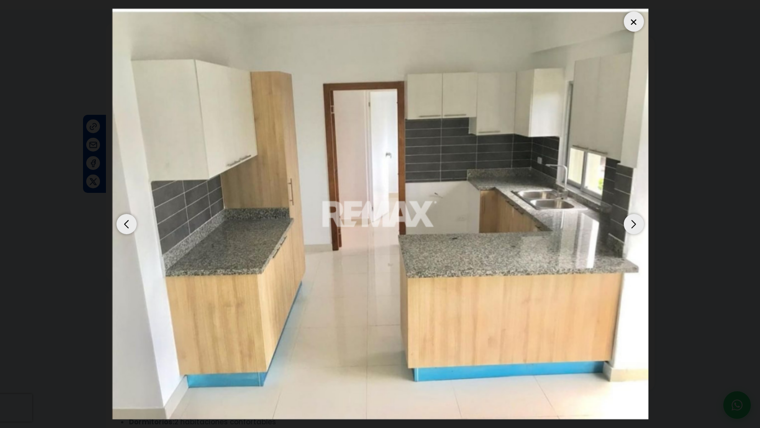
click at [632, 225] on div "Next slide" at bounding box center [634, 224] width 20 height 20
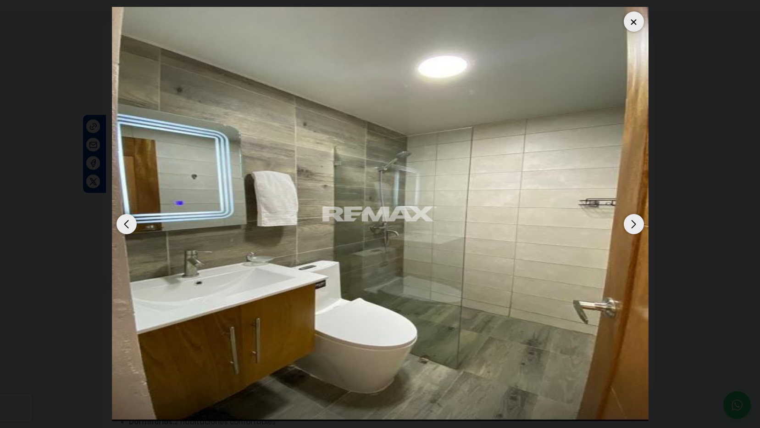
click at [632, 225] on div "Next slide" at bounding box center [634, 224] width 20 height 20
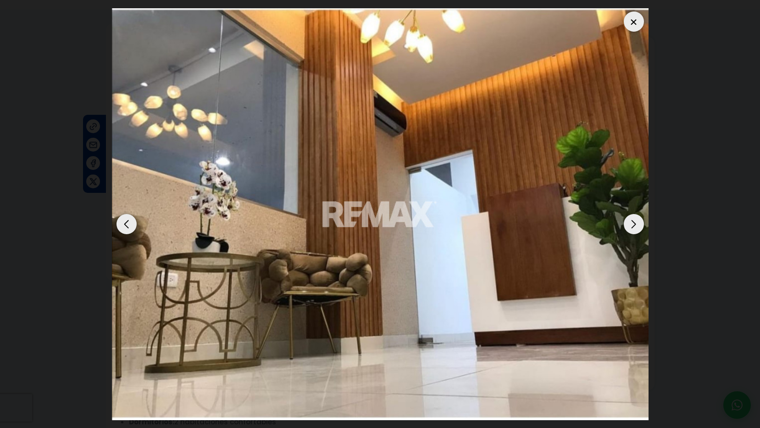
click at [632, 225] on div "Next slide" at bounding box center [634, 224] width 20 height 20
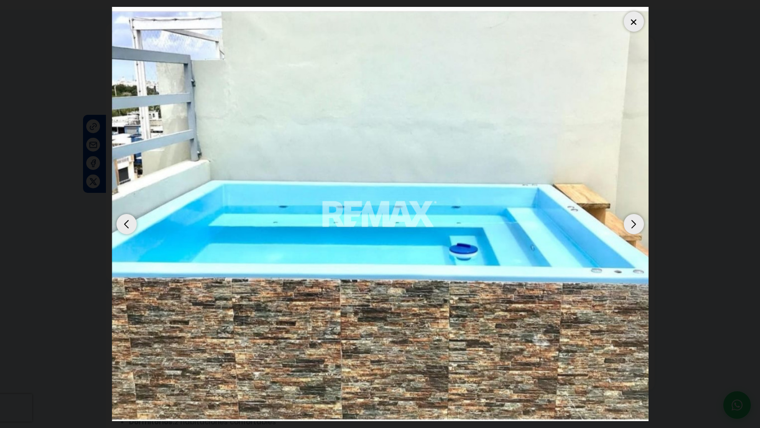
click at [632, 225] on div "Next slide" at bounding box center [634, 224] width 20 height 20
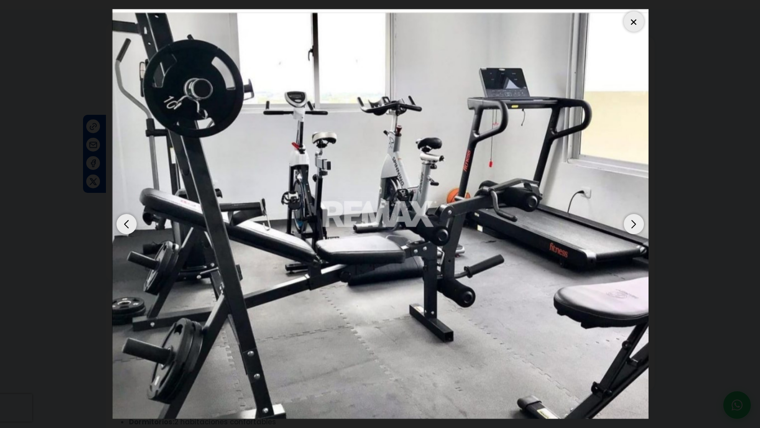
click at [632, 225] on div "Next slide" at bounding box center [634, 224] width 20 height 20
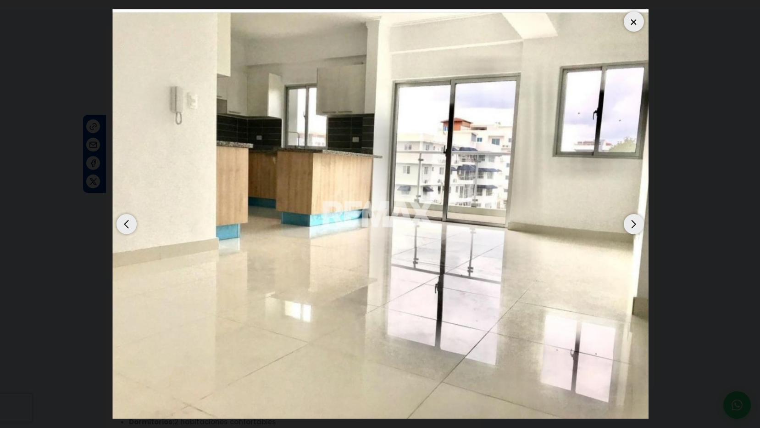
click at [635, 220] on div "Next slide" at bounding box center [634, 224] width 20 height 20
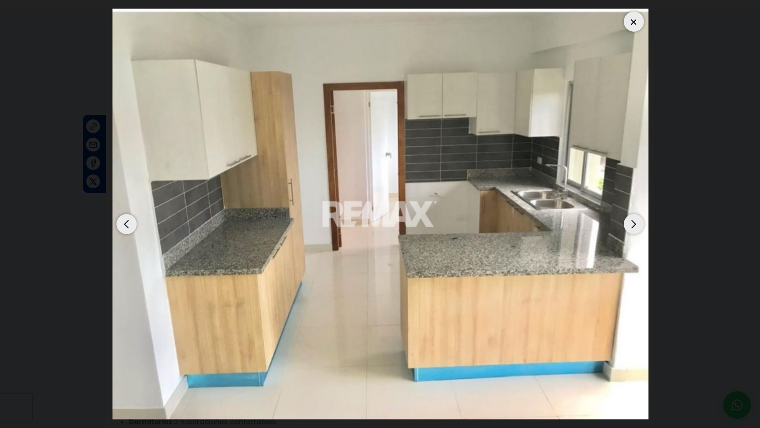
click at [636, 220] on div "Next slide" at bounding box center [634, 224] width 20 height 20
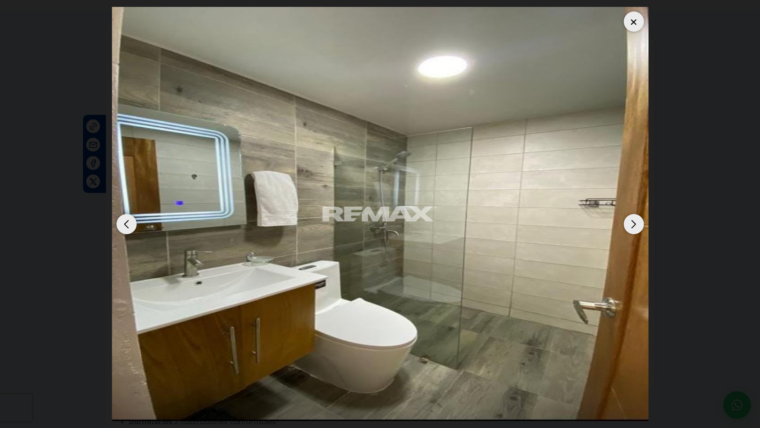
click at [641, 18] on div at bounding box center [634, 21] width 20 height 20
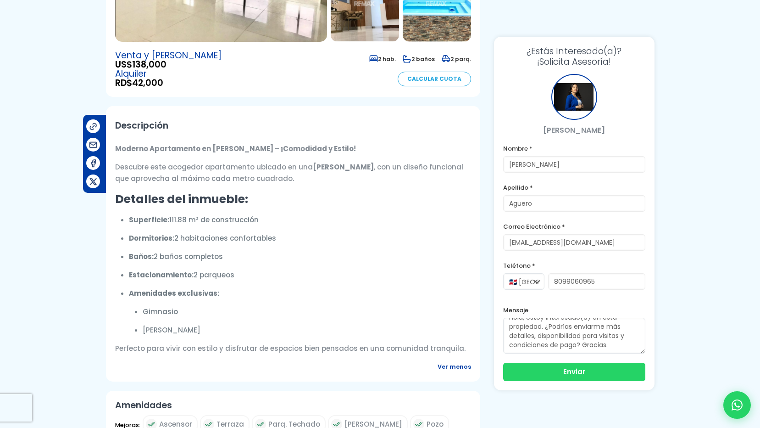
scroll to position [0, 0]
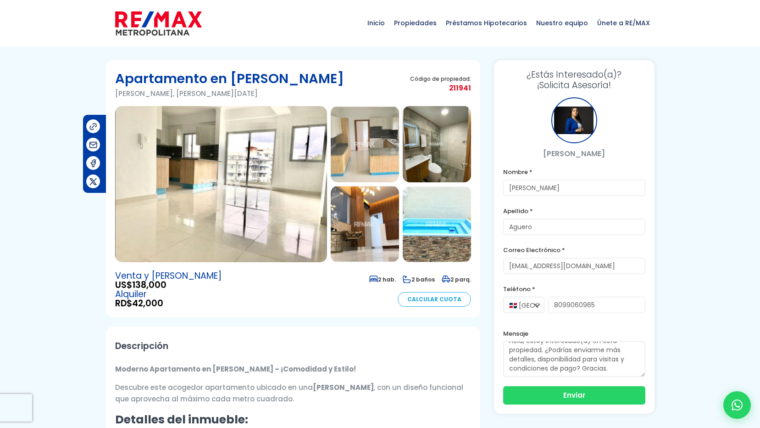
click at [209, 171] on img at bounding box center [221, 184] width 212 height 156
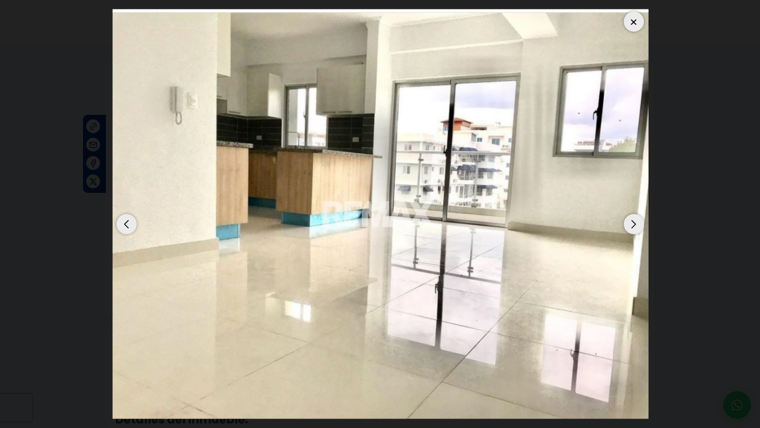
click at [630, 23] on div at bounding box center [634, 21] width 20 height 20
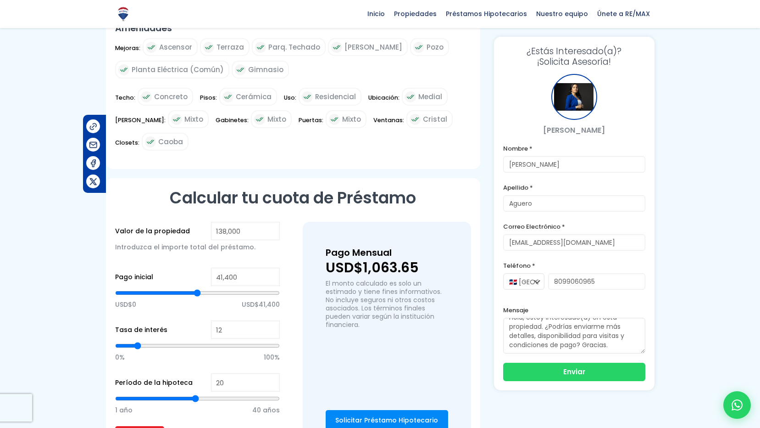
scroll to position [505, 0]
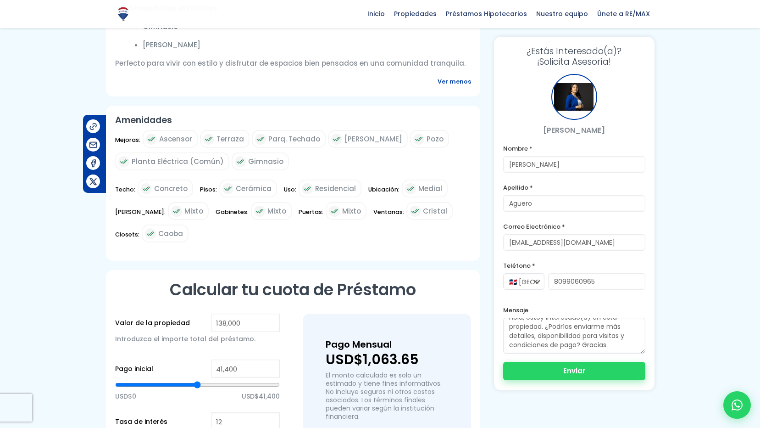
click at [549, 370] on button "Enviar" at bounding box center [574, 370] width 142 height 18
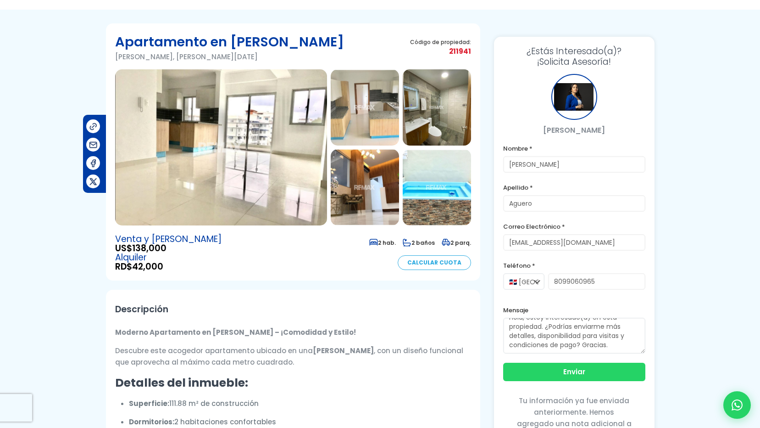
scroll to position [0, 0]
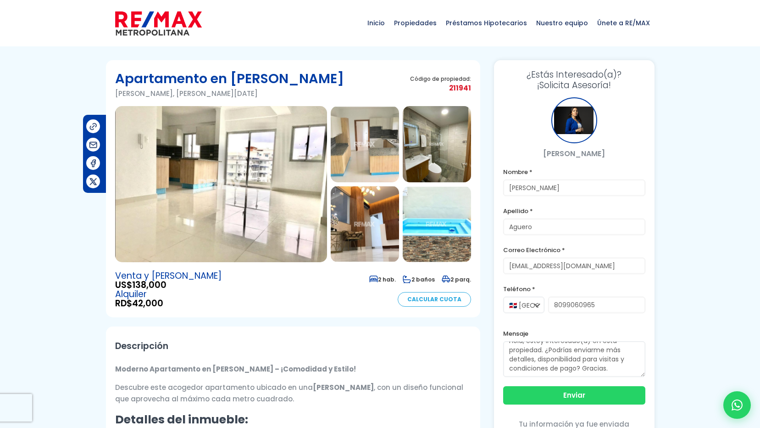
click at [247, 183] on img at bounding box center [221, 184] width 212 height 156
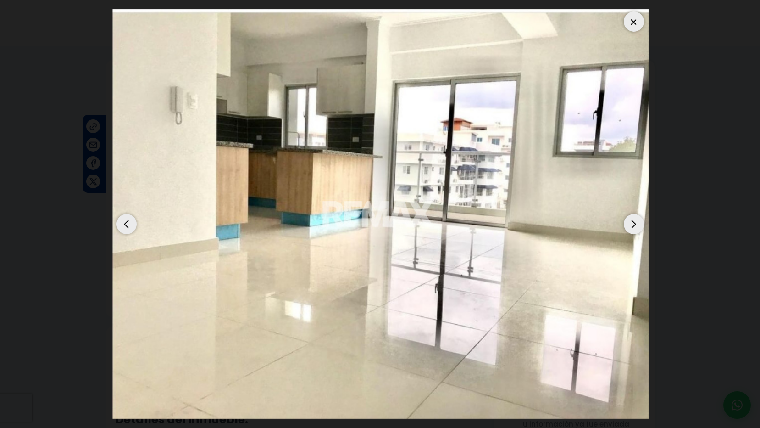
click at [634, 229] on div "Next slide" at bounding box center [634, 224] width 20 height 20
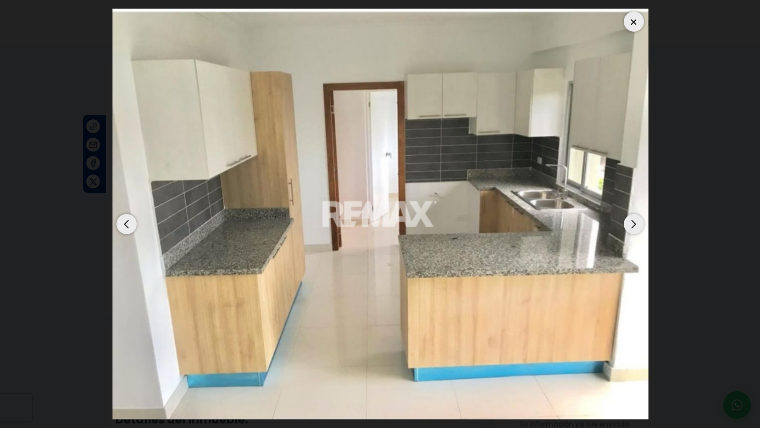
click at [633, 229] on div "Next slide" at bounding box center [634, 224] width 20 height 20
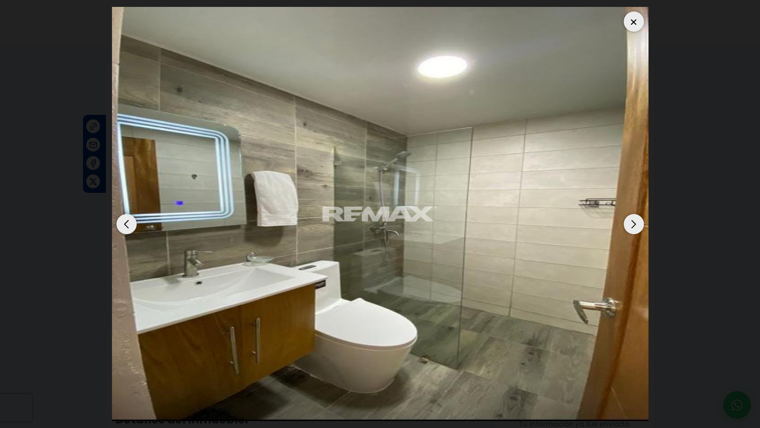
click at [635, 226] on div "Next slide" at bounding box center [634, 224] width 20 height 20
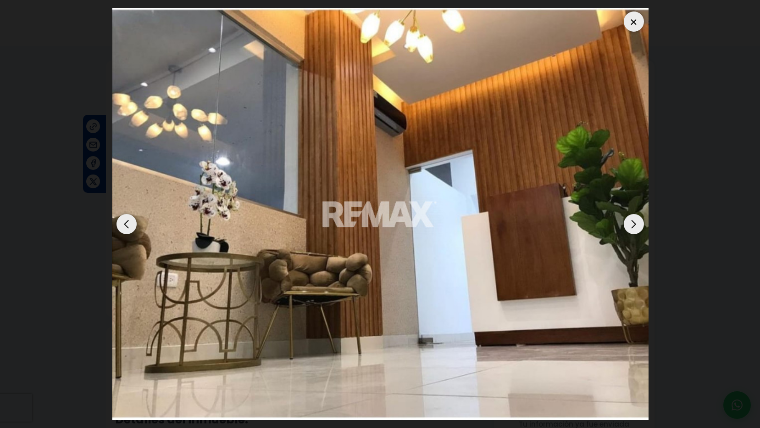
click at [635, 225] on div "Next slide" at bounding box center [634, 224] width 20 height 20
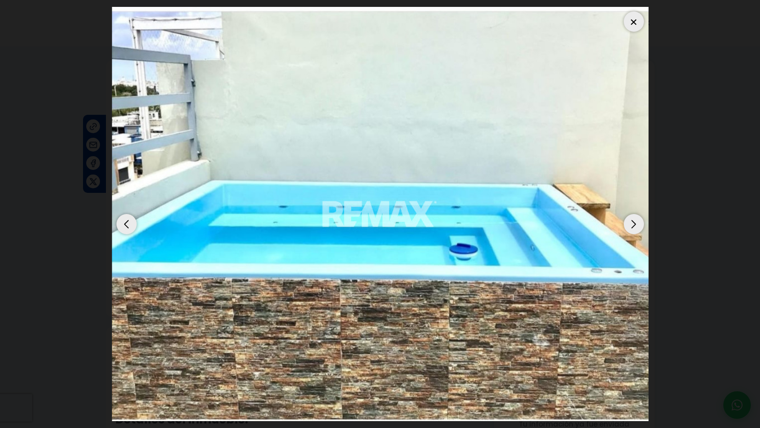
click at [635, 225] on div "Next slide" at bounding box center [634, 224] width 20 height 20
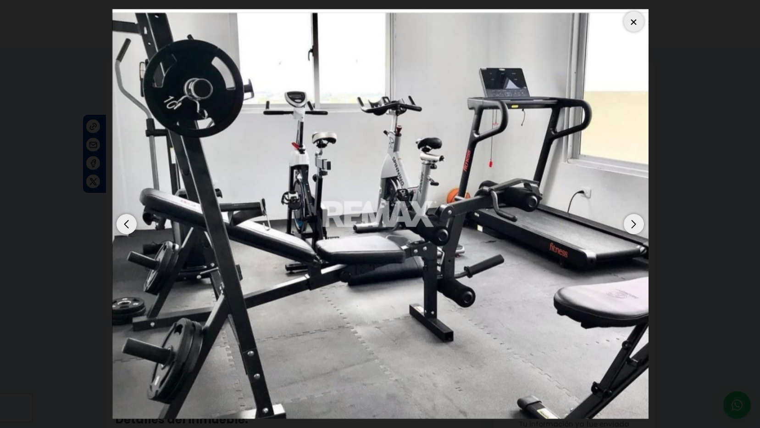
click at [636, 18] on div at bounding box center [634, 21] width 20 height 20
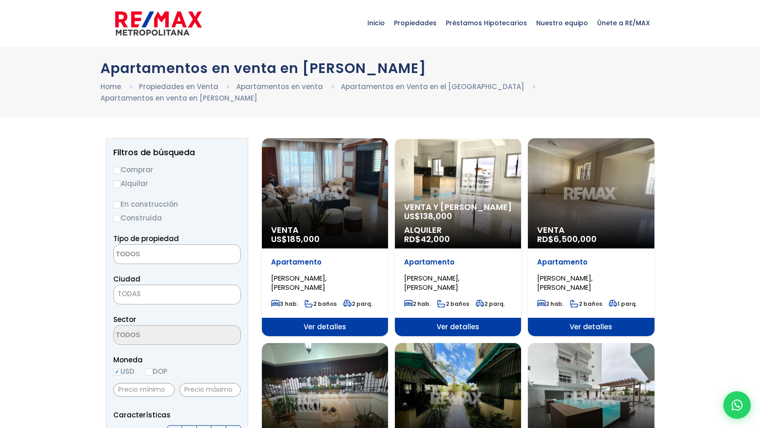
select select
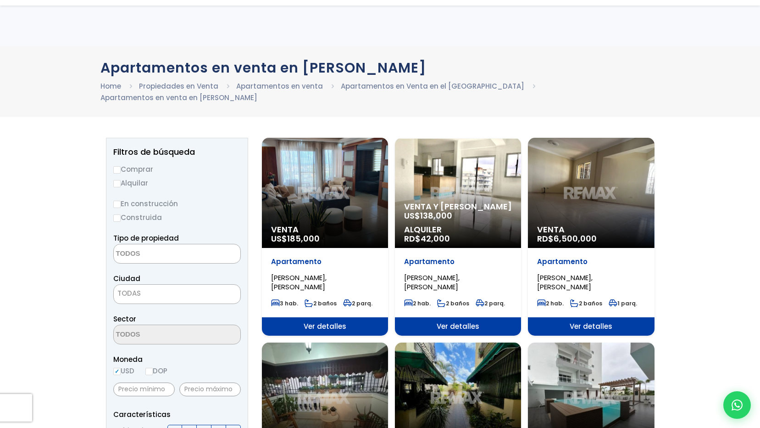
scroll to position [183, 0]
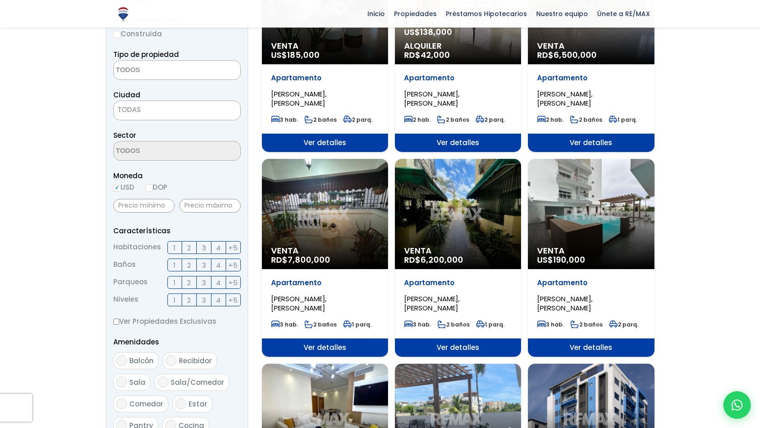
click at [451, 175] on div "Venta RD$ 6,200,000" at bounding box center [458, 214] width 126 height 110
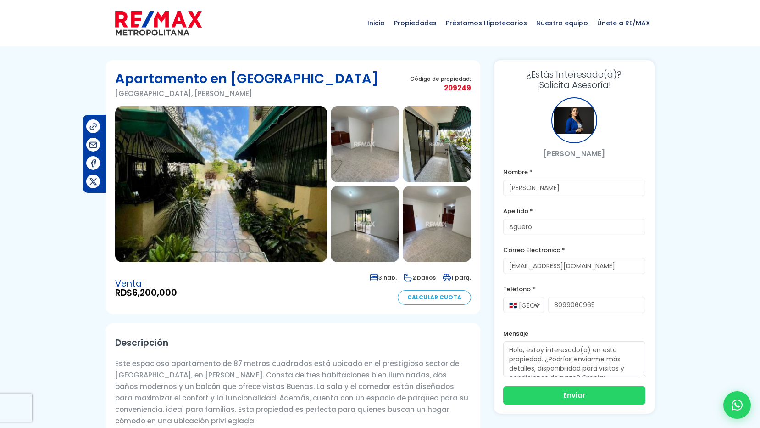
click at [305, 187] on img at bounding box center [221, 184] width 212 height 156
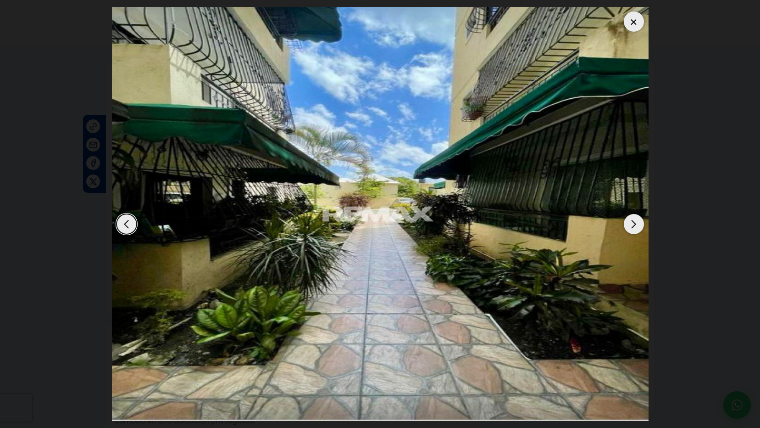
click at [632, 225] on div "Next slide" at bounding box center [634, 224] width 20 height 20
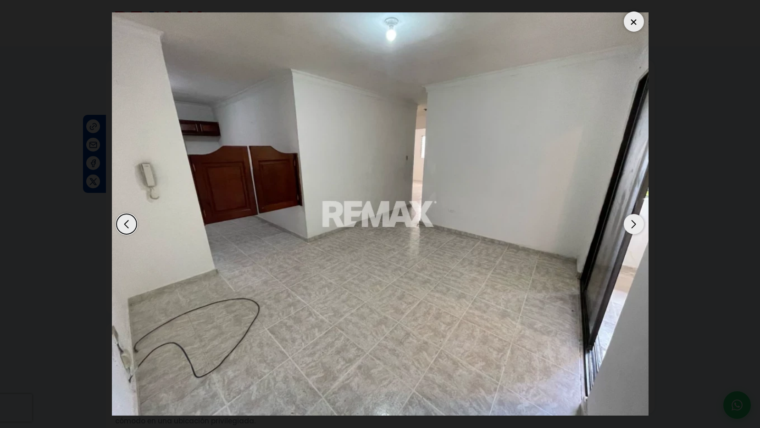
click at [632, 225] on div "Next slide" at bounding box center [634, 224] width 20 height 20
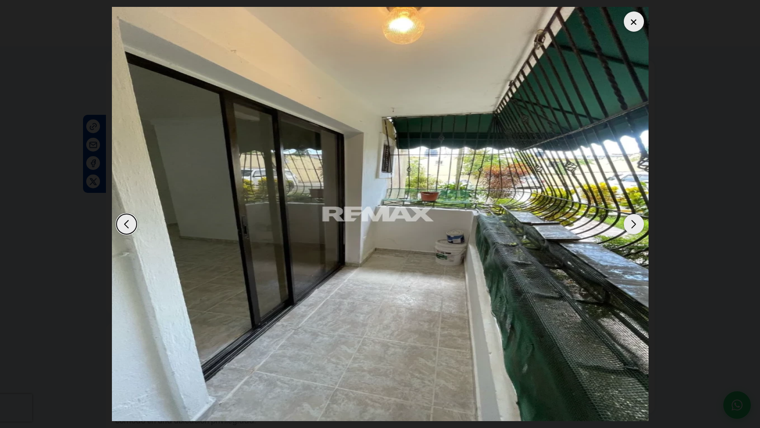
click at [632, 225] on div "Next slide" at bounding box center [634, 224] width 20 height 20
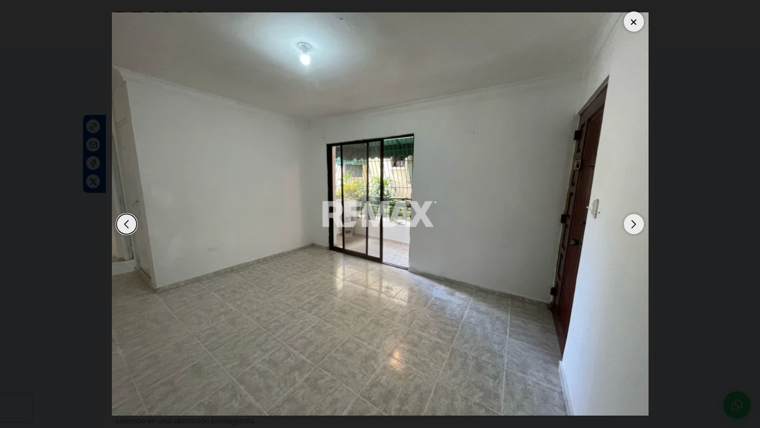
click at [632, 225] on div "Next slide" at bounding box center [634, 224] width 20 height 20
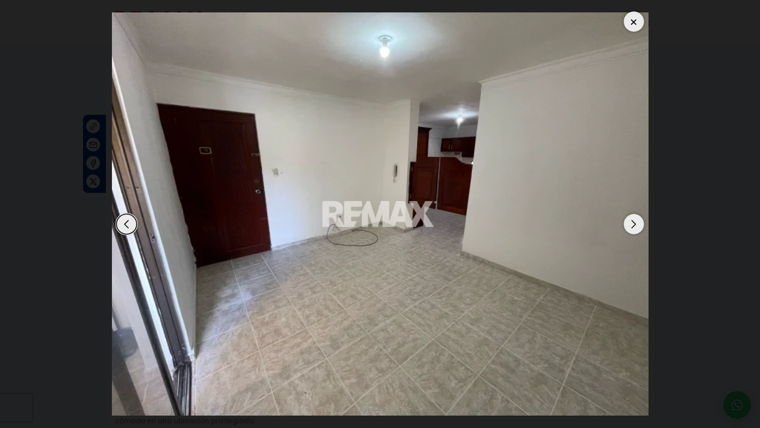
click at [632, 225] on div "Next slide" at bounding box center [634, 224] width 20 height 20
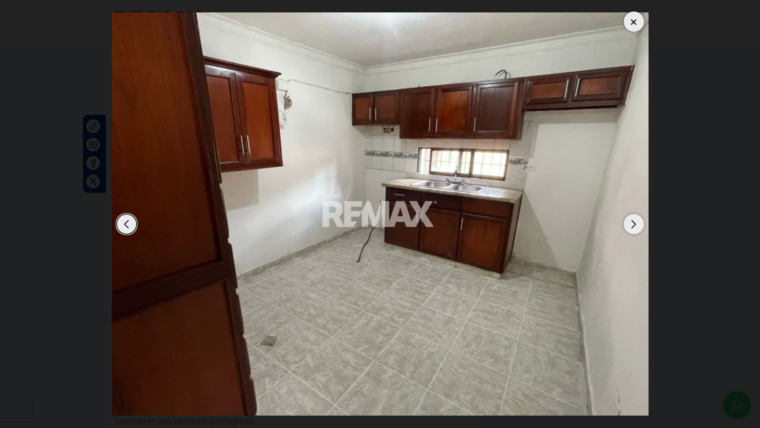
click at [632, 225] on div "Next slide" at bounding box center [634, 224] width 20 height 20
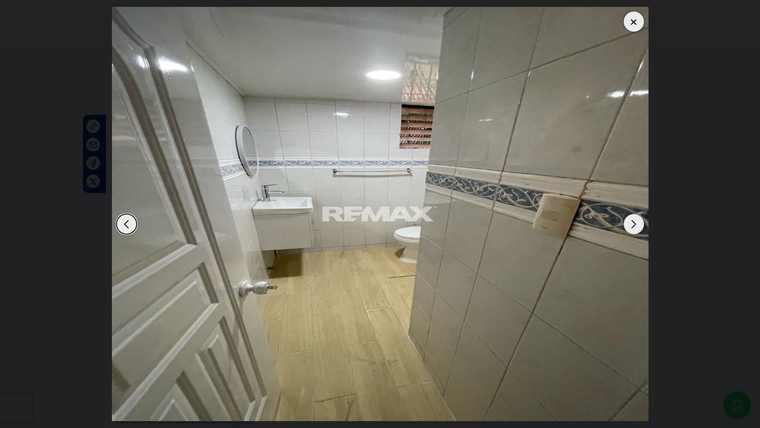
click at [632, 225] on div "Next slide" at bounding box center [634, 224] width 20 height 20
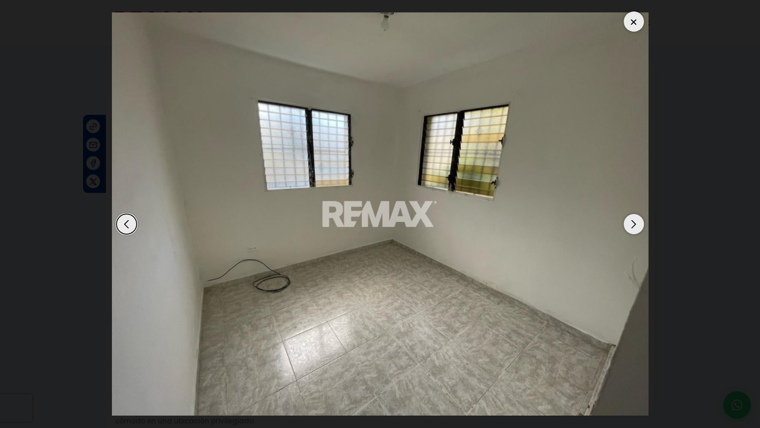
click at [632, 225] on div "Next slide" at bounding box center [634, 224] width 20 height 20
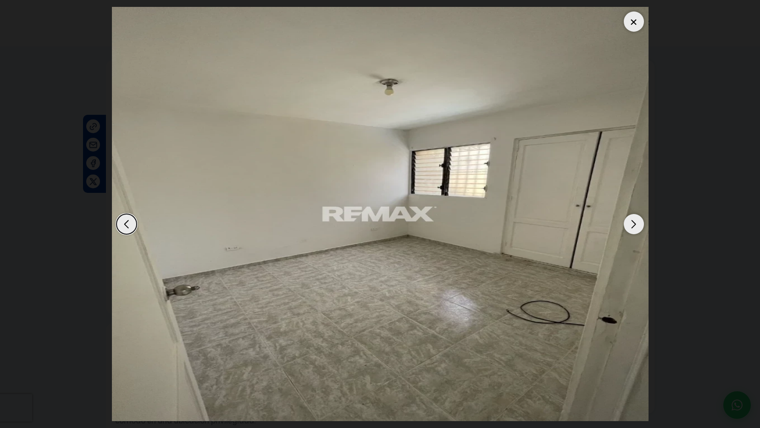
click at [632, 225] on div "Next slide" at bounding box center [634, 224] width 20 height 20
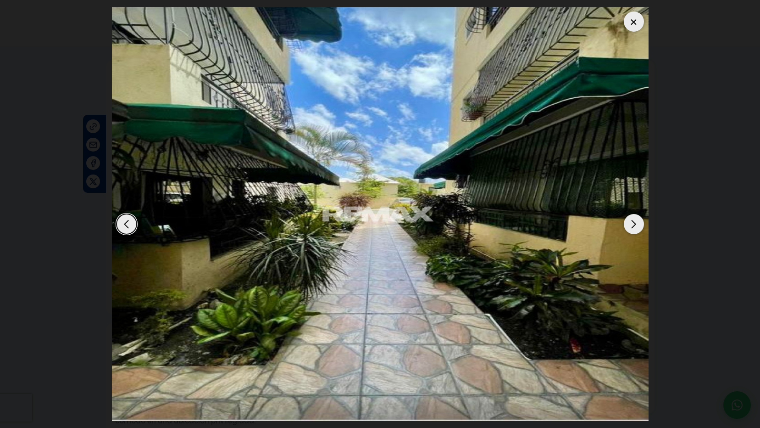
click at [632, 225] on div "Next slide" at bounding box center [634, 224] width 20 height 20
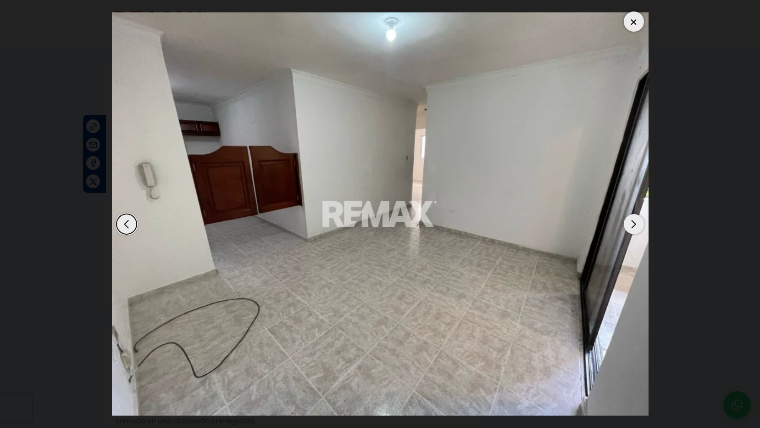
click at [632, 225] on div "Next slide" at bounding box center [634, 224] width 20 height 20
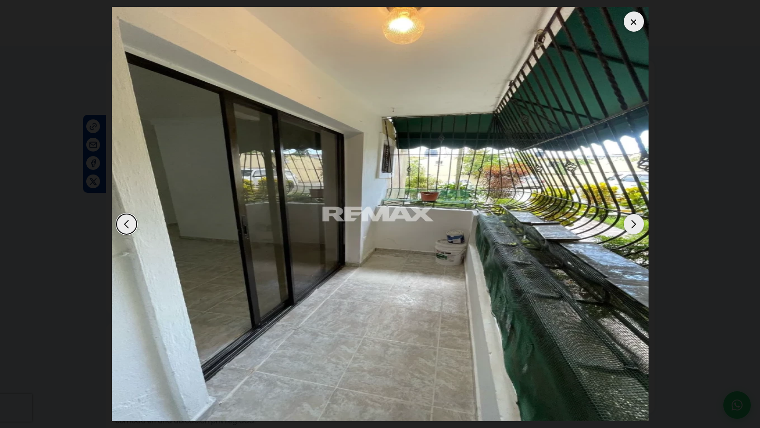
click at [639, 226] on div "Next slide" at bounding box center [634, 224] width 20 height 20
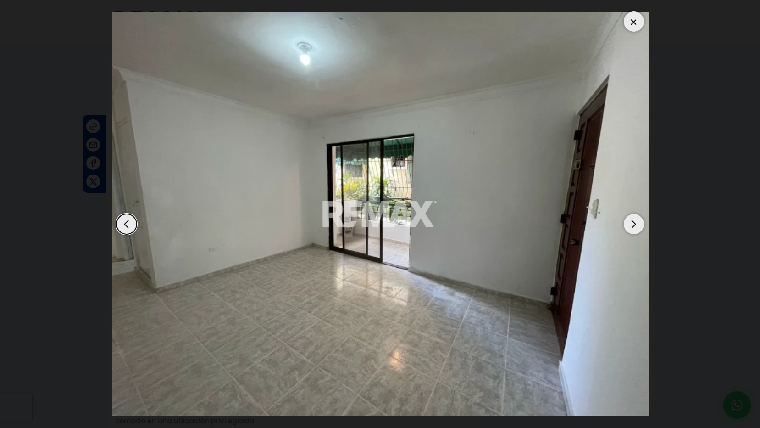
click at [635, 22] on div at bounding box center [634, 21] width 20 height 20
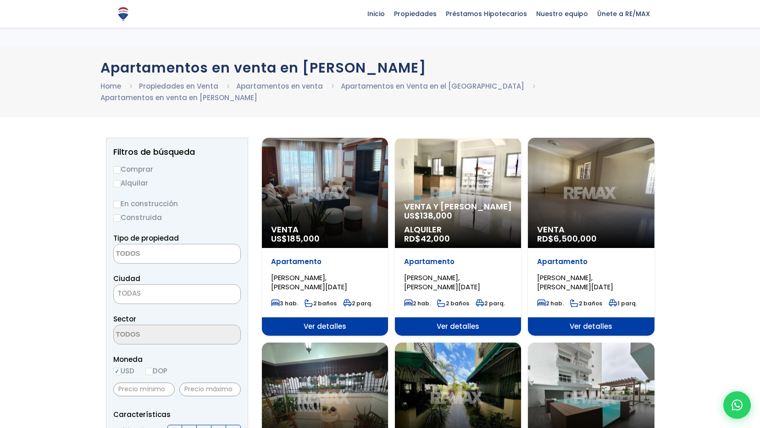
select select
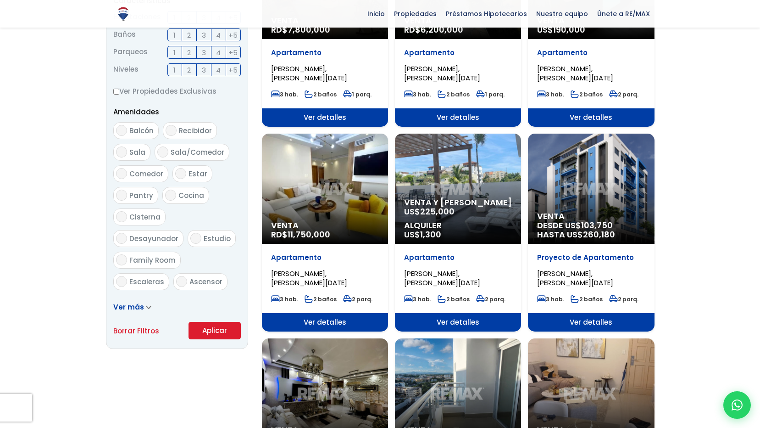
scroll to position [322, 0]
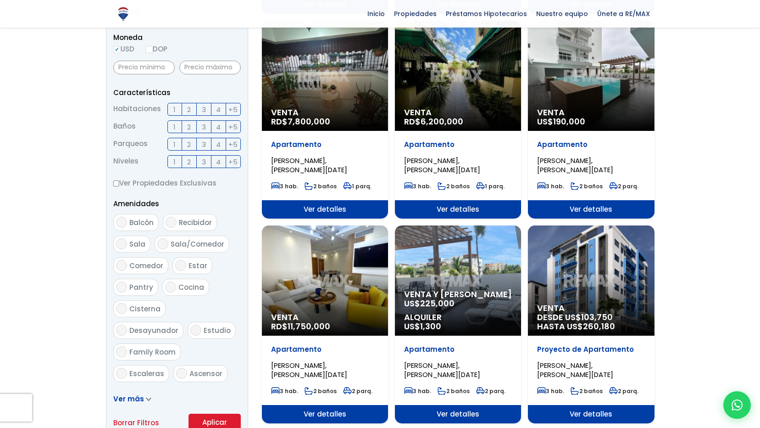
click at [334, 83] on div "Venta RD$ 7,800,000" at bounding box center [325, 76] width 126 height 110
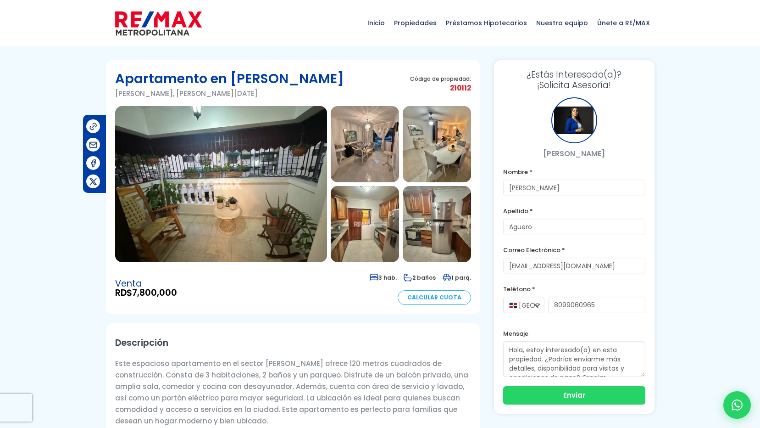
click at [262, 171] on img at bounding box center [221, 184] width 212 height 156
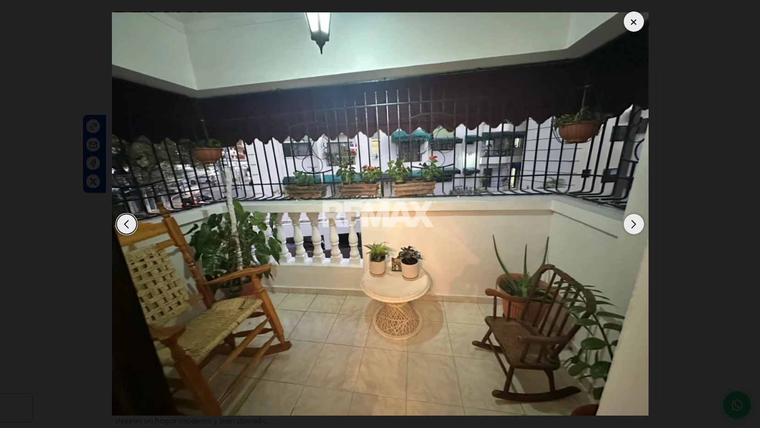
click at [632, 226] on div "Next slide" at bounding box center [634, 224] width 20 height 20
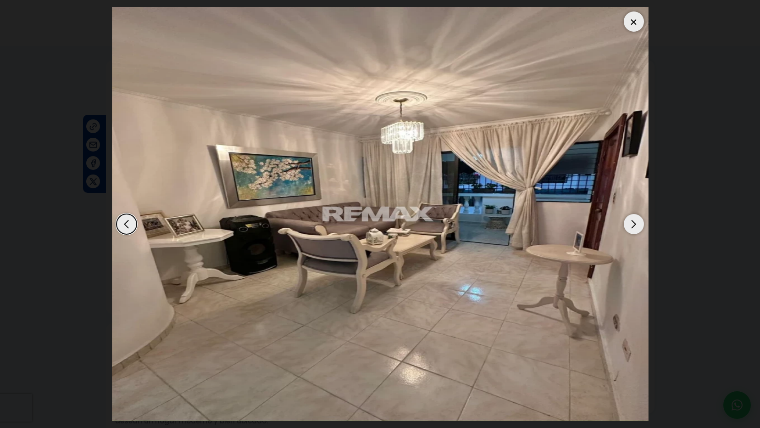
click at [632, 226] on div "Next slide" at bounding box center [634, 224] width 20 height 20
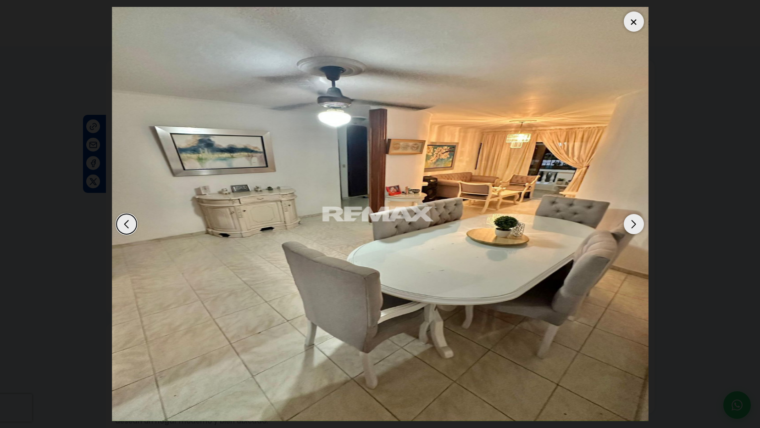
click at [632, 226] on div "Next slide" at bounding box center [634, 224] width 20 height 20
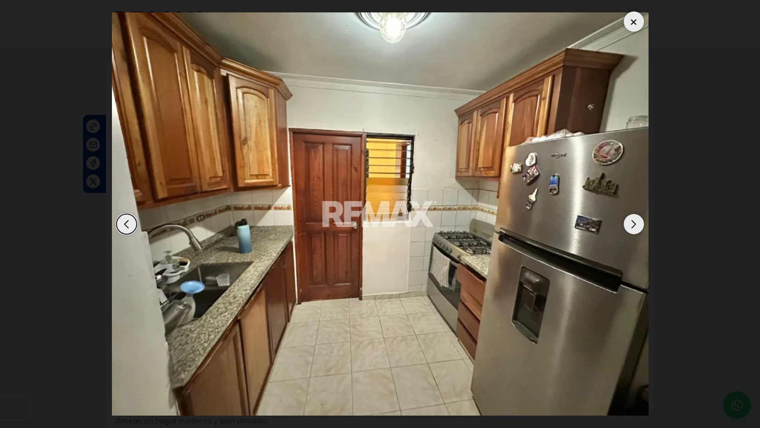
click at [632, 226] on div "Next slide" at bounding box center [634, 224] width 20 height 20
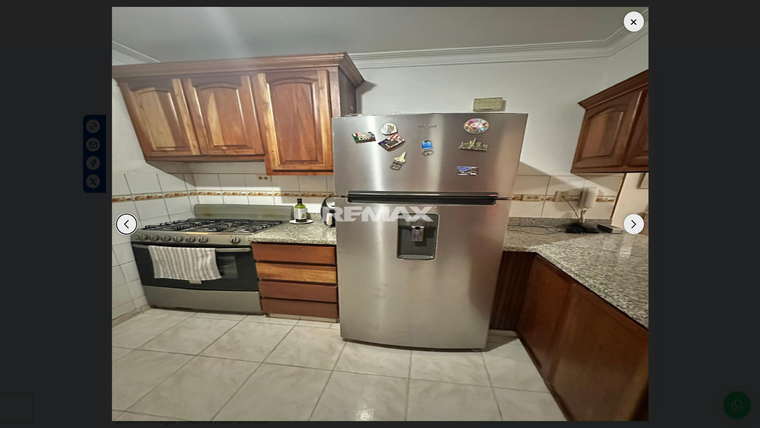
click at [632, 226] on div "Next slide" at bounding box center [634, 224] width 20 height 20
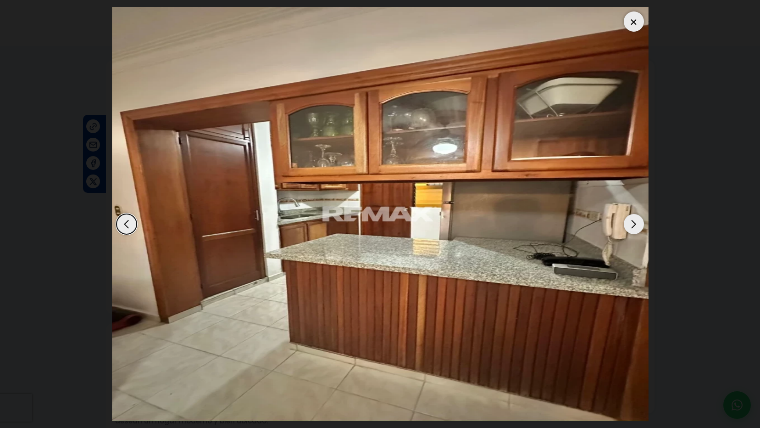
click at [627, 227] on div "Next slide" at bounding box center [634, 224] width 20 height 20
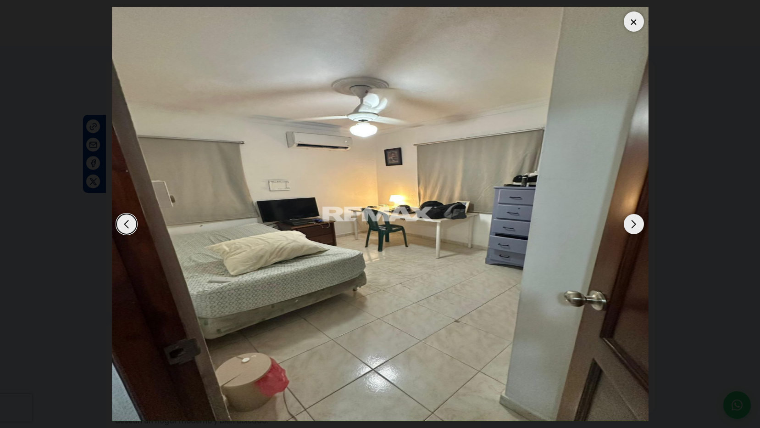
click at [627, 227] on div "Next slide" at bounding box center [634, 224] width 20 height 20
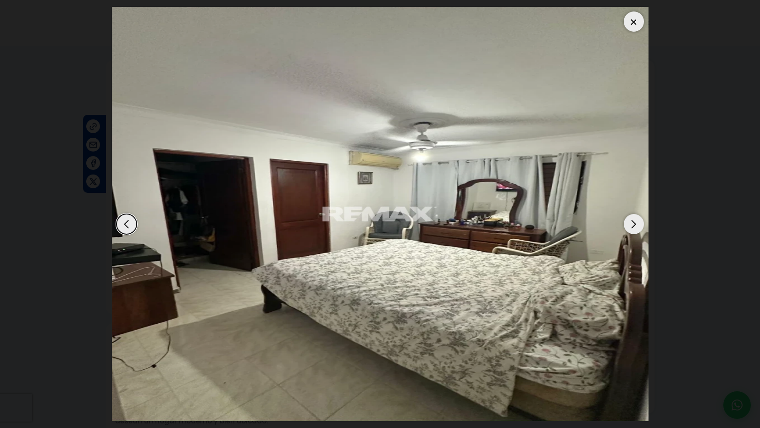
click at [637, 25] on div at bounding box center [634, 21] width 20 height 20
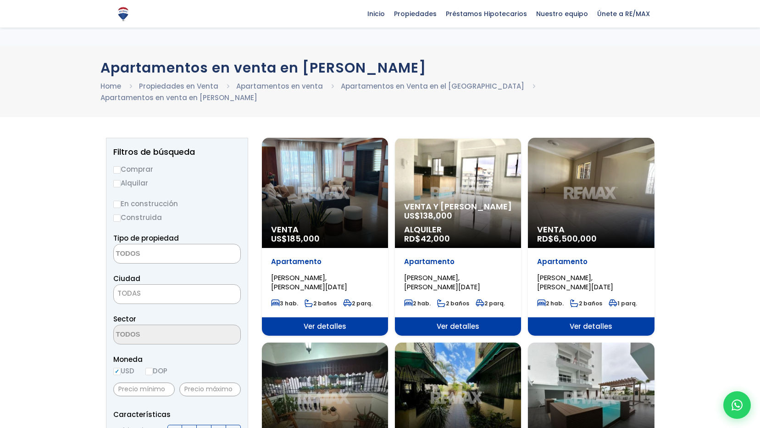
select select
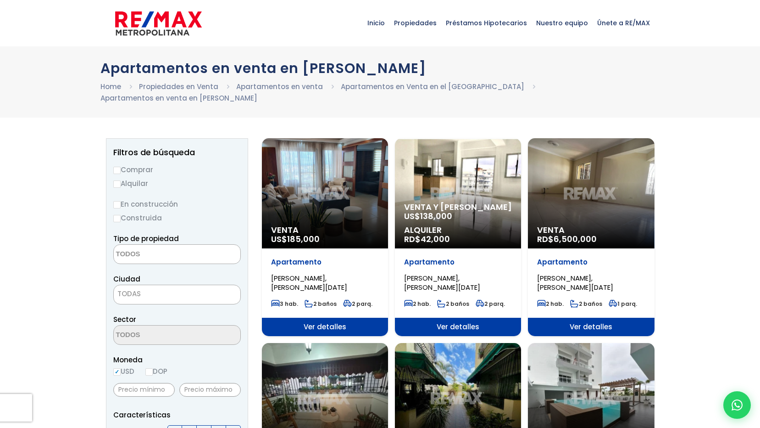
click at [465, 154] on div "Venta y Alquiler US$ 138,000 Alquiler RD$ 42,000" at bounding box center [458, 193] width 126 height 110
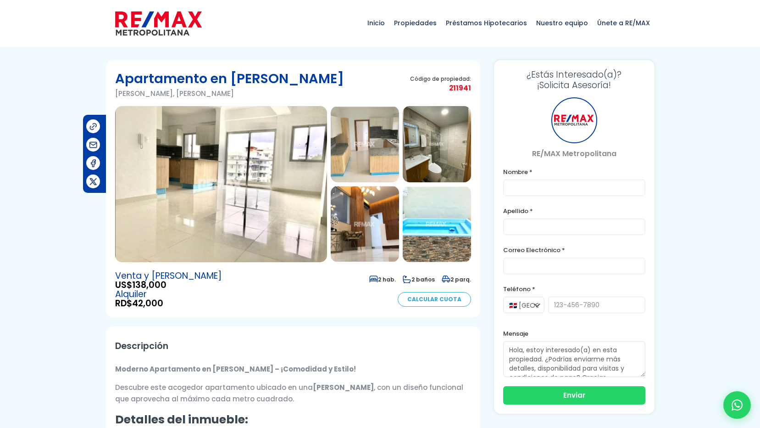
type input "[PERSON_NAME]"
type input "Aguero"
type input "[EMAIL_ADDRESS][DOMAIN_NAME]"
type input "8099060965"
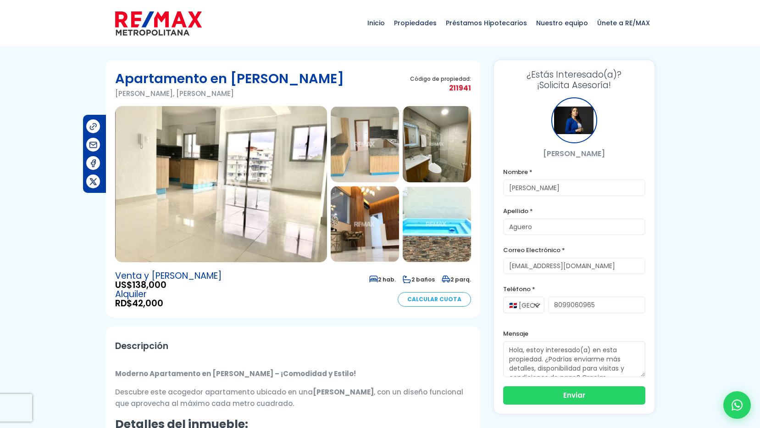
click at [222, 165] on img at bounding box center [221, 184] width 212 height 156
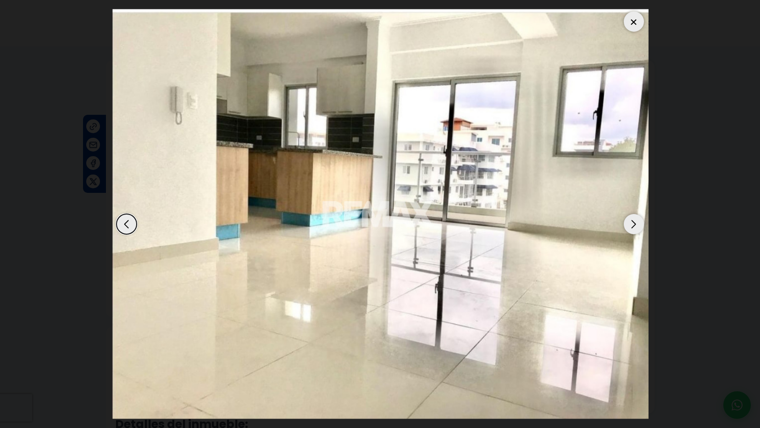
click at [630, 225] on div "Next slide" at bounding box center [634, 224] width 20 height 20
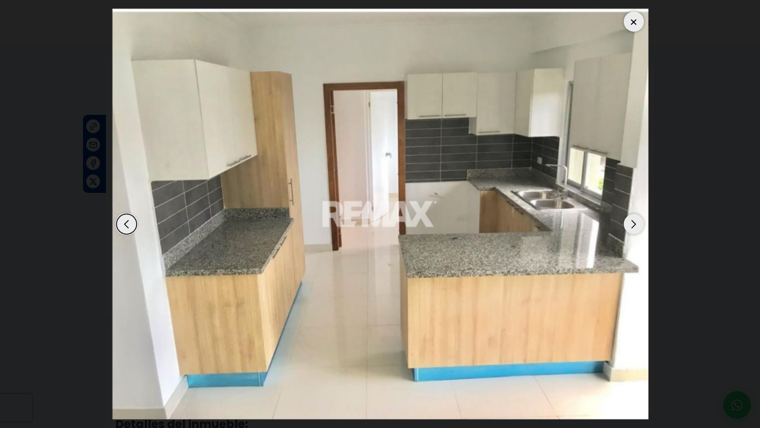
click at [630, 225] on div "Next slide" at bounding box center [634, 224] width 20 height 20
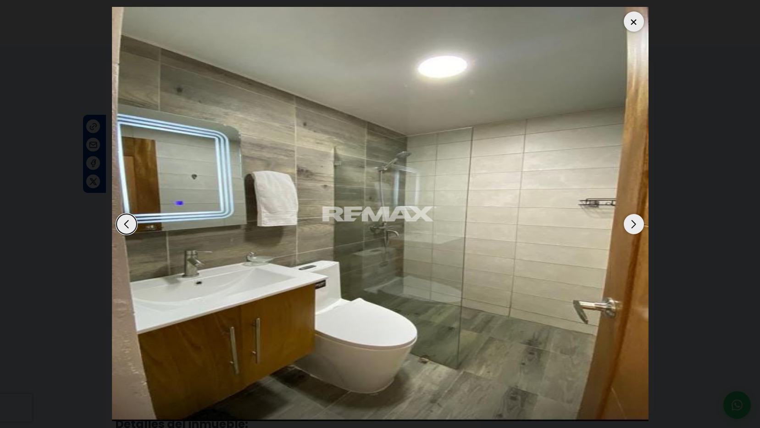
click at [631, 225] on div "Next slide" at bounding box center [634, 224] width 20 height 20
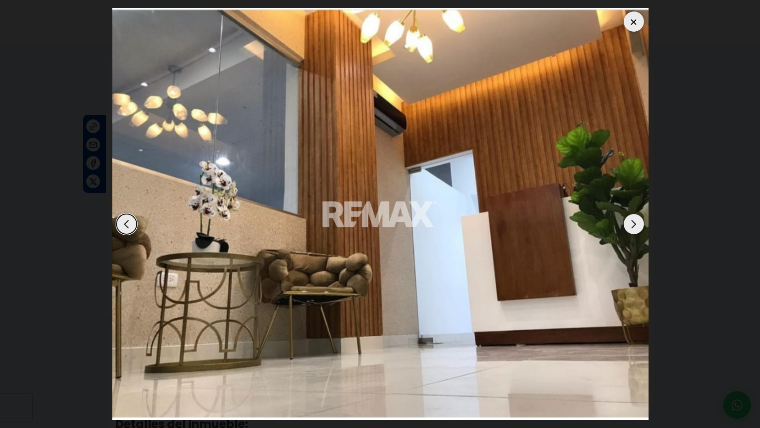
click at [631, 225] on div "Next slide" at bounding box center [634, 224] width 20 height 20
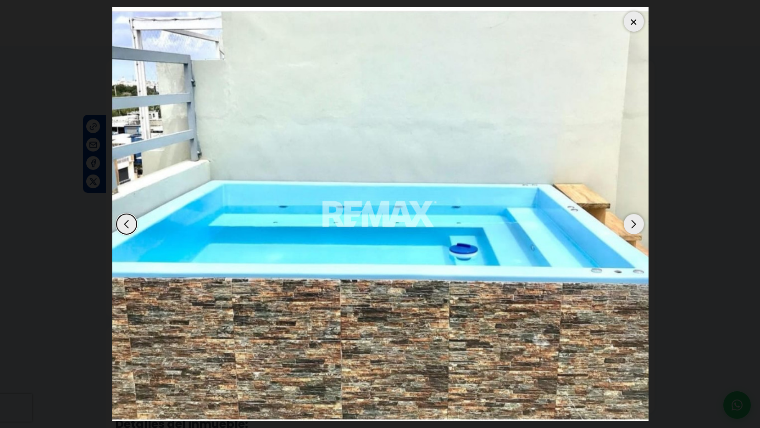
click at [631, 225] on div "Next slide" at bounding box center [634, 224] width 20 height 20
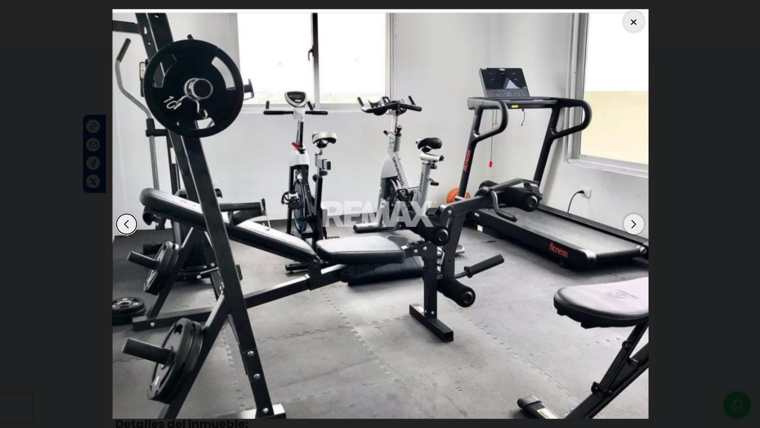
click at [632, 224] on div "Next slide" at bounding box center [634, 224] width 20 height 20
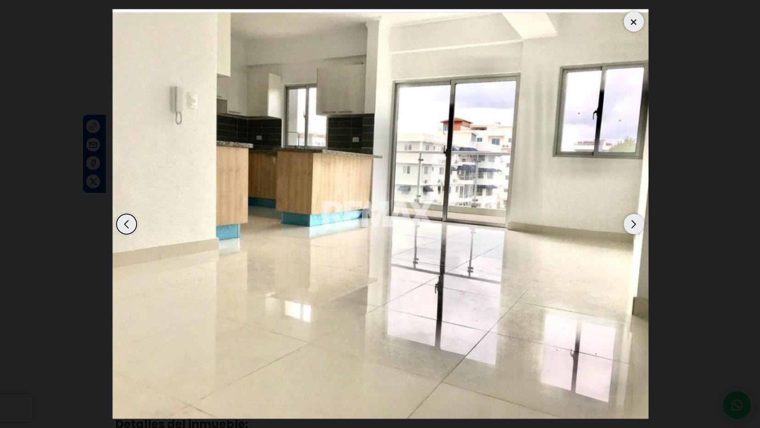
click at [633, 224] on div "Next slide" at bounding box center [634, 224] width 20 height 20
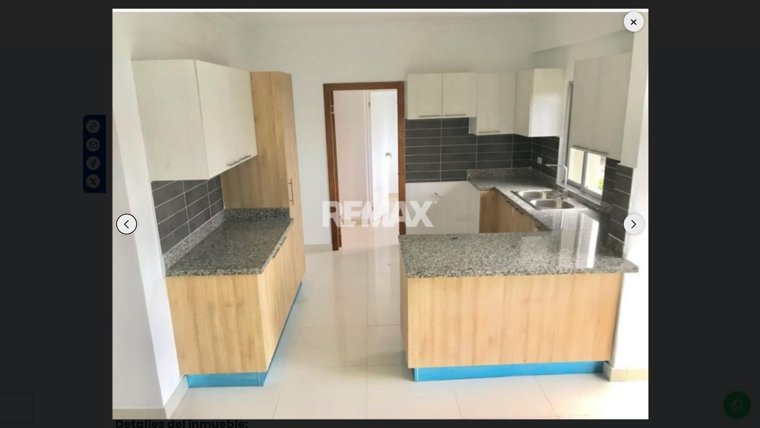
click at [633, 24] on div at bounding box center [634, 21] width 20 height 20
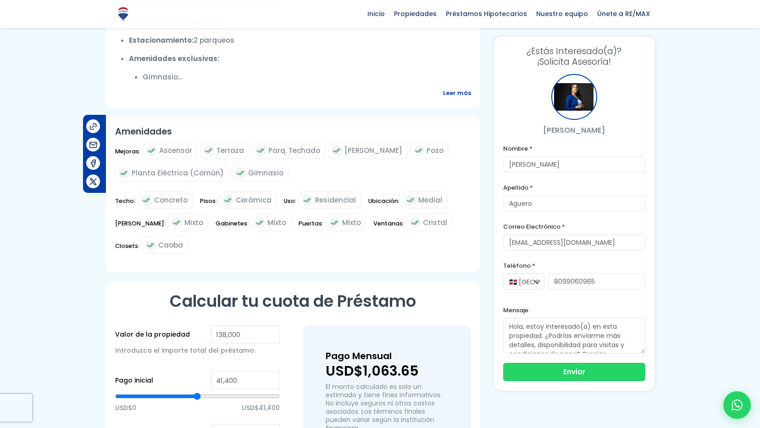
scroll to position [505, 0]
